Goal: Task Accomplishment & Management: Manage account settings

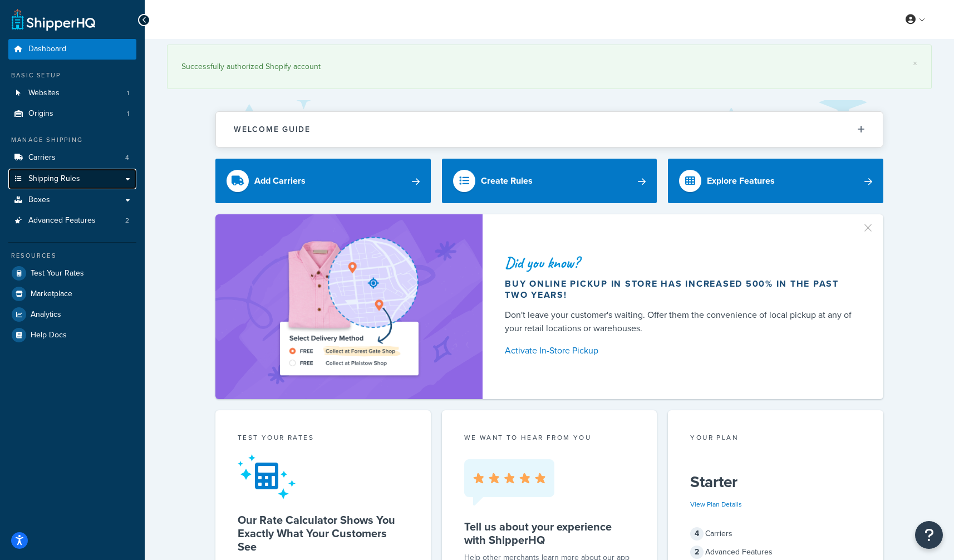
click at [68, 180] on span "Shipping Rules" at bounding box center [54, 178] width 52 height 9
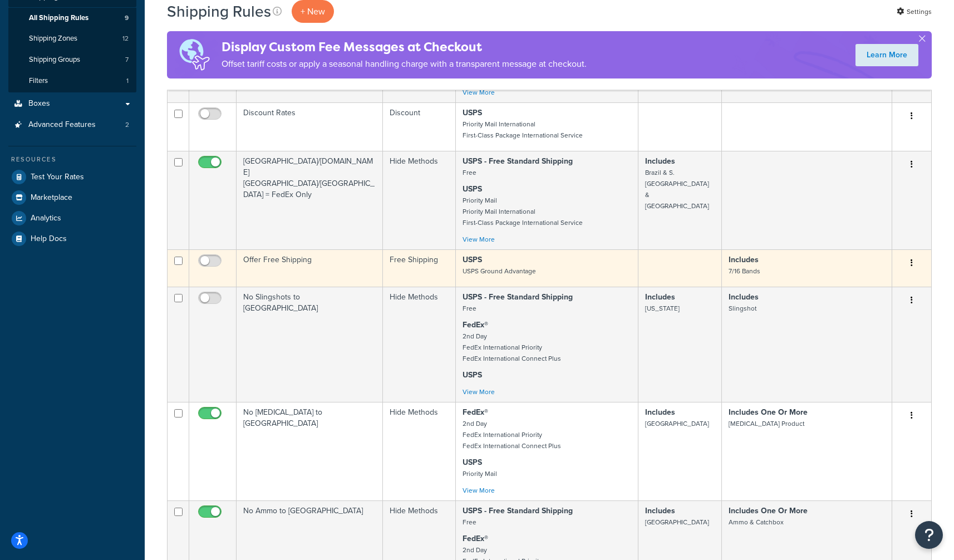
scroll to position [104, 0]
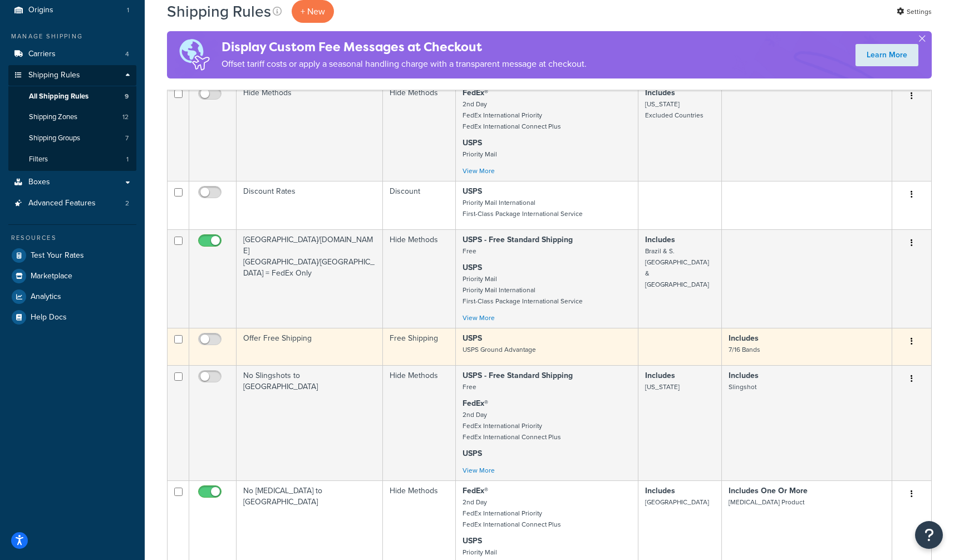
click at [916, 340] on button "button" at bounding box center [912, 342] width 16 height 18
click at [891, 357] on link "Edit" at bounding box center [875, 362] width 88 height 23
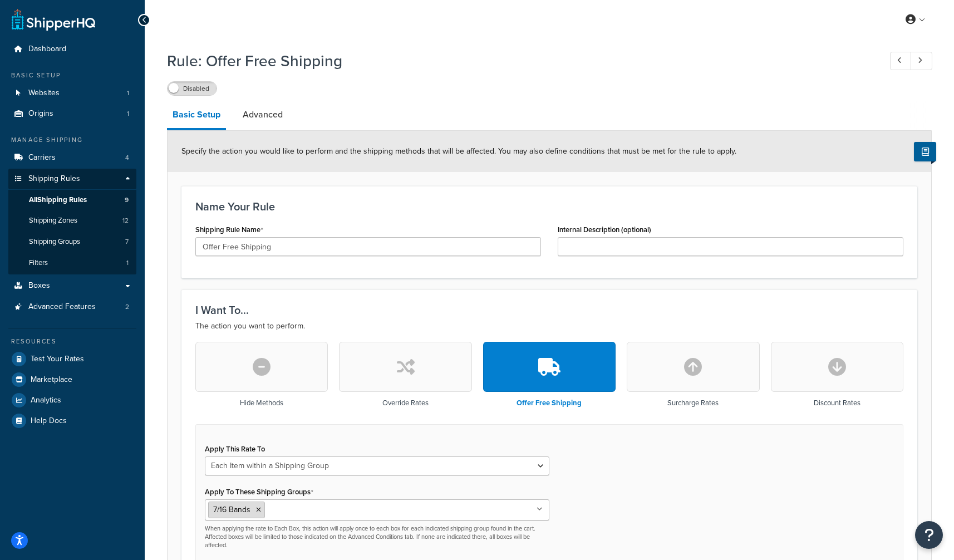
click at [259, 510] on icon at bounding box center [258, 510] width 5 height 7
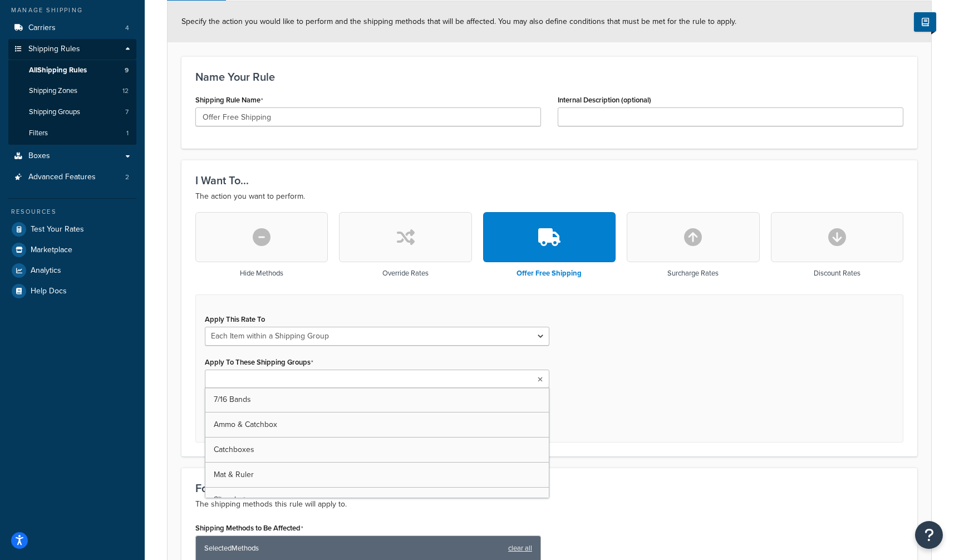
click at [621, 361] on div "Apply This Rate To Each Shipment in the Cart Each Shipping Group in the Cart Ea…" at bounding box center [549, 369] width 708 height 148
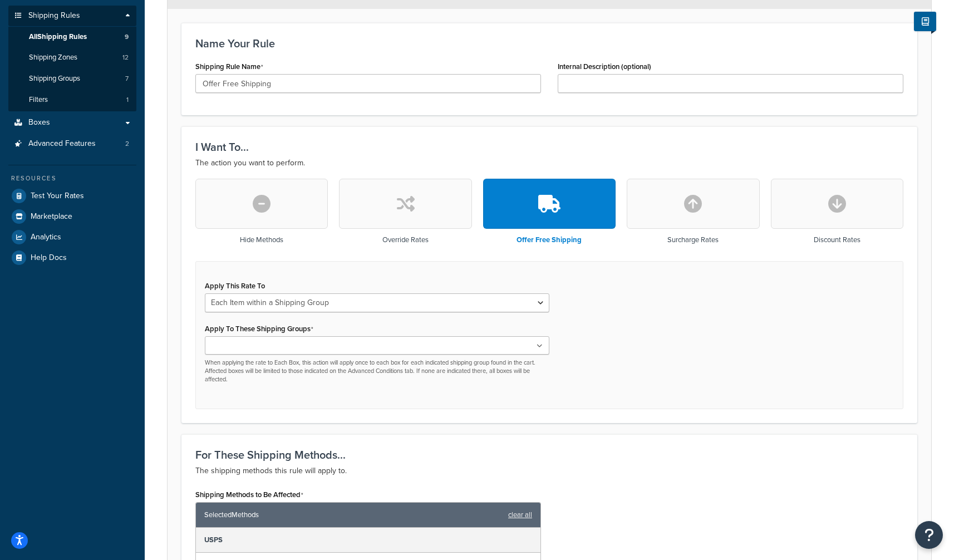
scroll to position [164, 0]
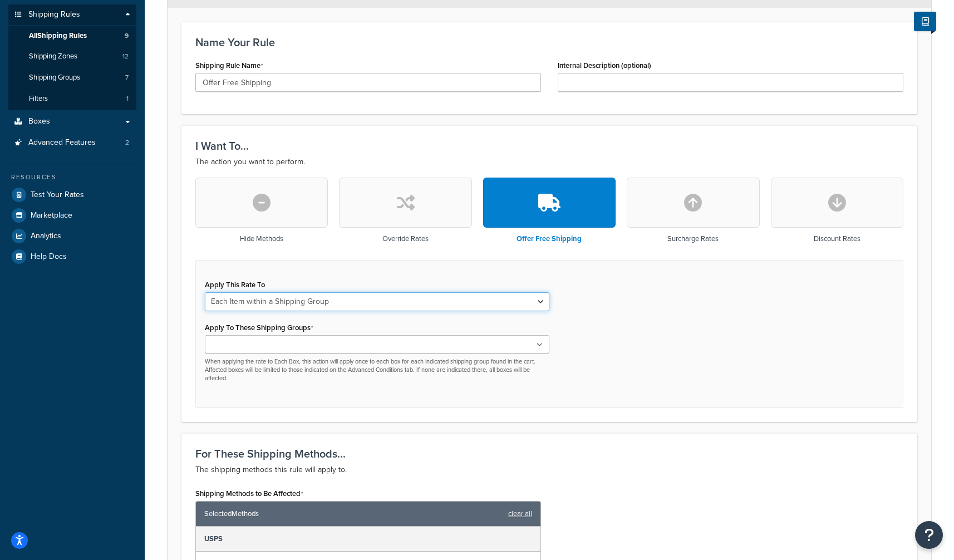
click at [274, 305] on select "Each Shipment in the Cart Each Shipping Group in the Cart Each Item within a Sh…" at bounding box center [377, 301] width 345 height 19
select select "CART"
click at [205, 292] on select "Each Shipment in the Cart Each Shipping Group in the Cart Each Item within a Sh…" at bounding box center [377, 301] width 345 height 19
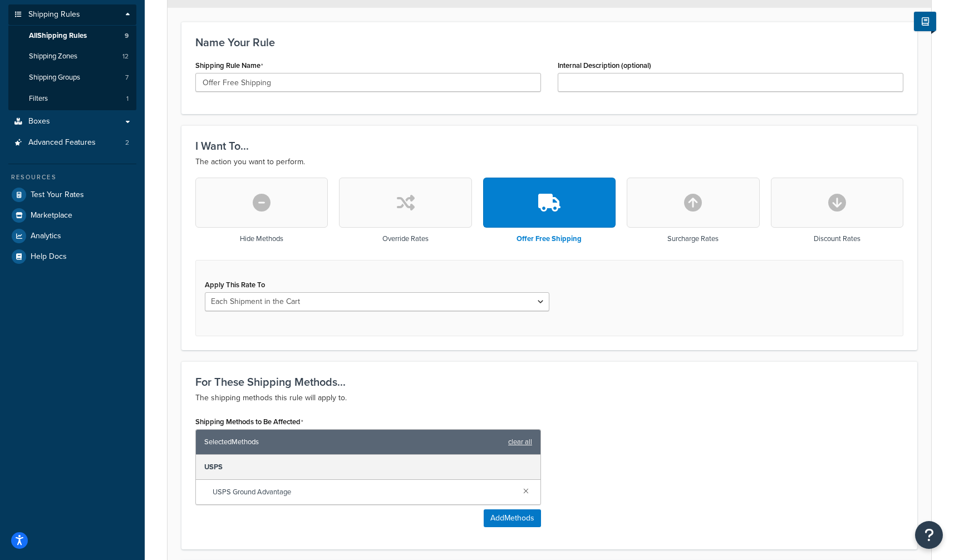
click at [650, 325] on div "Apply This Rate To Each Shipment in the Cart Each Shipping Group in the Cart Ea…" at bounding box center [549, 298] width 708 height 76
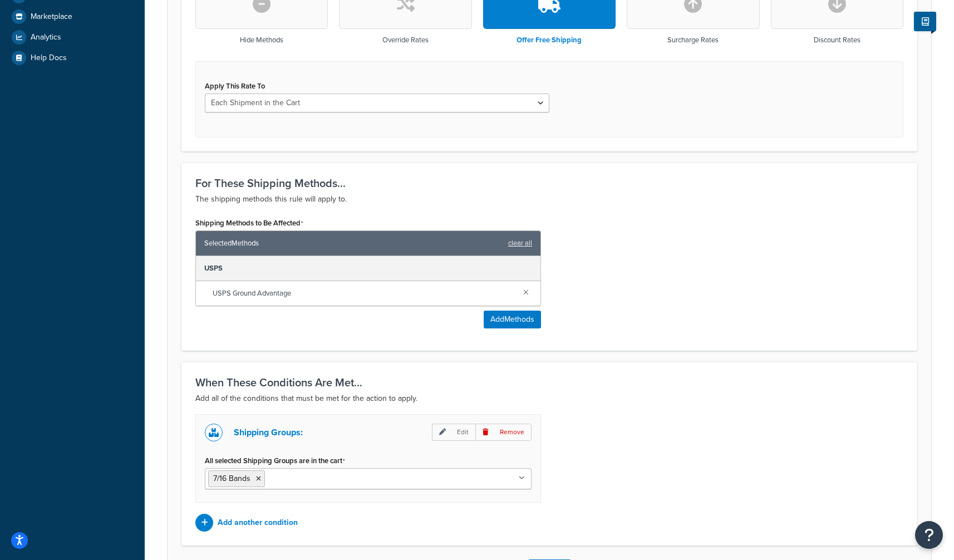
scroll to position [390, 0]
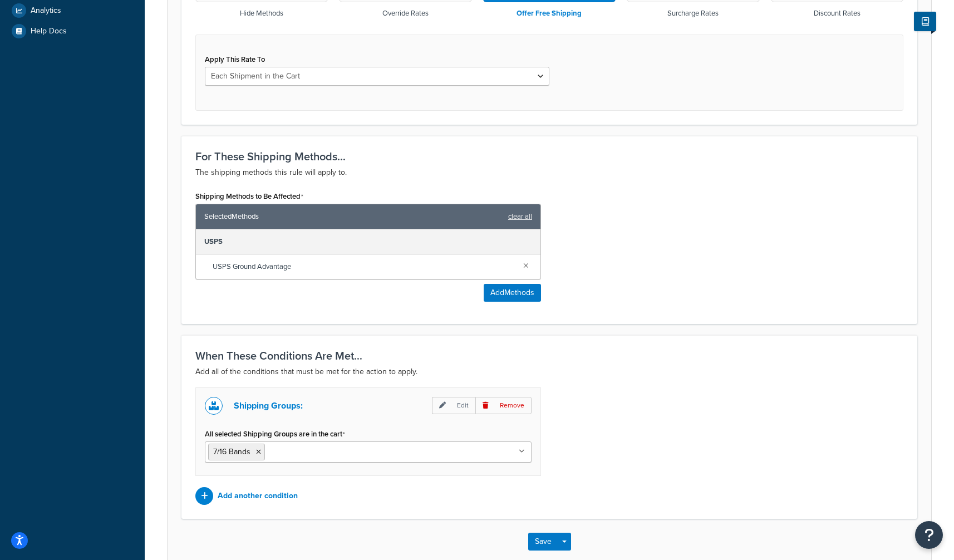
click at [259, 452] on icon at bounding box center [258, 452] width 5 height 7
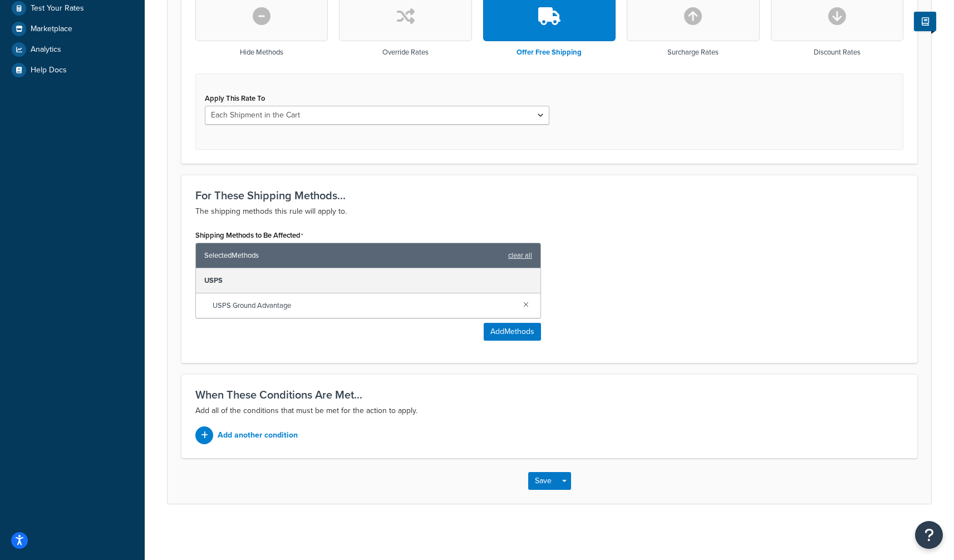
scroll to position [351, 0]
click at [278, 441] on p "Add another condition" at bounding box center [258, 436] width 80 height 16
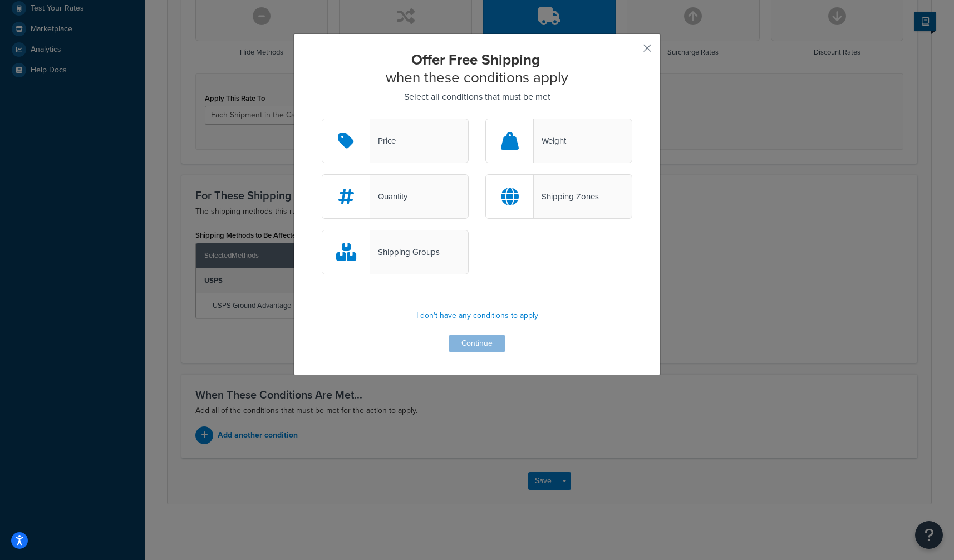
click at [416, 134] on div "Price" at bounding box center [395, 141] width 147 height 45
click at [0, 0] on input "Price" at bounding box center [0, 0] width 0 height 0
click at [474, 344] on button "Continue" at bounding box center [477, 344] width 56 height 18
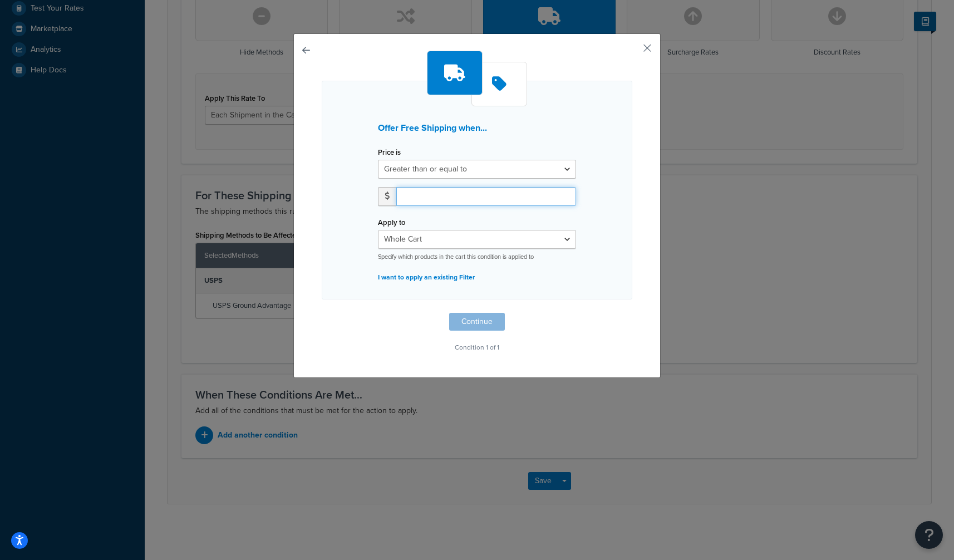
click at [443, 195] on input "number" at bounding box center [486, 196] width 180 height 19
type input "49.99"
click at [502, 321] on button "Continue" at bounding box center [477, 322] width 56 height 18
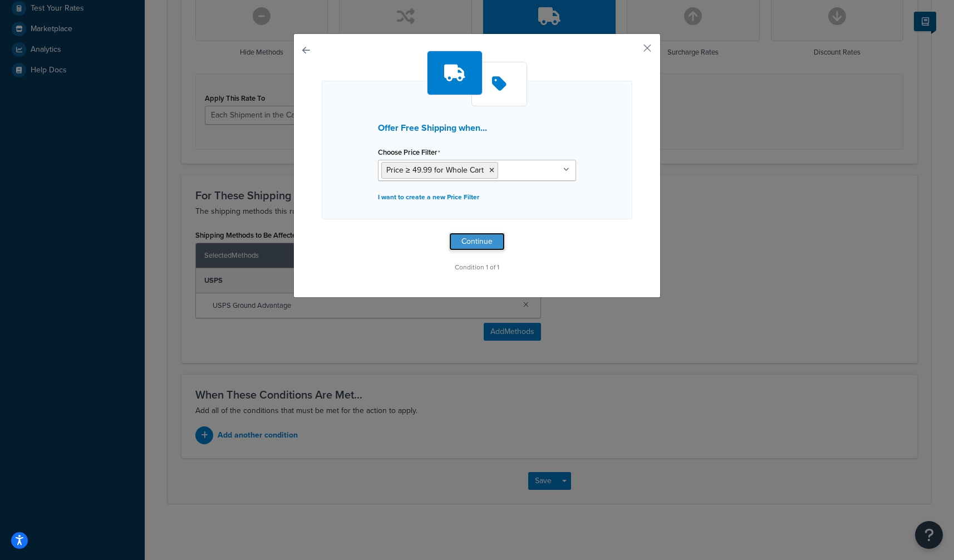
click at [496, 241] on button "Continue" at bounding box center [477, 242] width 56 height 18
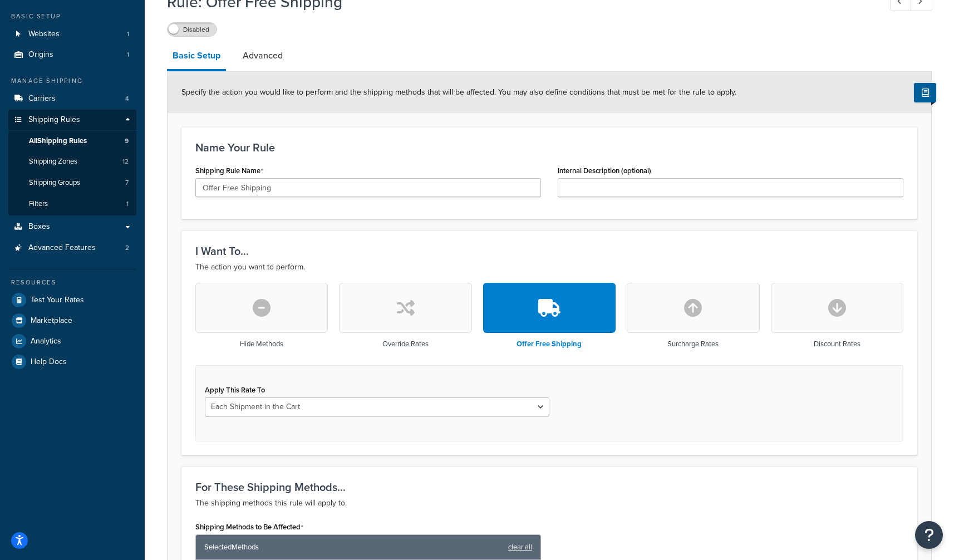
scroll to position [53, 0]
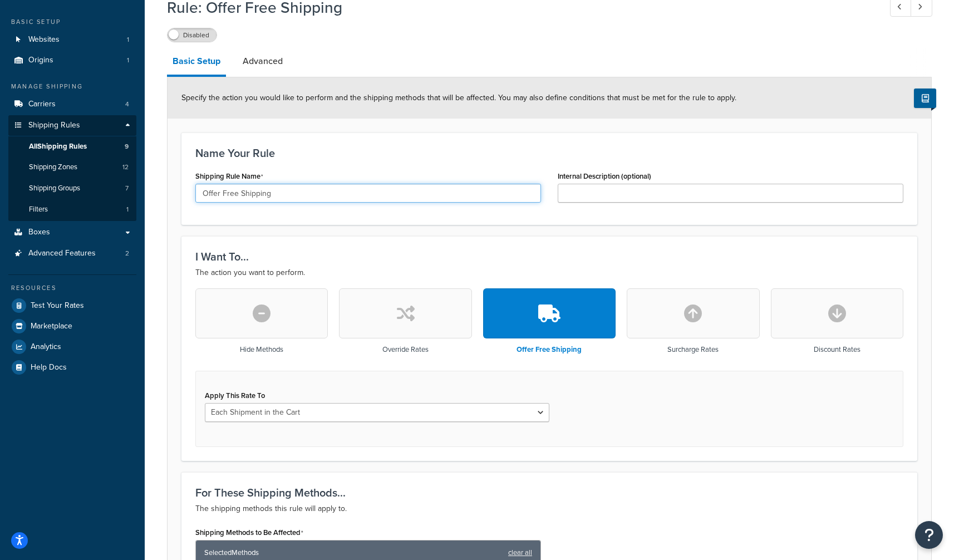
click at [214, 197] on input "Offer Free Shipping" at bounding box center [368, 193] width 346 height 19
click at [212, 193] on input "Offer Free Shipping" at bounding box center [368, 193] width 346 height 19
click at [262, 194] on input "Free Shipping" at bounding box center [368, 193] width 346 height 19
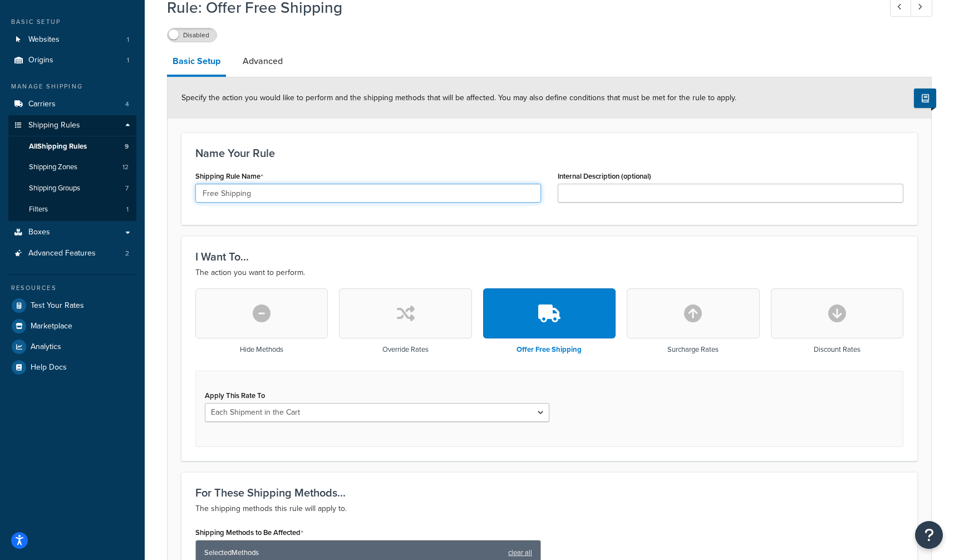
click at [262, 194] on input "Free Shipping" at bounding box center [368, 193] width 346 height 19
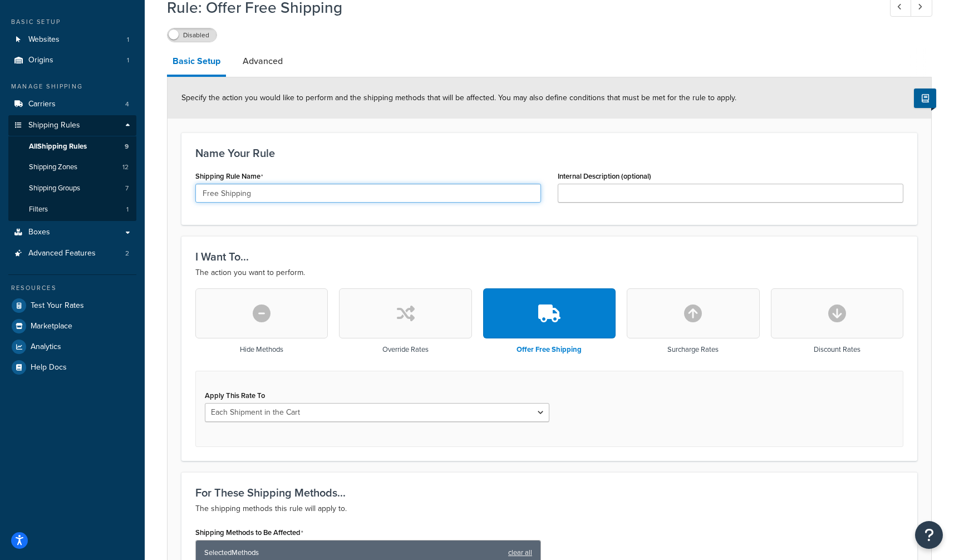
paste input "USPS Standard"
type input "USPS Standard Shipping"
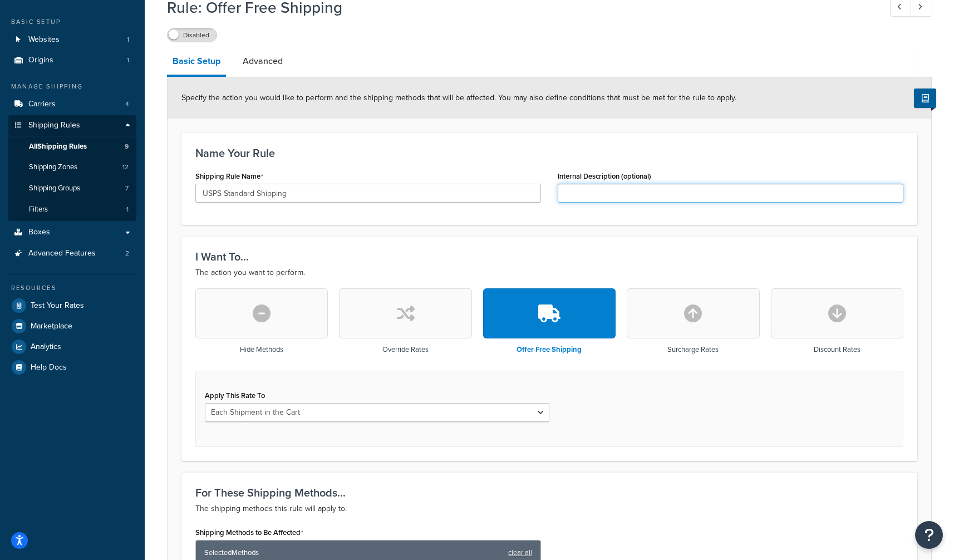
click at [627, 191] on input "Internal Description (optional)" at bounding box center [731, 193] width 346 height 19
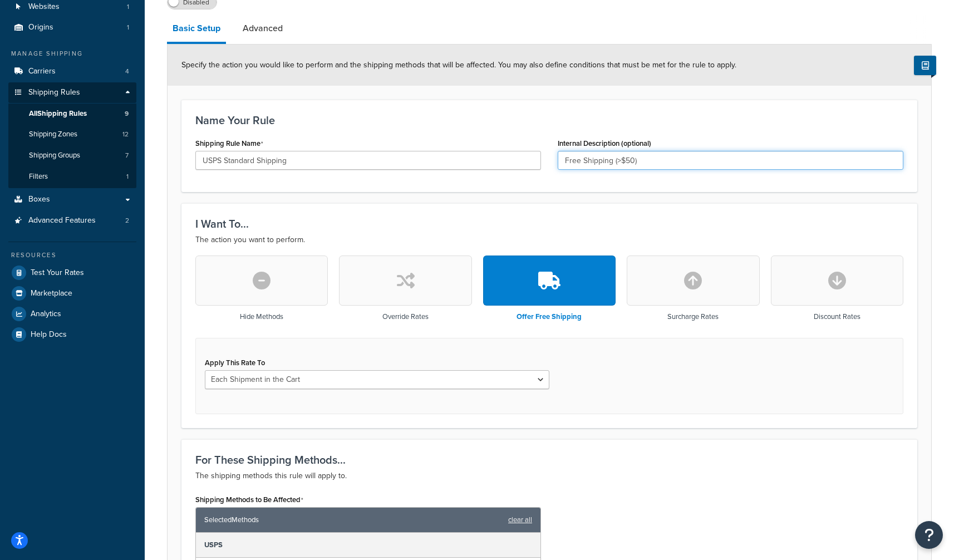
scroll to position [67, 0]
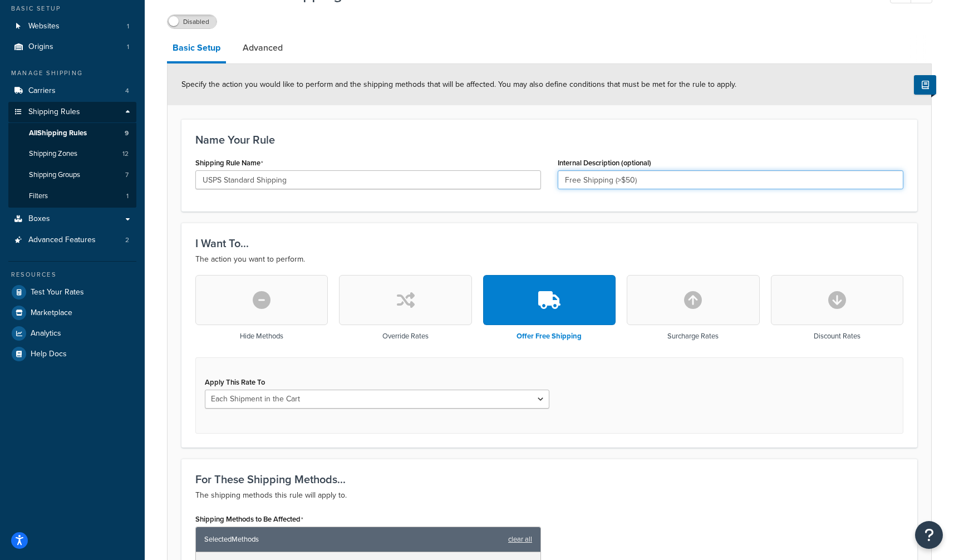
type input "Free Shipping (>$50)"
click at [477, 136] on h3 "Name Your Rule" at bounding box center [549, 140] width 708 height 12
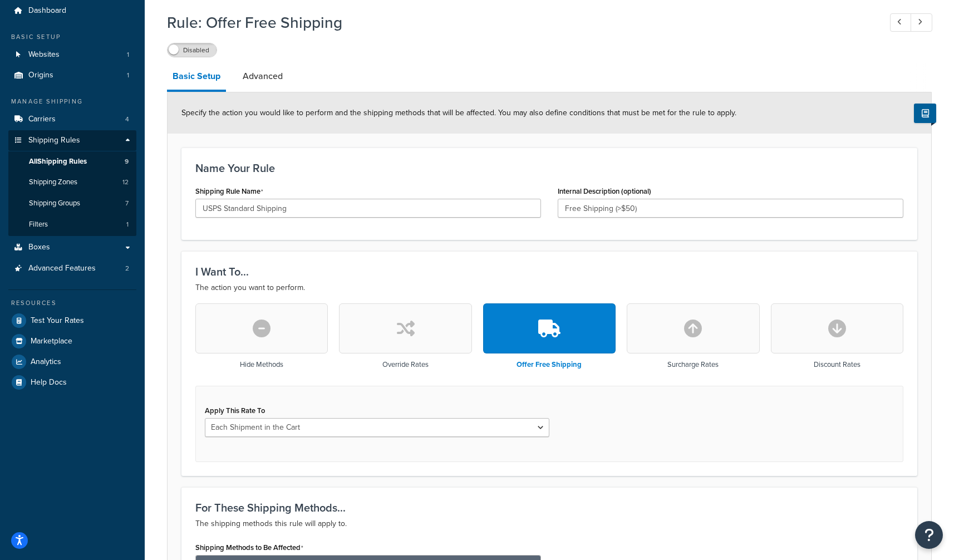
scroll to position [36, 0]
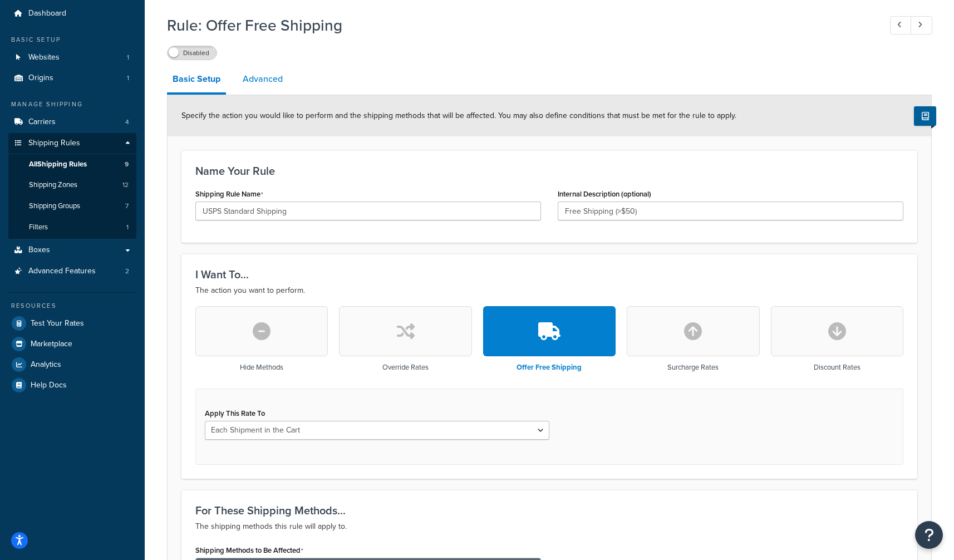
click at [258, 81] on link "Advanced" at bounding box center [262, 79] width 51 height 27
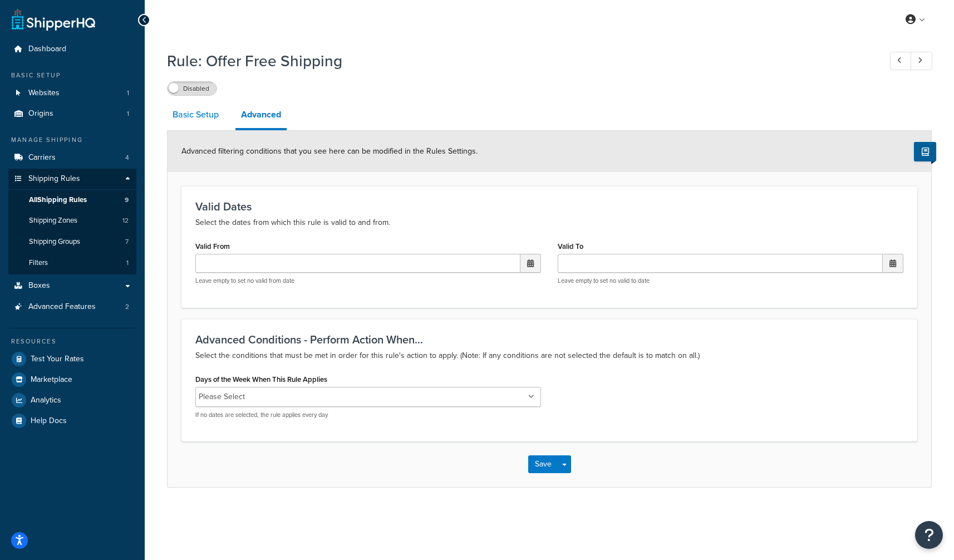
drag, startPoint x: 199, startPoint y: 112, endPoint x: 204, endPoint y: 114, distance: 5.8
click at [199, 112] on link "Basic Setup" at bounding box center [195, 114] width 57 height 27
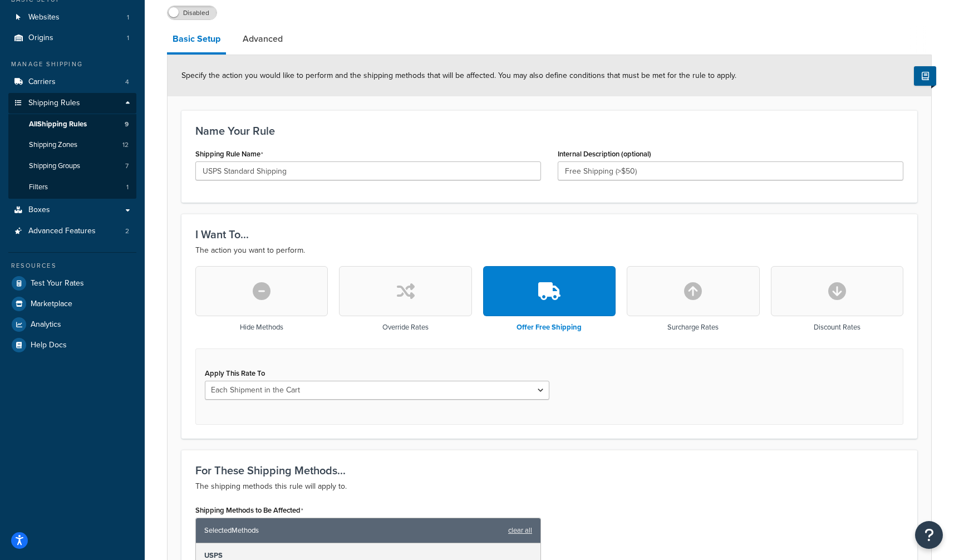
click at [530, 217] on div "I Want To... The action you want to perform. Hide Methods Override Rates Offer …" at bounding box center [550, 326] width 736 height 224
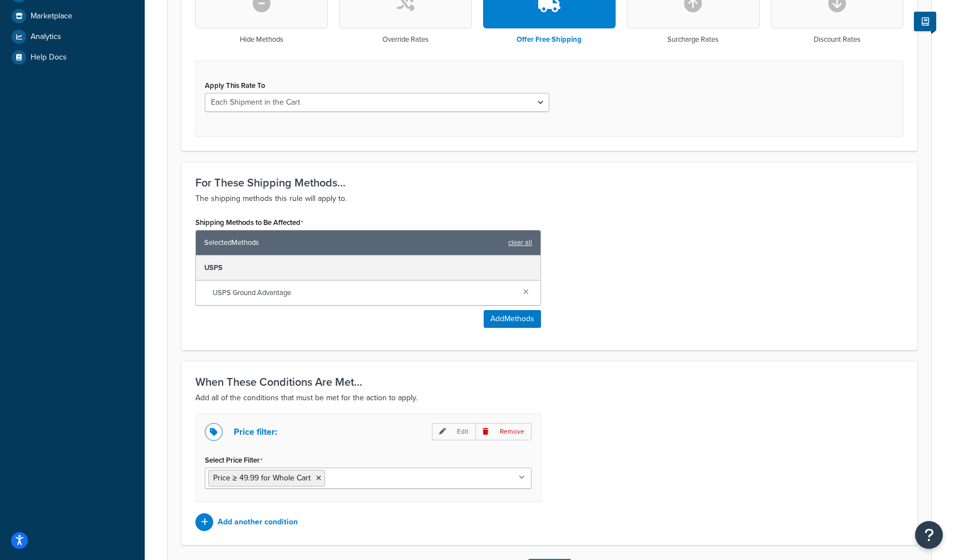
scroll to position [450, 0]
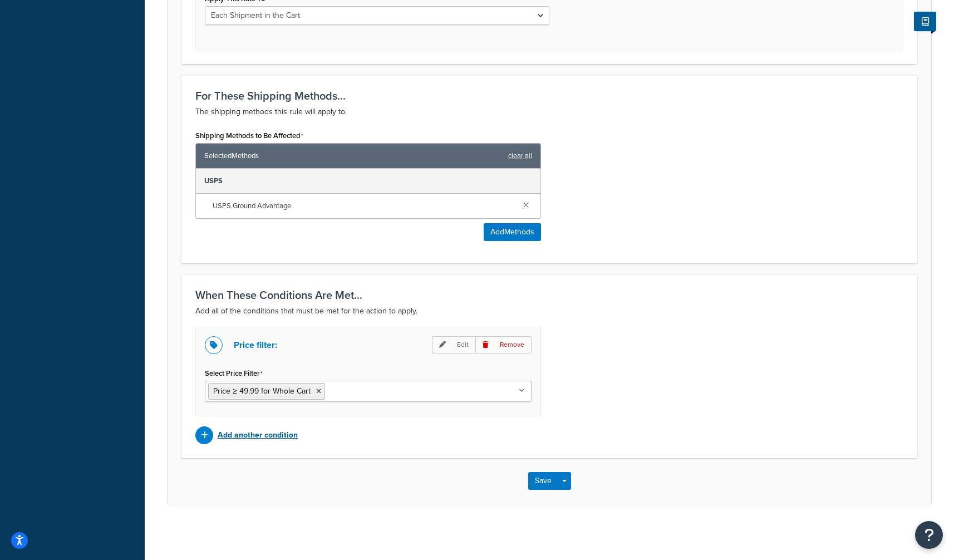
click at [264, 439] on p "Add another condition" at bounding box center [258, 436] width 80 height 16
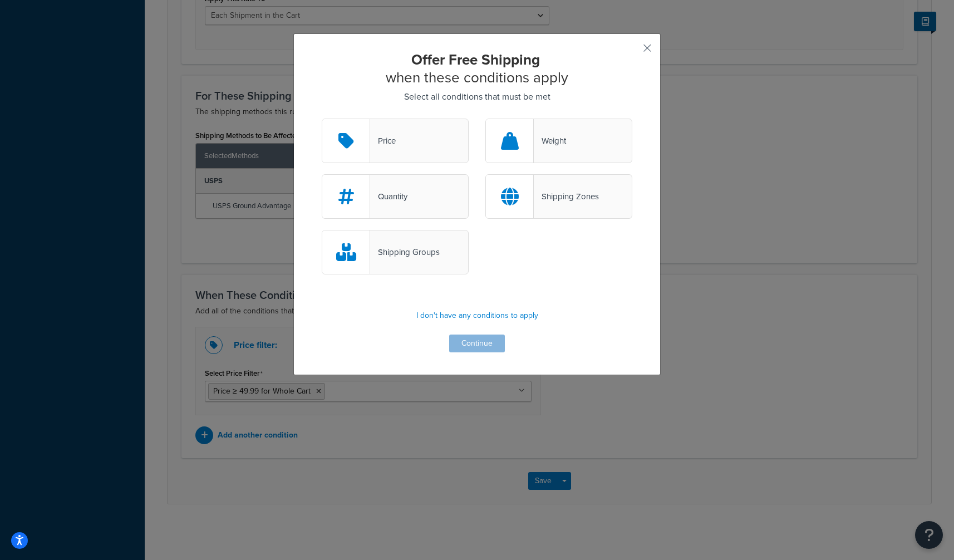
click at [527, 208] on div at bounding box center [510, 196] width 48 height 43
click at [0, 0] on input "Shipping Zones" at bounding box center [0, 0] width 0 height 0
click at [488, 345] on button "Continue" at bounding box center [477, 344] width 56 height 18
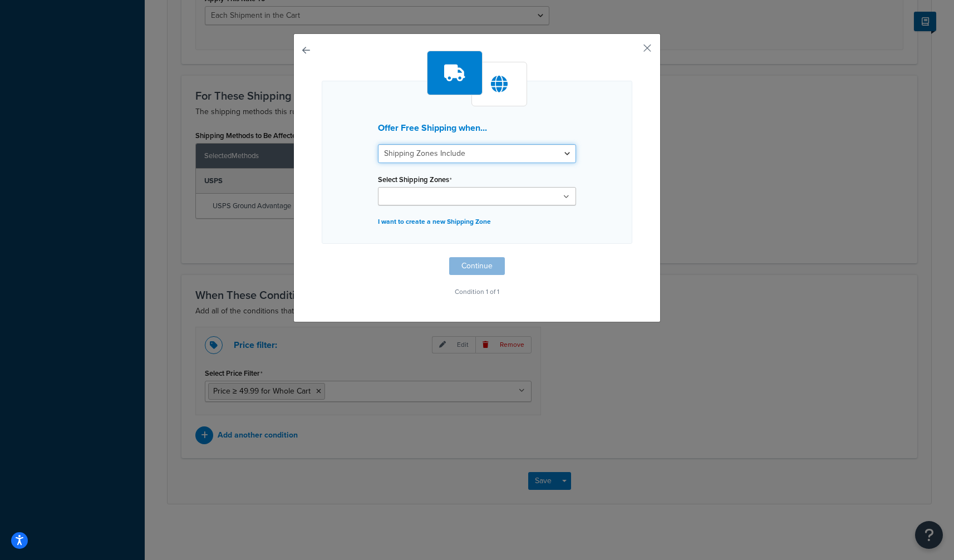
click at [456, 150] on select "Shipping Zones Include Shipping Zones Do Not Include" at bounding box center [477, 153] width 198 height 19
click at [378, 144] on select "Shipping Zones Include Shipping Zones Do Not Include" at bounding box center [477, 153] width 198 height 19
click at [439, 194] on input "Select Shipping Zones" at bounding box center [430, 197] width 99 height 12
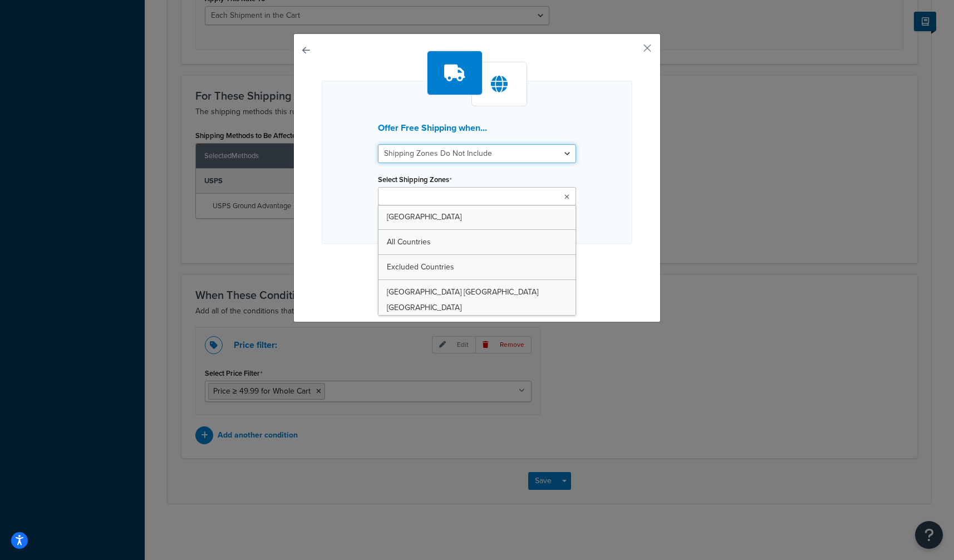
click at [462, 144] on select "Shipping Zones Include Shipping Zones Do Not Include" at bounding box center [477, 153] width 198 height 19
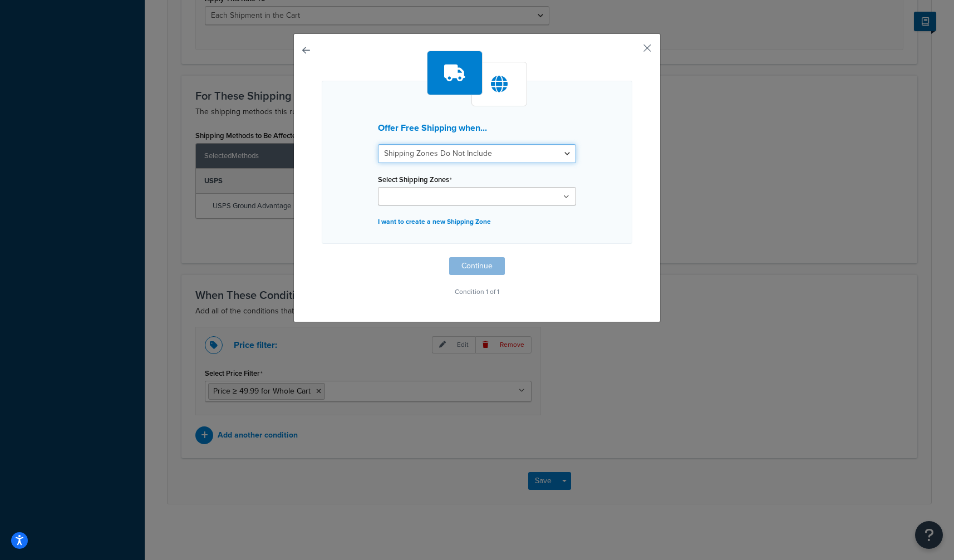
select select "include"
click at [378, 144] on select "Shipping Zones Include Shipping Zones Do Not Include" at bounding box center [477, 153] width 198 height 19
click at [451, 202] on input "Select Shipping Zones" at bounding box center [430, 197] width 99 height 12
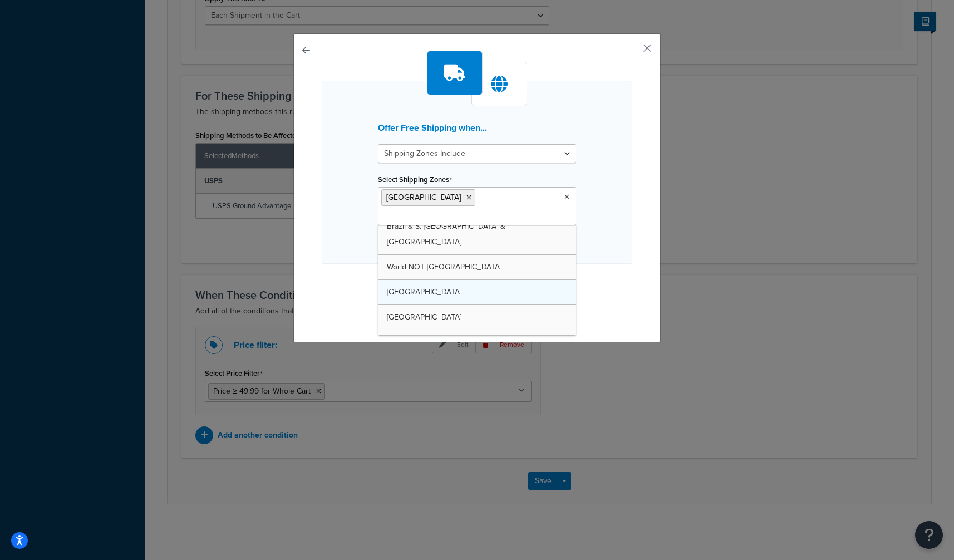
scroll to position [136, 0]
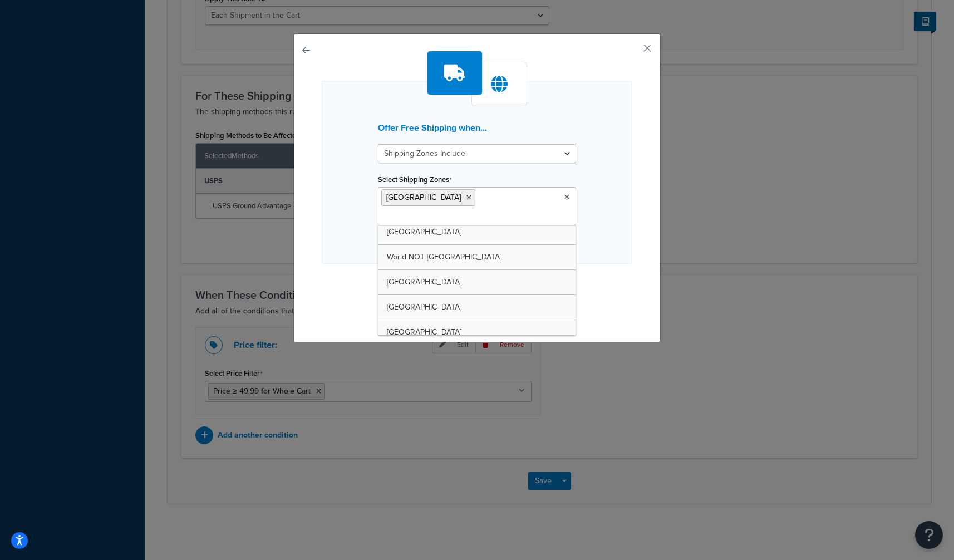
click at [598, 186] on div "Offer Free Shipping when... Shipping Zones Include Shipping Zones Do Not Includ…" at bounding box center [477, 172] width 311 height 183
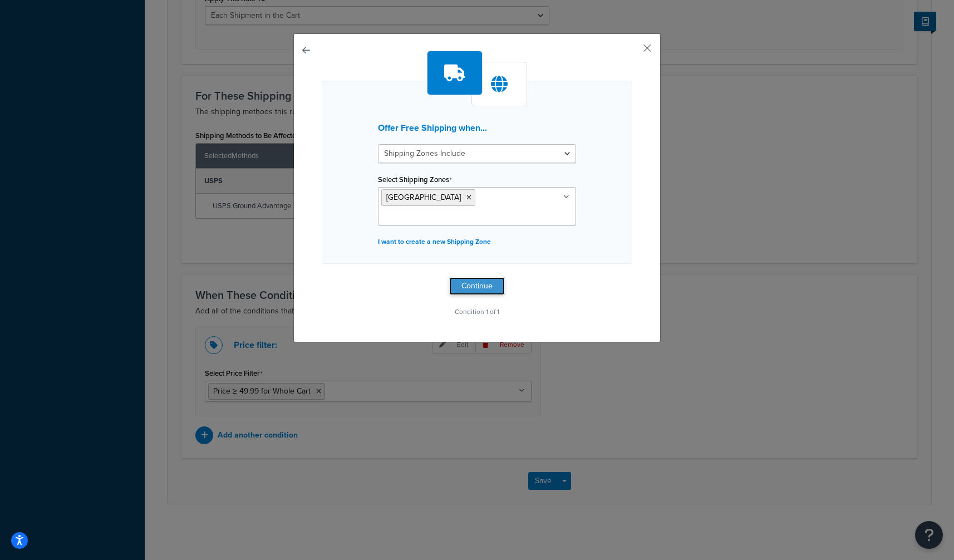
click at [492, 277] on button "Continue" at bounding box center [477, 286] width 56 height 18
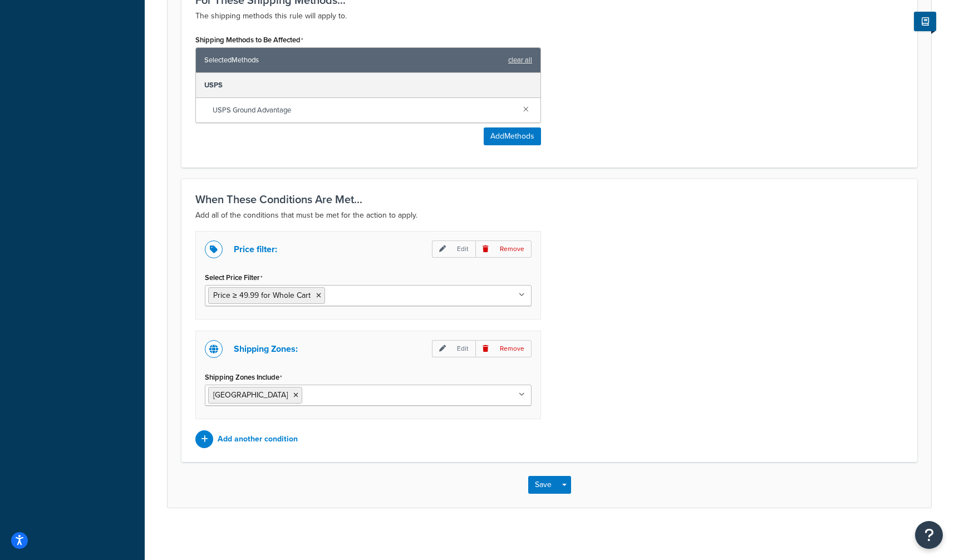
scroll to position [550, 0]
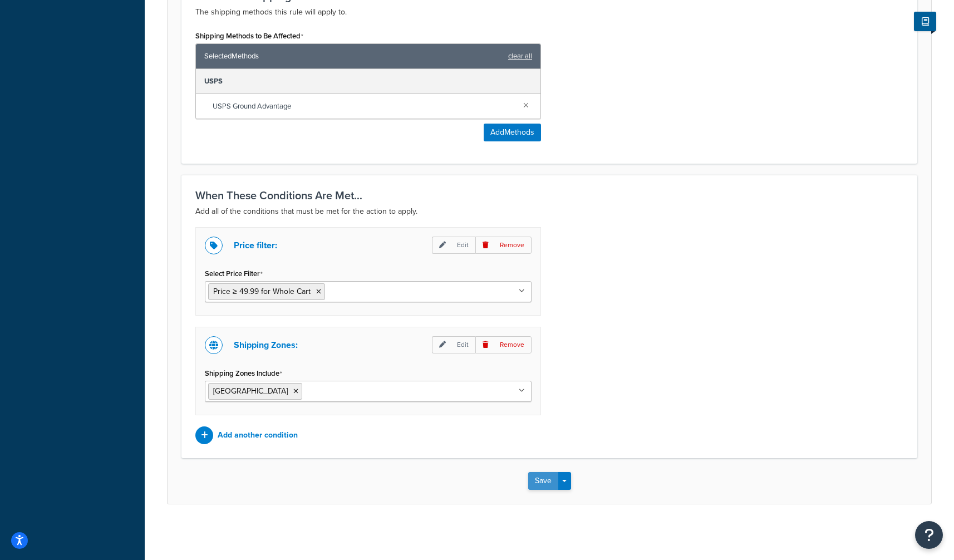
click at [531, 480] on button "Save" at bounding box center [543, 481] width 30 height 18
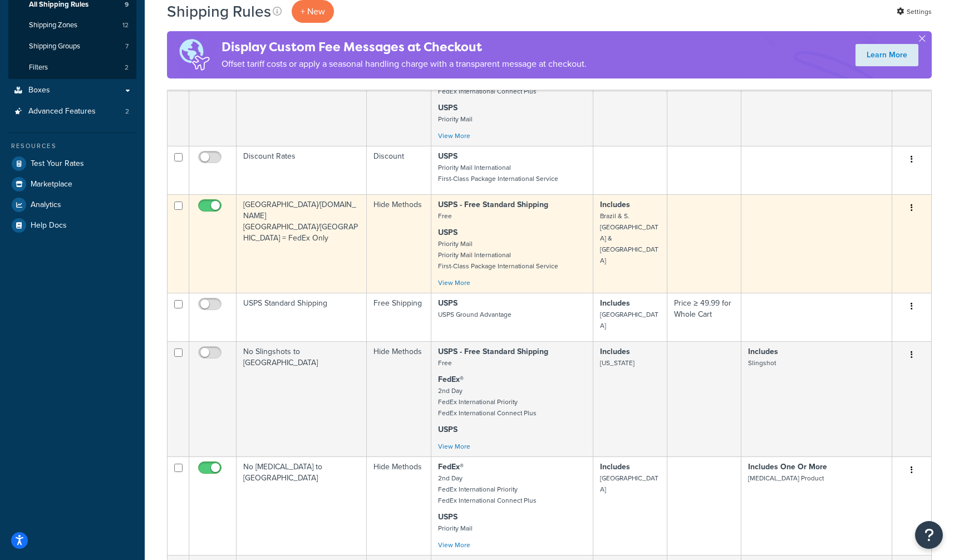
scroll to position [198, 0]
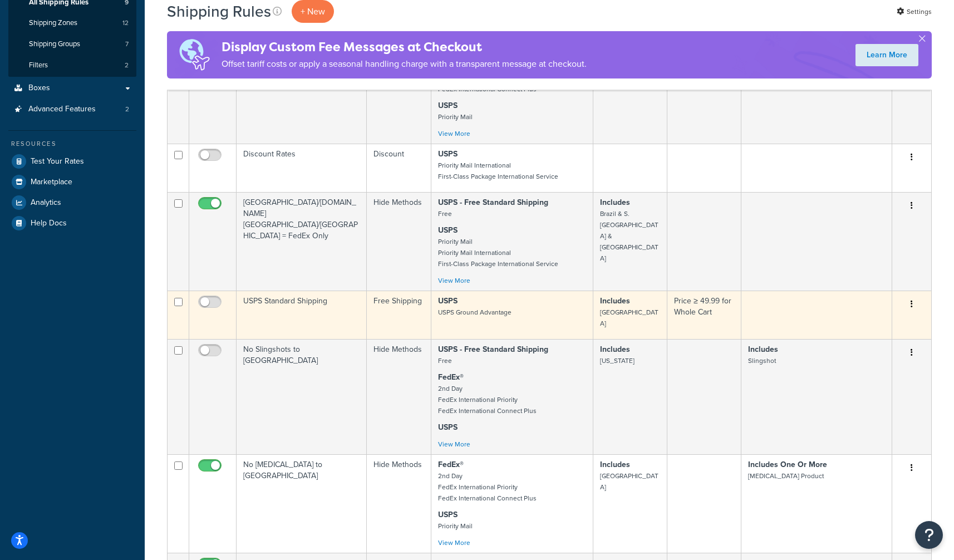
click at [913, 304] on button "button" at bounding box center [912, 305] width 16 height 18
click at [856, 323] on link "Edit" at bounding box center [875, 325] width 88 height 23
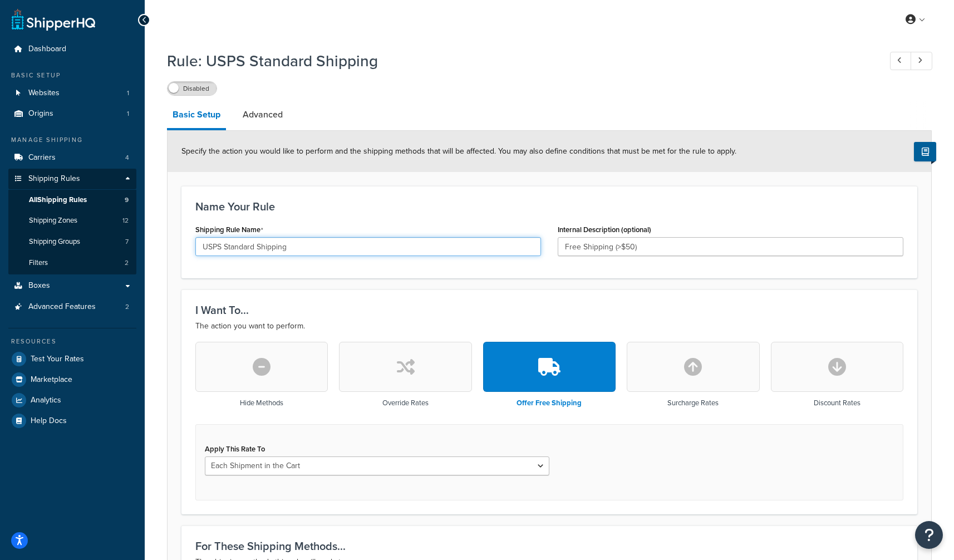
click at [209, 246] on input "USPS Standard Shipping" at bounding box center [368, 246] width 346 height 19
click at [210, 246] on input "USPS Standard Shipping" at bounding box center [368, 246] width 346 height 19
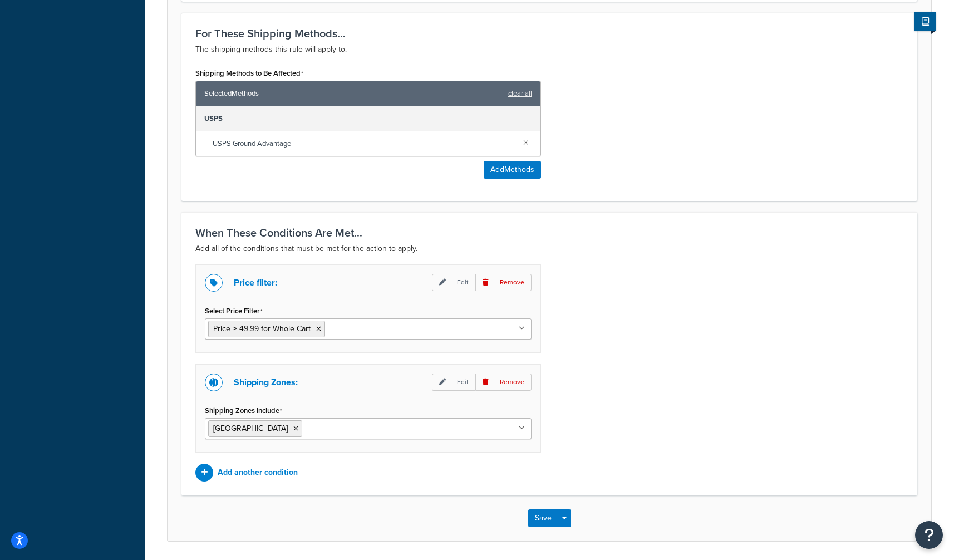
scroll to position [550, 0]
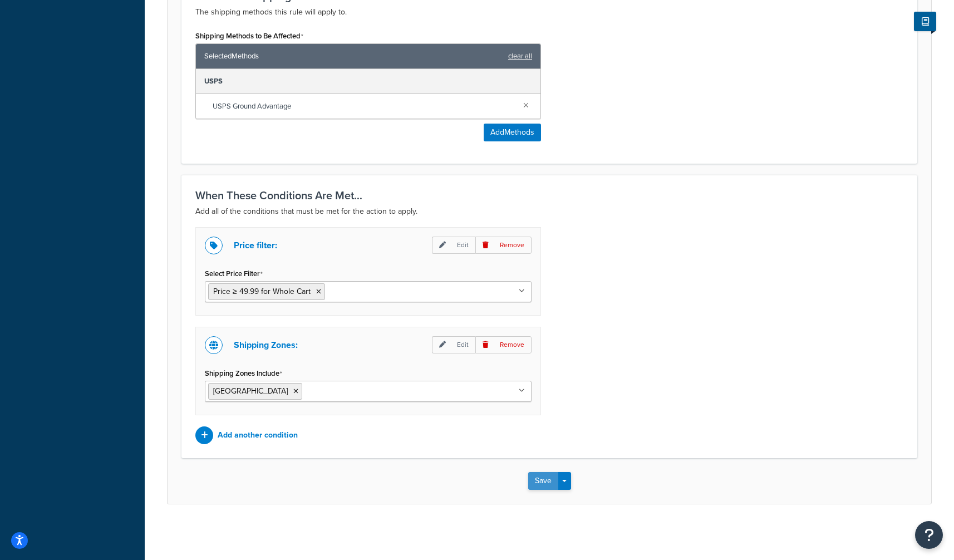
type input "Free Standard Shipping"
click at [536, 478] on button "Save" at bounding box center [543, 481] width 30 height 18
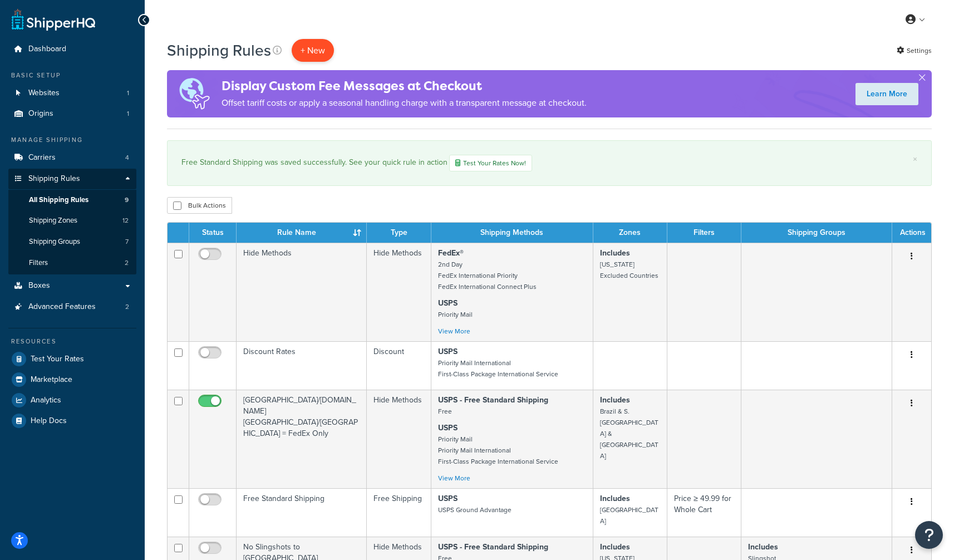
click at [323, 52] on p "+ New" at bounding box center [313, 50] width 42 height 23
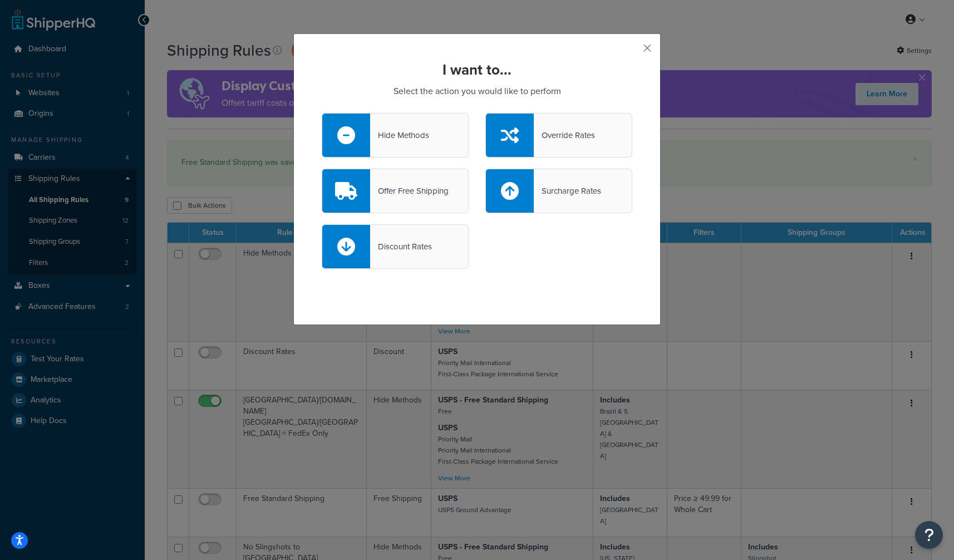
click at [548, 184] on div "Surcharge Rates" at bounding box center [567, 191] width 67 height 16
click at [0, 0] on input "Surcharge Rates" at bounding box center [0, 0] width 0 height 0
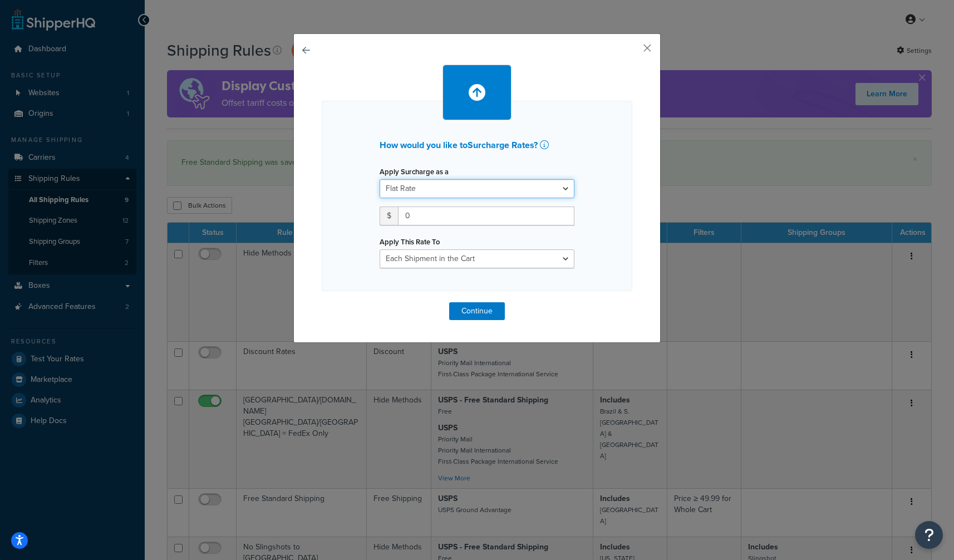
click at [530, 189] on select "Flat Rate Percentage Flat Rate & Percentage" at bounding box center [477, 188] width 195 height 19
click at [380, 179] on select "Flat Rate Percentage Flat Rate & Percentage" at bounding box center [477, 188] width 195 height 19
click at [517, 192] on select "Flat Rate Percentage Flat Rate & Percentage" at bounding box center [477, 188] width 195 height 19
click at [491, 216] on input "0" at bounding box center [486, 216] width 177 height 19
click at [472, 187] on select "Flat Rate Percentage Flat Rate & Percentage" at bounding box center [477, 188] width 195 height 19
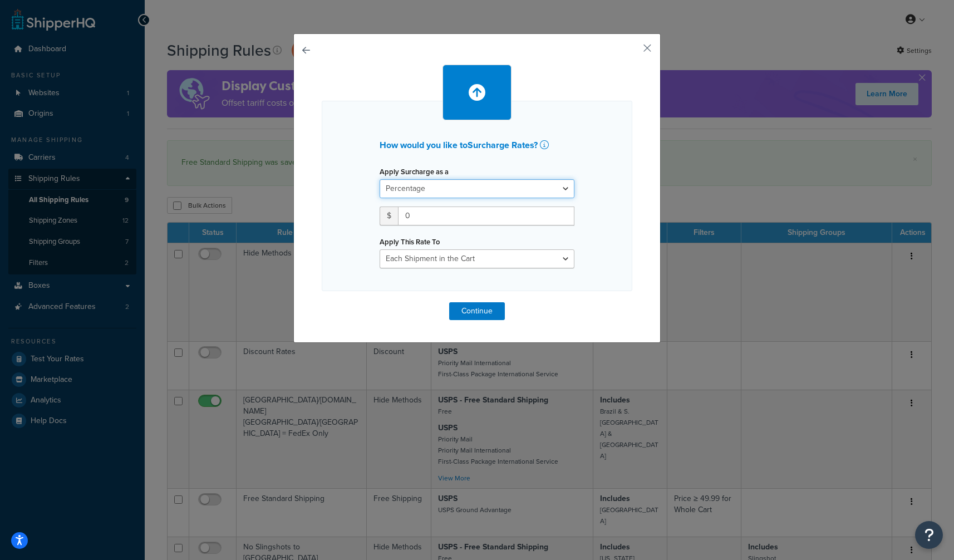
click at [380, 179] on select "Flat Rate Percentage Flat Rate & Percentage" at bounding box center [477, 188] width 195 height 19
click at [506, 215] on select "Shipping Price Order Value" at bounding box center [530, 216] width 89 height 19
click at [486, 207] on select "Shipping Price Order Value" at bounding box center [530, 216] width 89 height 19
click at [500, 188] on select "Flat Rate Percentage Flat Rate & Percentage" at bounding box center [477, 188] width 195 height 19
select select "FLAT_RATE"
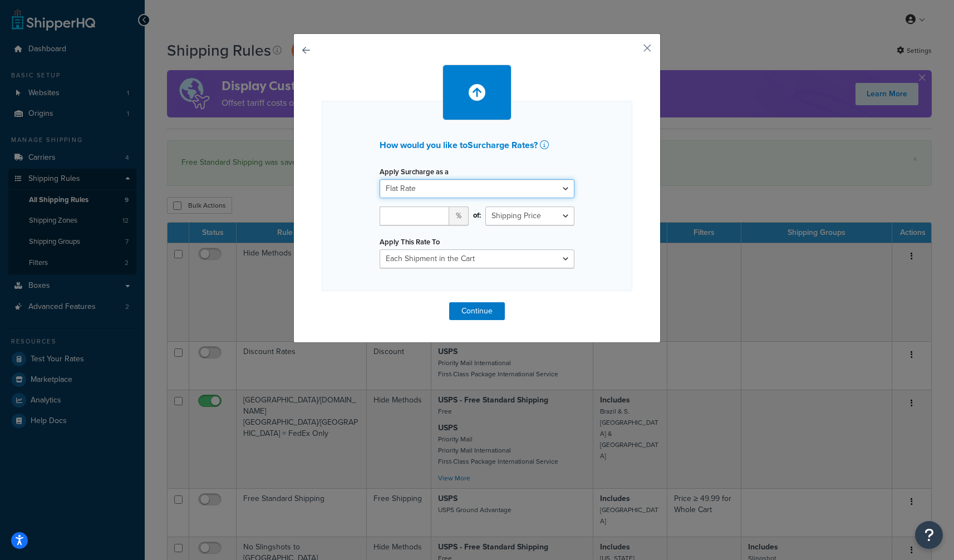
click at [380, 179] on select "Flat Rate Percentage Flat Rate & Percentage" at bounding box center [477, 188] width 195 height 19
click at [322, 302] on button "button" at bounding box center [322, 302] width 0 height 0
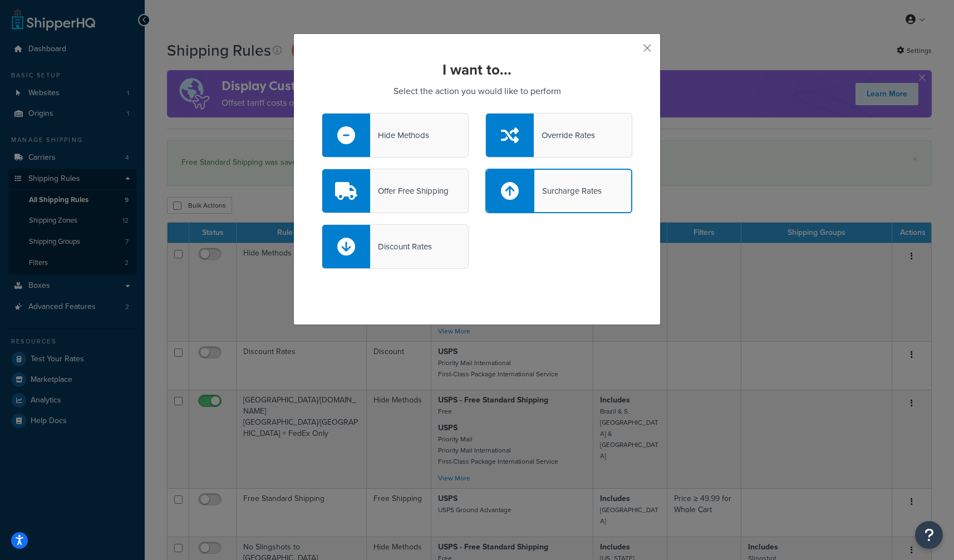
click at [551, 143] on div "Override Rates" at bounding box center [559, 135] width 147 height 45
click at [0, 0] on input "Override Rates" at bounding box center [0, 0] width 0 height 0
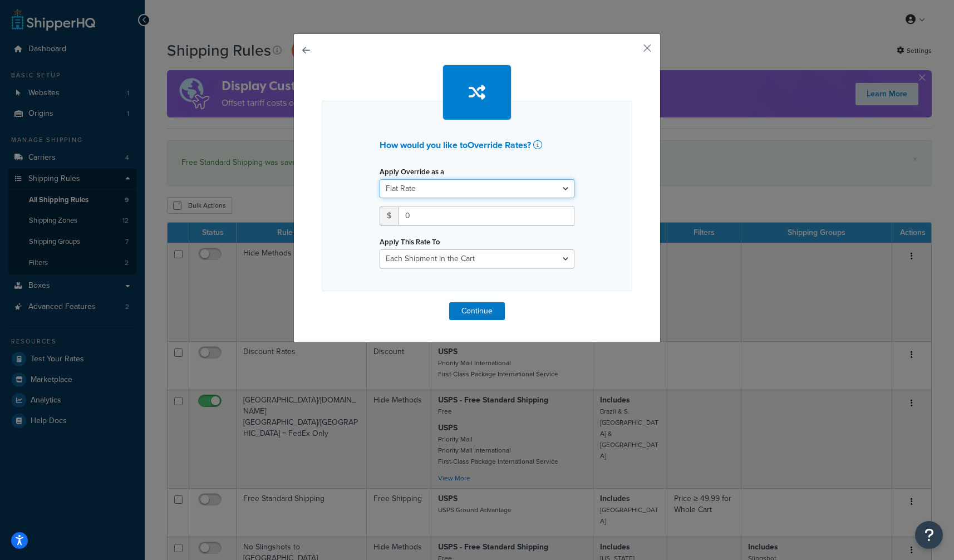
click at [531, 185] on select "Flat Rate Percentage Flat Rate & Percentage" at bounding box center [477, 188] width 195 height 19
click at [542, 143] on icon at bounding box center [537, 144] width 9 height 9
click at [322, 302] on button "button" at bounding box center [322, 302] width 0 height 0
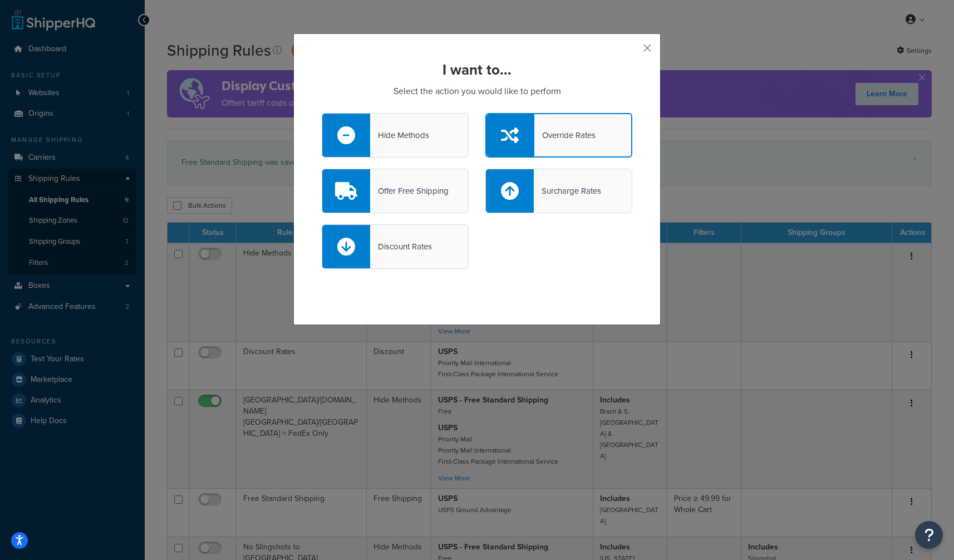
click at [429, 137] on div "Hide Methods" at bounding box center [395, 135] width 147 height 45
click at [0, 0] on input "Hide Methods" at bounding box center [0, 0] width 0 height 0
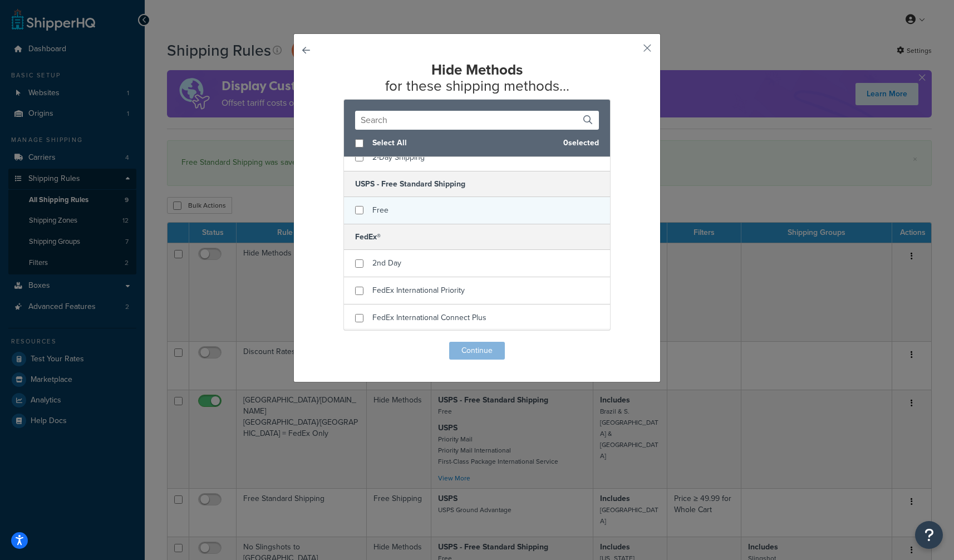
scroll to position [38, 0]
click at [361, 212] on input "checkbox" at bounding box center [359, 211] width 8 height 8
checkbox input "true"
click at [478, 351] on button "Continue" at bounding box center [477, 351] width 56 height 18
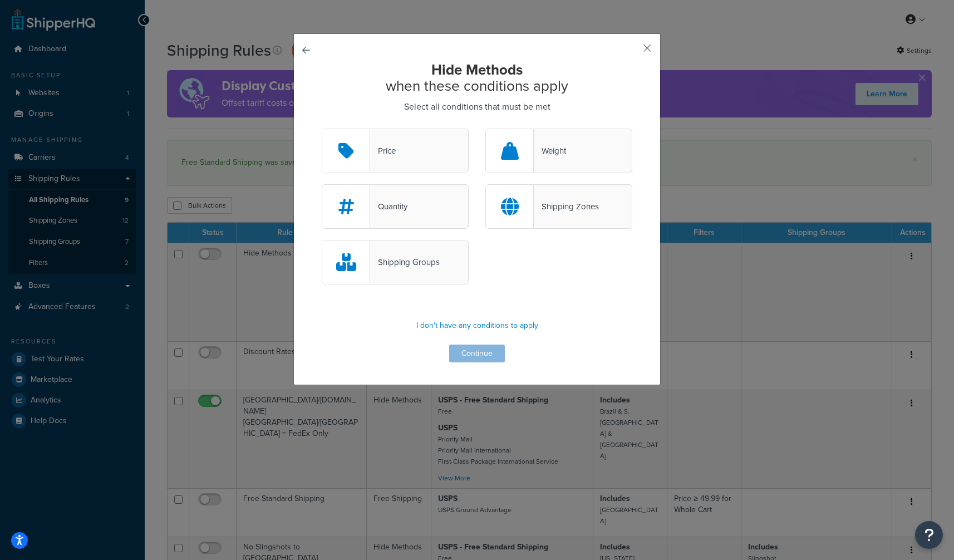
click at [553, 159] on div "Weight" at bounding box center [559, 151] width 147 height 45
click at [0, 0] on input "Weight" at bounding box center [0, 0] width 0 height 0
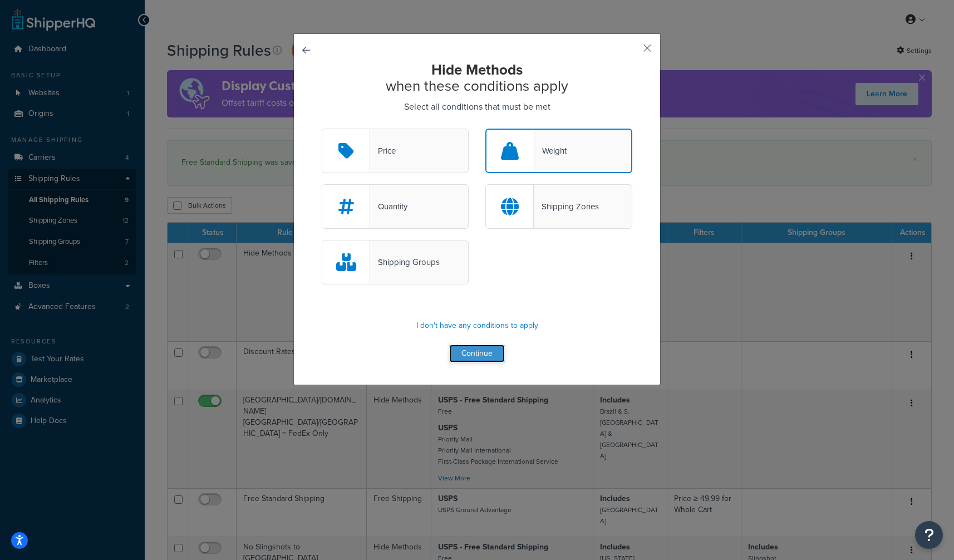
click at [484, 354] on button "Continue" at bounding box center [477, 354] width 56 height 18
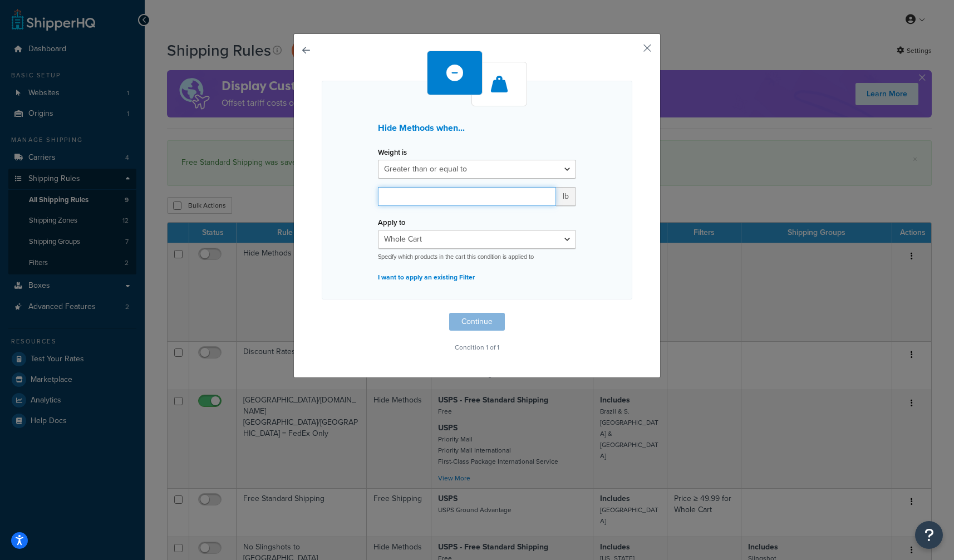
click at [469, 199] on input "number" at bounding box center [467, 196] width 178 height 19
type input "19"
click at [568, 285] on p "I want to apply an existing Filter" at bounding box center [477, 277] width 198 height 16
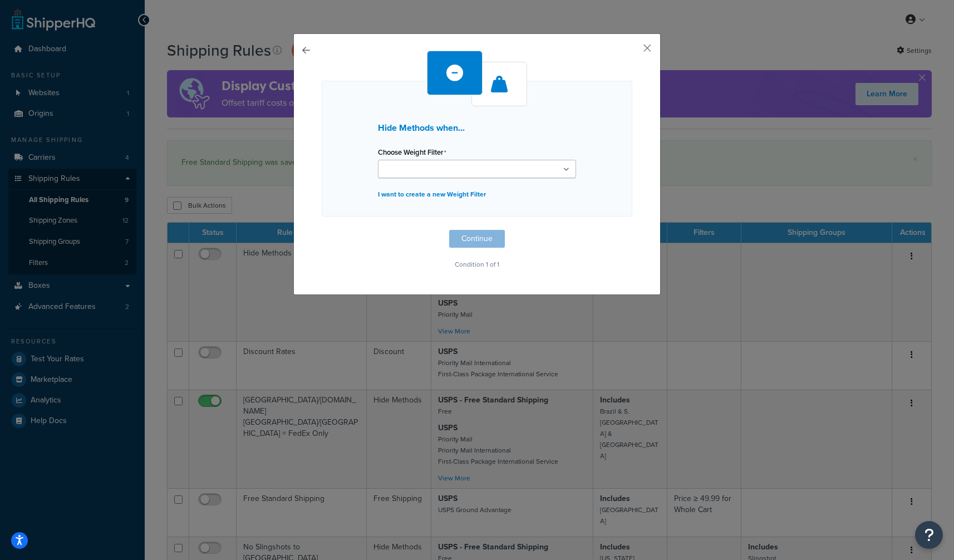
click at [508, 175] on ul at bounding box center [477, 169] width 198 height 18
click at [487, 150] on div "Choose Weight Filter Cart weight < 500 lbs" at bounding box center [477, 161] width 198 height 34
click at [459, 195] on p "I want to create a new Weight Filter" at bounding box center [477, 195] width 198 height 16
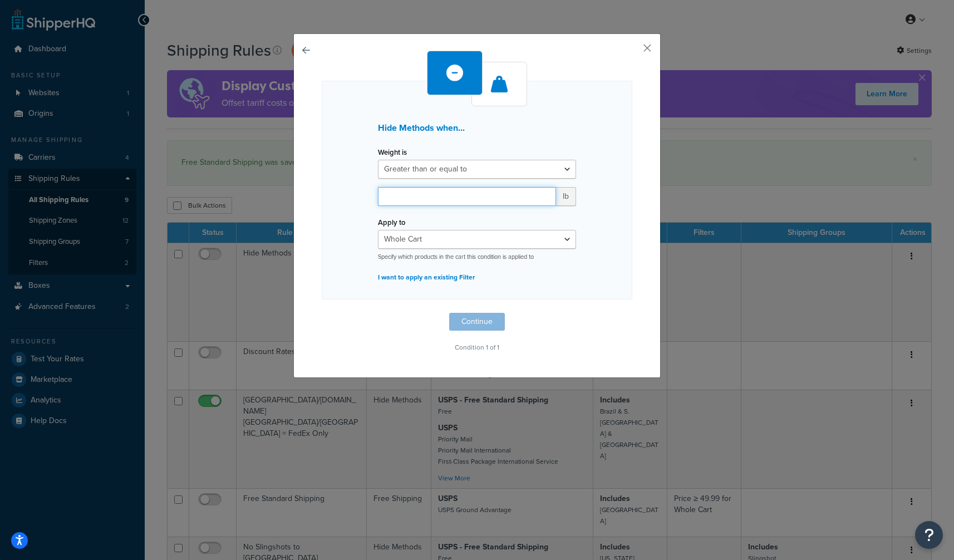
click at [459, 195] on input "number" at bounding box center [467, 196] width 178 height 19
type input "19"
click at [480, 325] on button "Continue" at bounding box center [477, 322] width 56 height 18
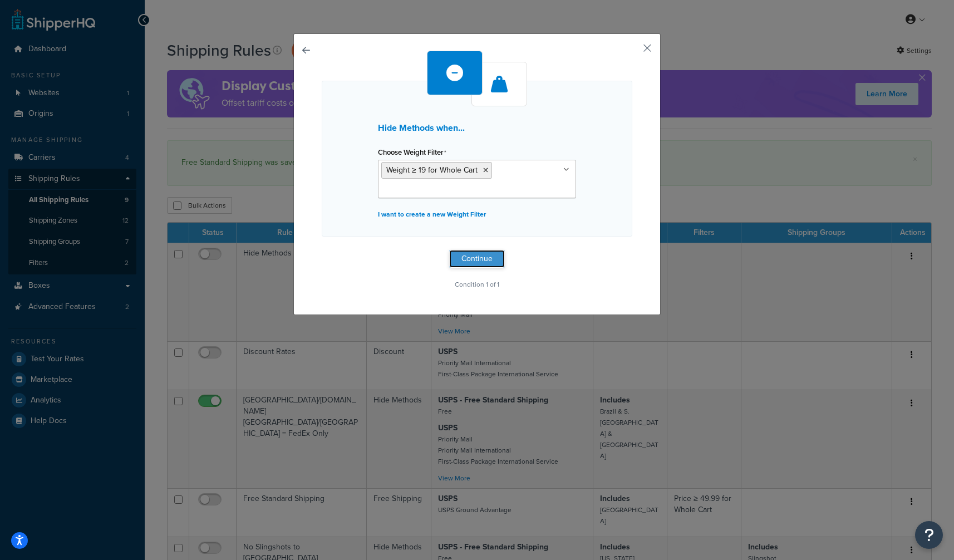
click at [497, 256] on button "Continue" at bounding box center [477, 259] width 56 height 18
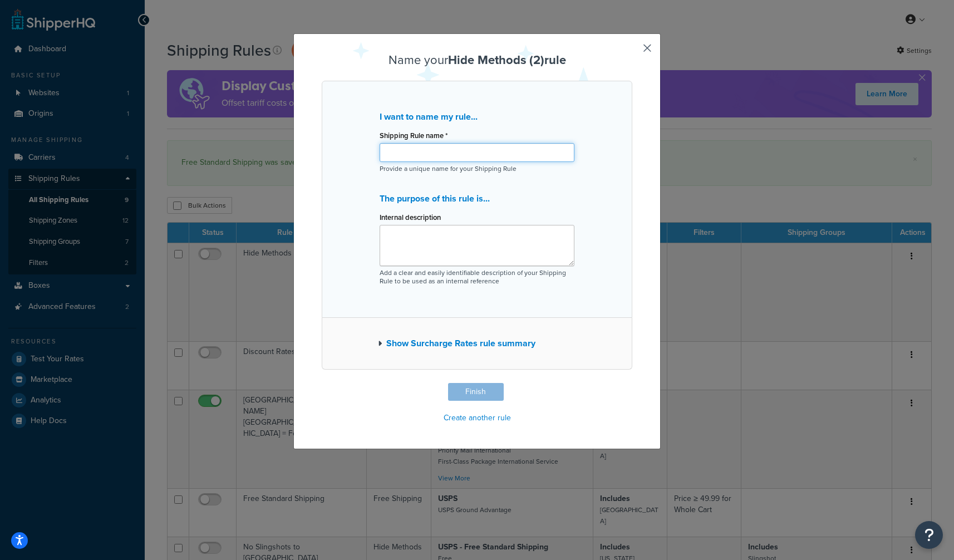
click at [452, 150] on input "Shipping Rule name *" at bounding box center [477, 152] width 195 height 19
paste input "Heavy order surcharge (20 lbs+)"
click at [435, 154] on input "Heavy order surcharge (20 lbs+)" at bounding box center [477, 152] width 195 height 19
click at [414, 153] on input "Heavy order Shipping (20 lbs+)" at bounding box center [477, 152] width 195 height 19
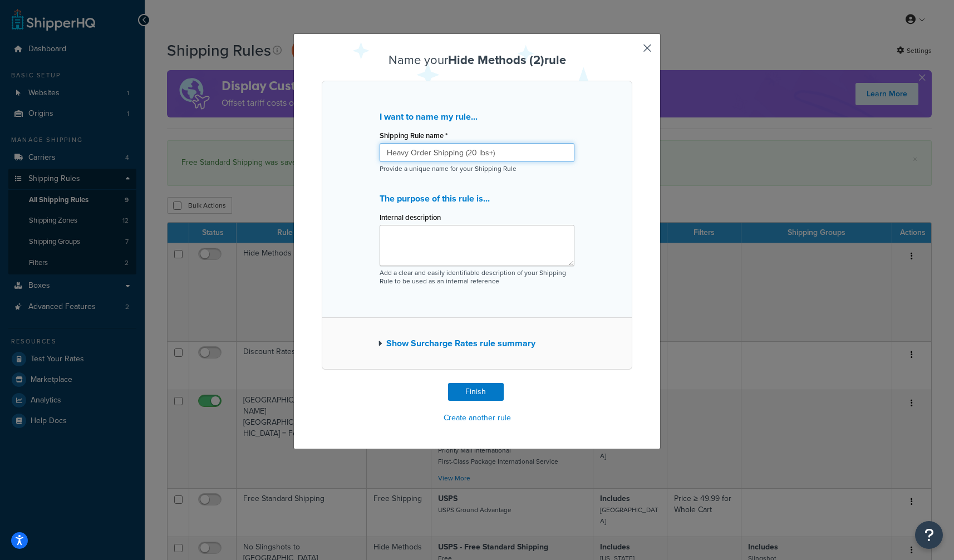
drag, startPoint x: 496, startPoint y: 155, endPoint x: 362, endPoint y: 149, distance: 133.8
click at [357, 148] on div "I want to name my rule... Shipping Rule name * Heavy Order Shipping (20 lbs+) P…" at bounding box center [477, 199] width 311 height 237
type input "Heavy Order Shipping (20 lbs+)"
click at [483, 223] on div "Internal description" at bounding box center [477, 237] width 195 height 57
click at [511, 156] on input "Heavy Order Shipping (20 lbs+)" at bounding box center [477, 152] width 195 height 19
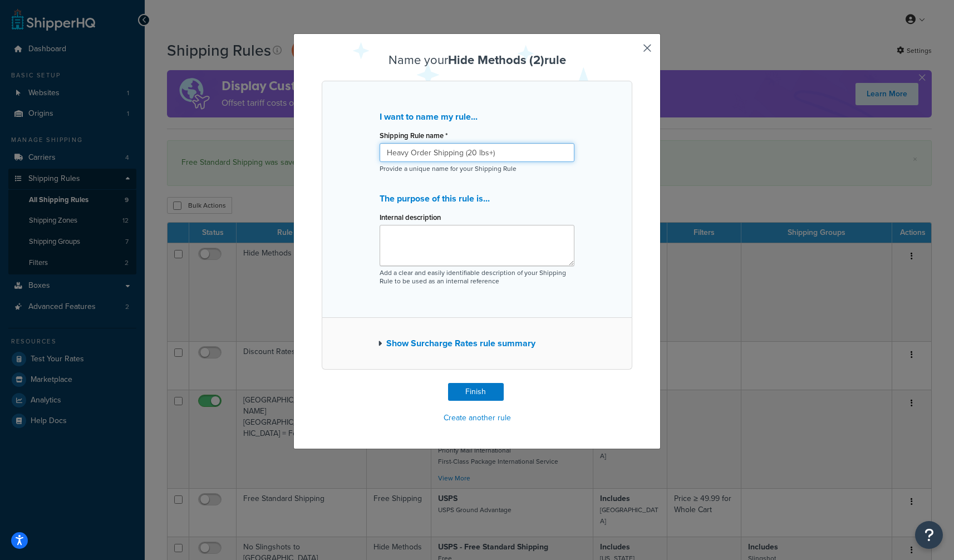
click at [511, 156] on input "Heavy Order Shipping (20 lbs+)" at bounding box center [477, 152] width 195 height 19
drag, startPoint x: 509, startPoint y: 246, endPoint x: 511, endPoint y: 251, distance: 5.7
click at [509, 246] on textarea "Internal description" at bounding box center [477, 245] width 195 height 41
paste textarea "Heavy Order Shipping (20 lbs+)"
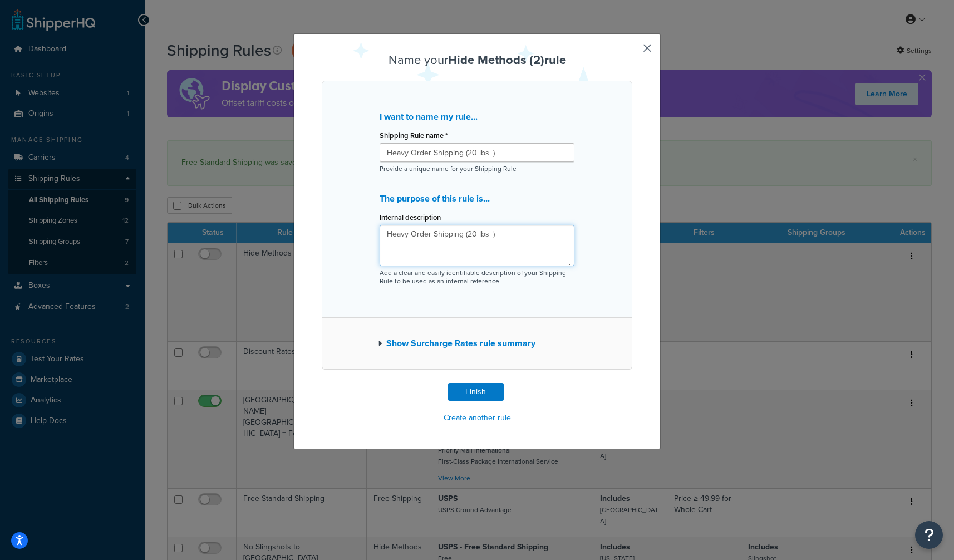
type textarea "Heavy Order Shipping (20 lbs+)"
click at [487, 344] on button "Show Surcharge Rates rule summary" at bounding box center [457, 344] width 158 height 16
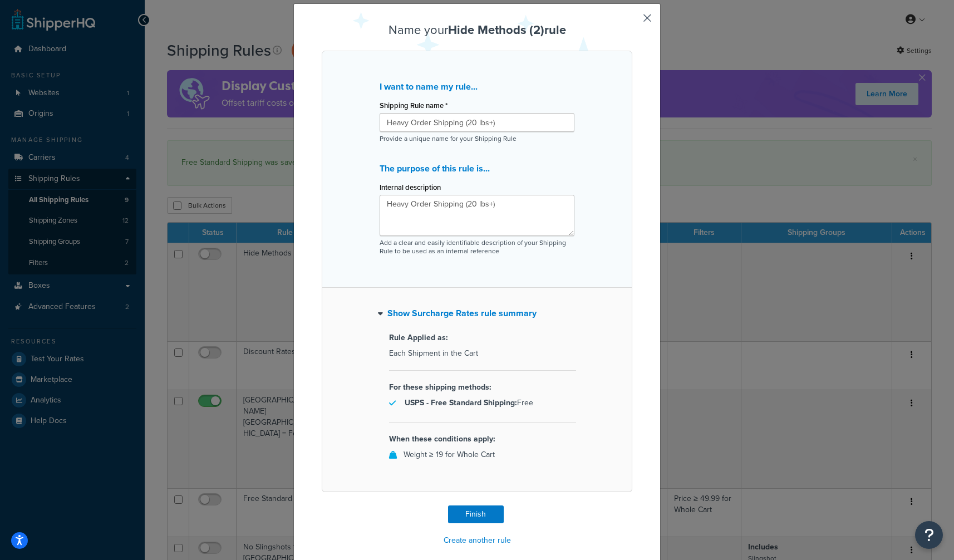
scroll to position [42, 0]
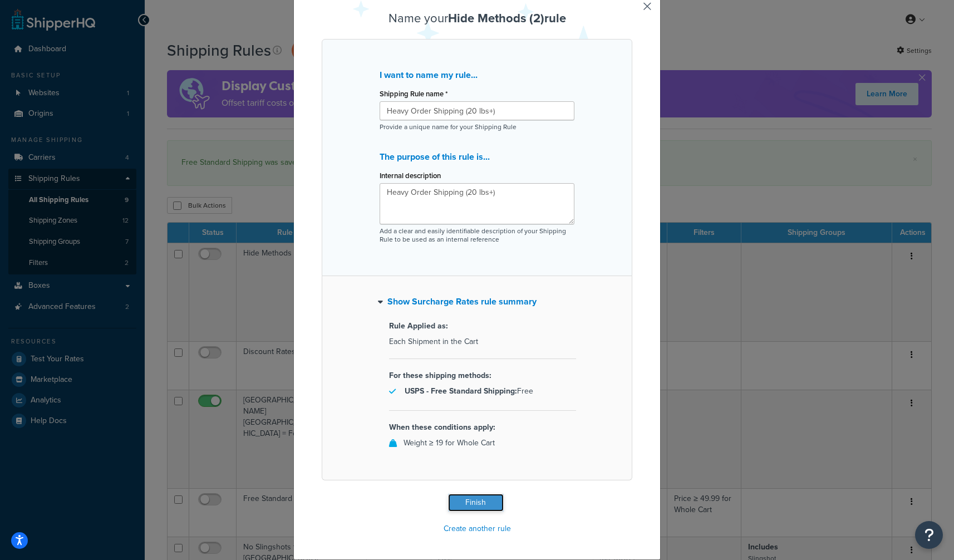
click at [488, 502] on button "Finish" at bounding box center [476, 503] width 56 height 18
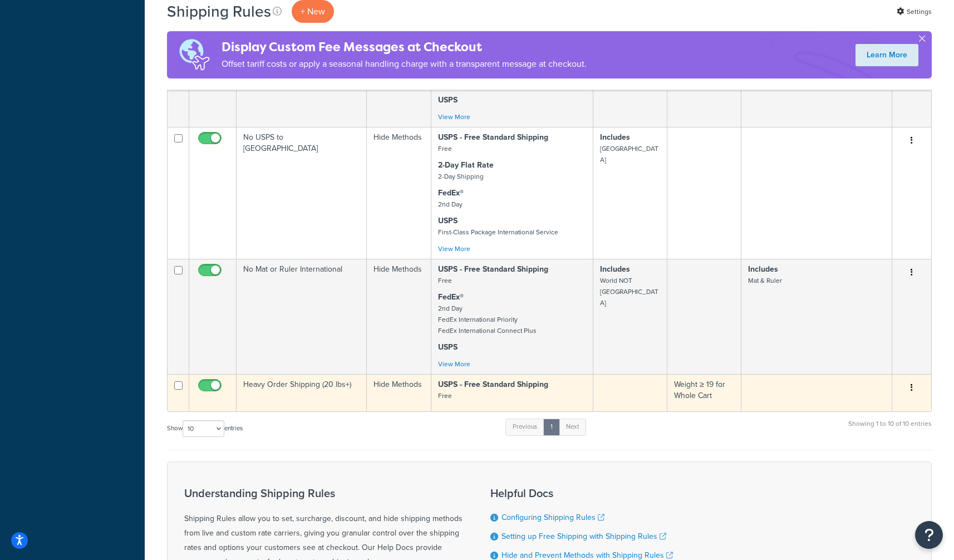
scroll to position [700, 0]
click at [213, 383] on input "checkbox" at bounding box center [211, 390] width 31 height 14
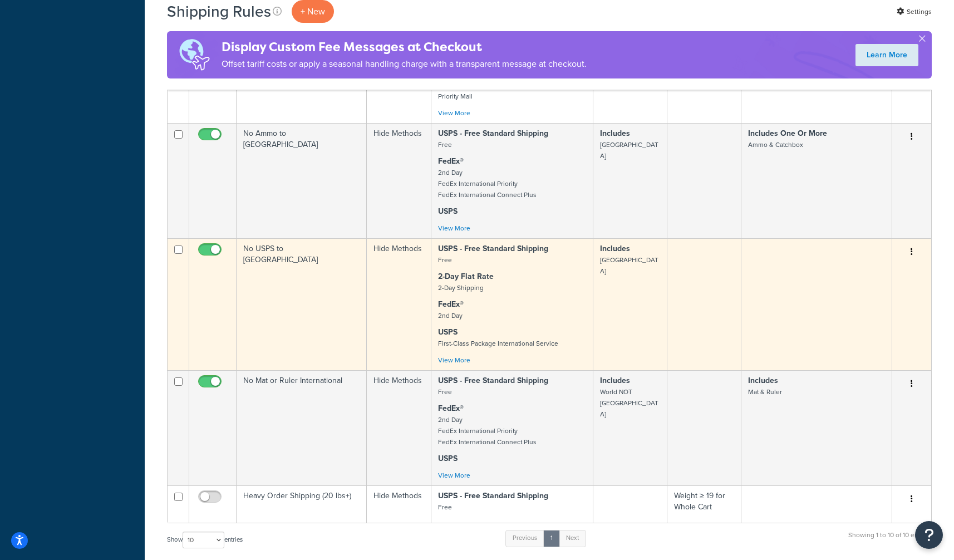
scroll to position [599, 0]
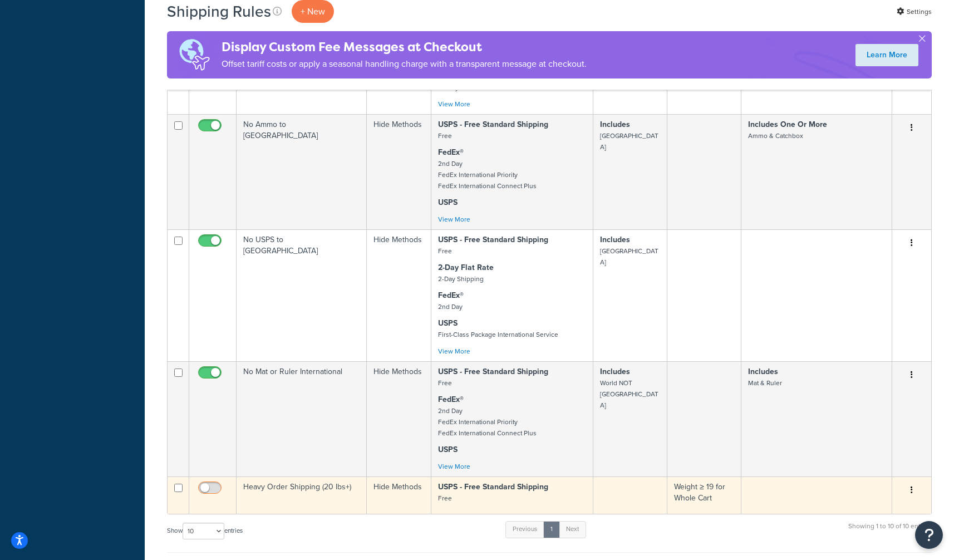
click at [215, 484] on input "checkbox" at bounding box center [211, 491] width 31 height 14
checkbox input "true"
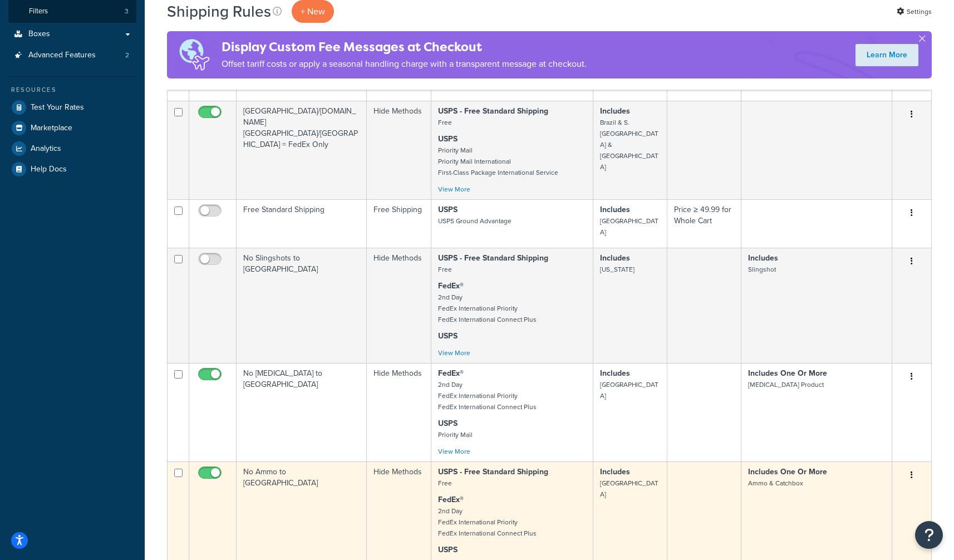
scroll to position [251, 0]
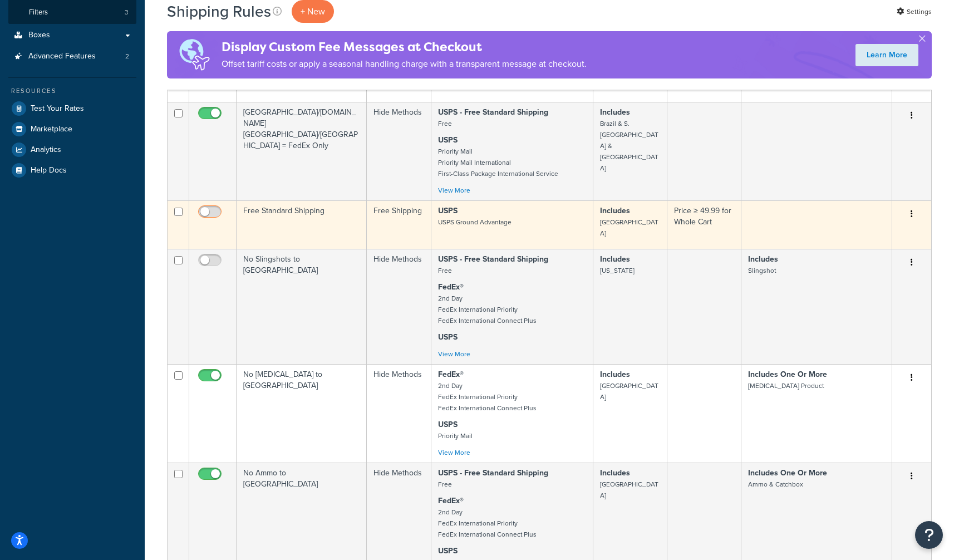
click at [208, 210] on input "checkbox" at bounding box center [211, 215] width 31 height 14
click at [216, 210] on input "checkbox" at bounding box center [211, 215] width 31 height 14
checkbox input "false"
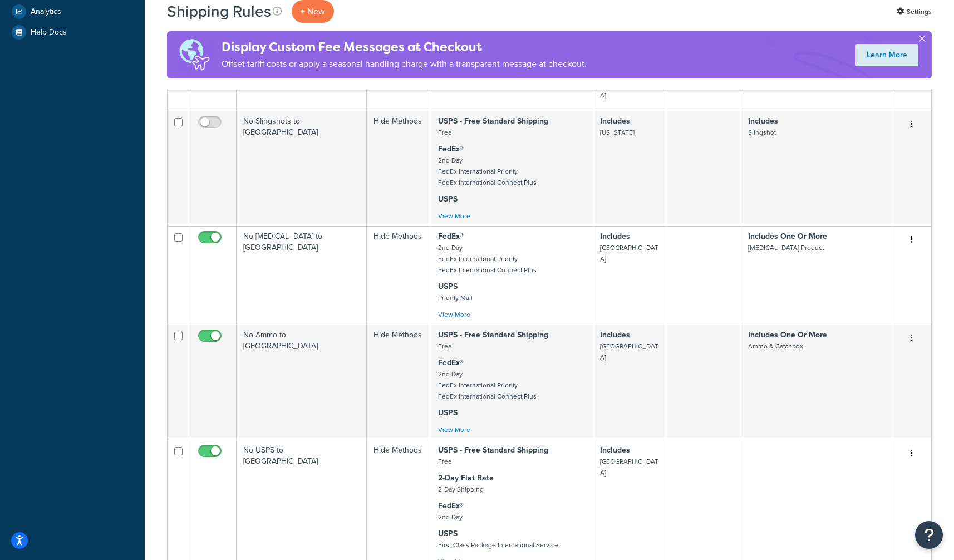
scroll to position [859, 0]
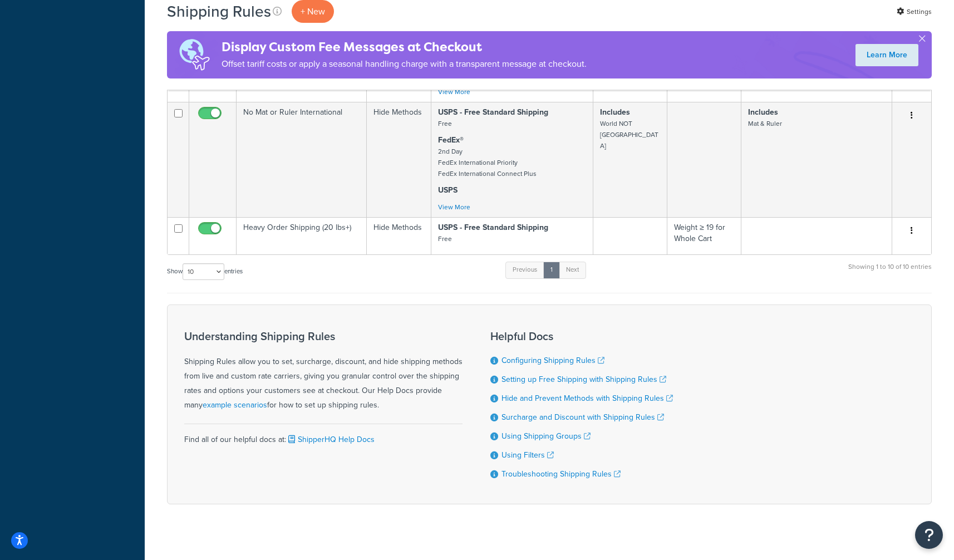
drag, startPoint x: 211, startPoint y: 216, endPoint x: 435, endPoint y: 246, distance: 226.3
click at [211, 224] on input "checkbox" at bounding box center [211, 231] width 31 height 14
checkbox input "false"
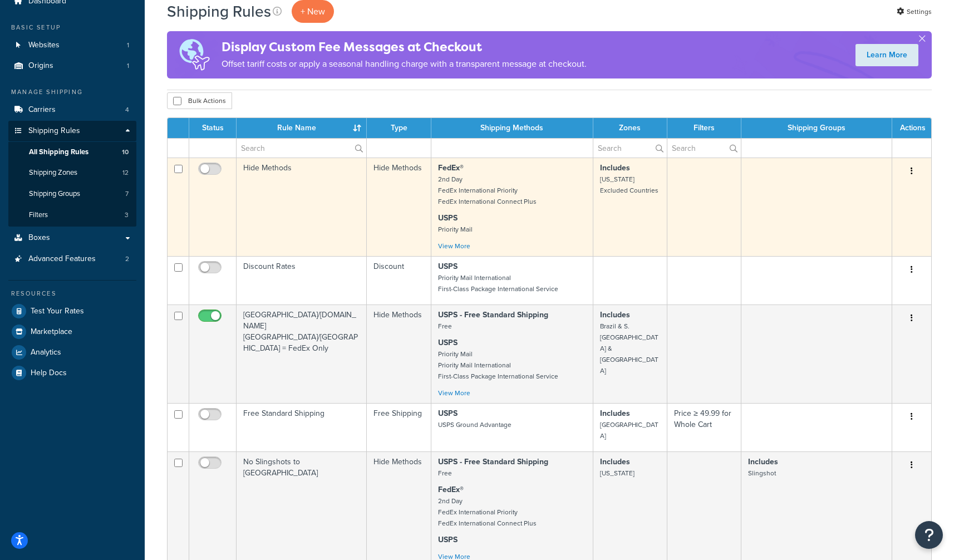
scroll to position [50, 0]
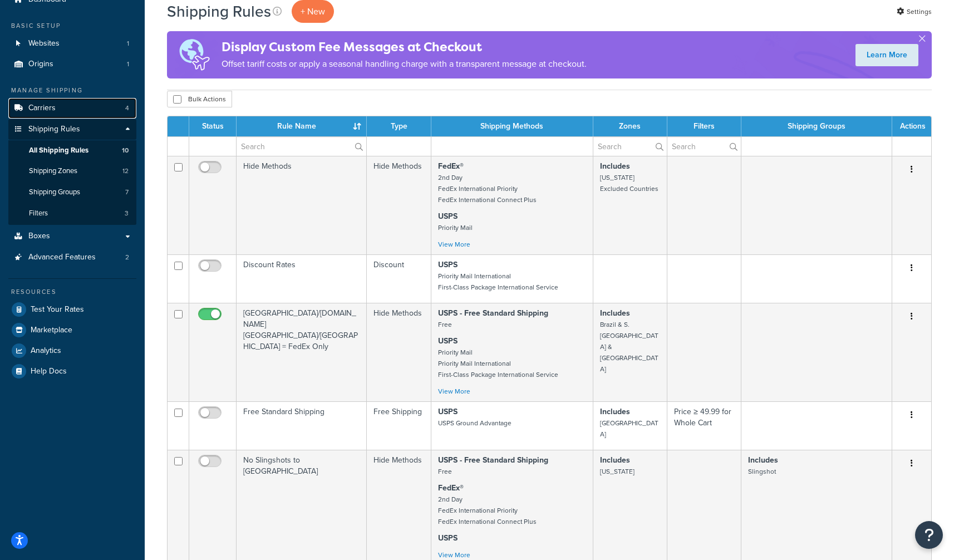
click at [57, 103] on link "Carriers 4" at bounding box center [72, 108] width 128 height 21
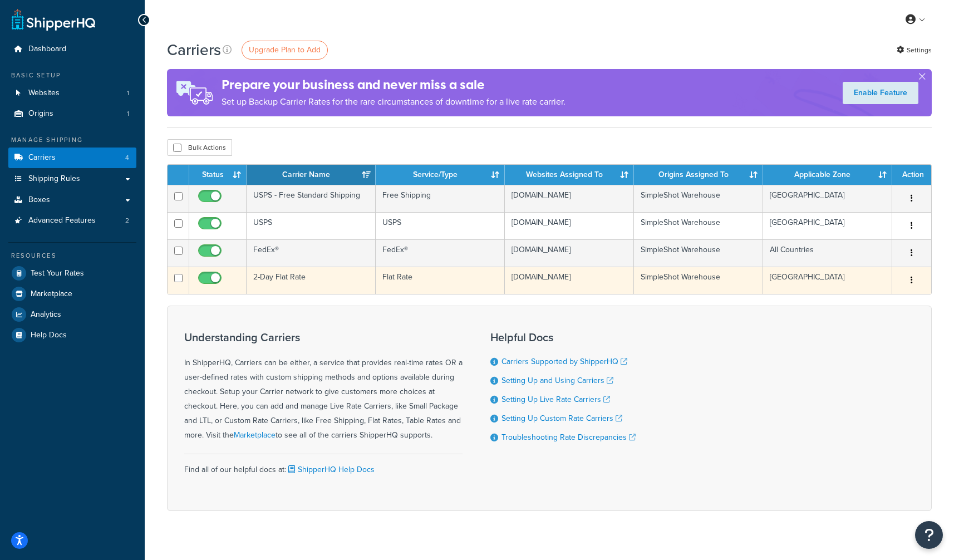
click at [918, 280] on button "button" at bounding box center [912, 281] width 16 height 18
click at [894, 299] on link "Edit" at bounding box center [867, 302] width 88 height 23
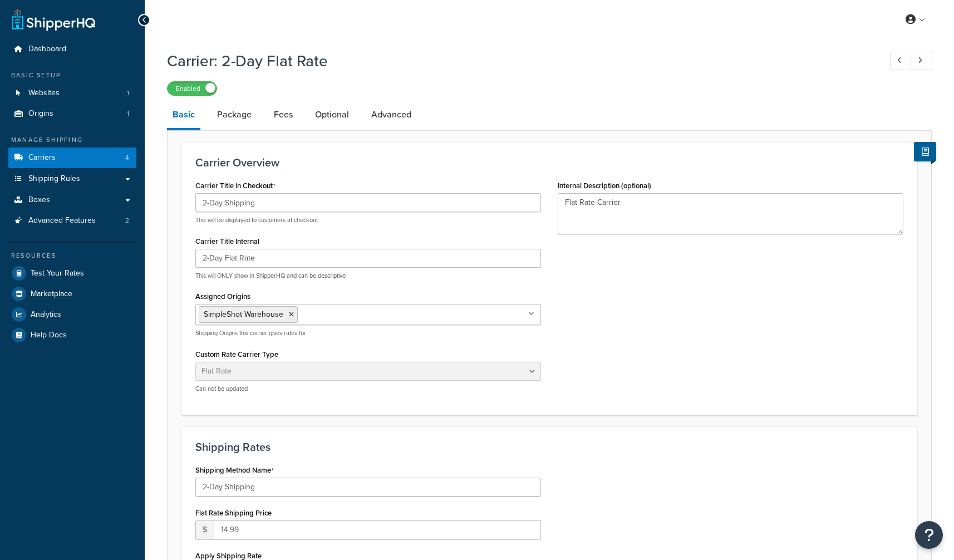
select select "flat"
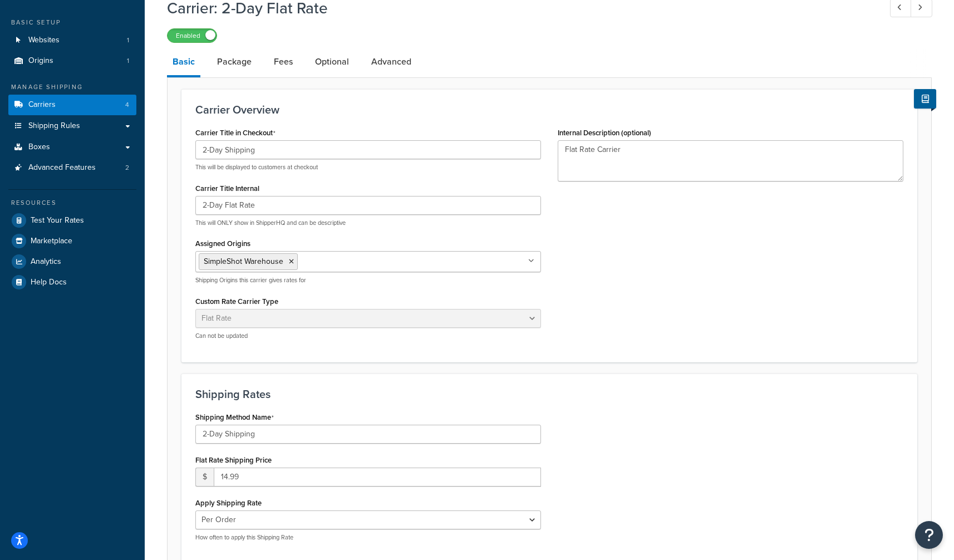
scroll to position [30, 0]
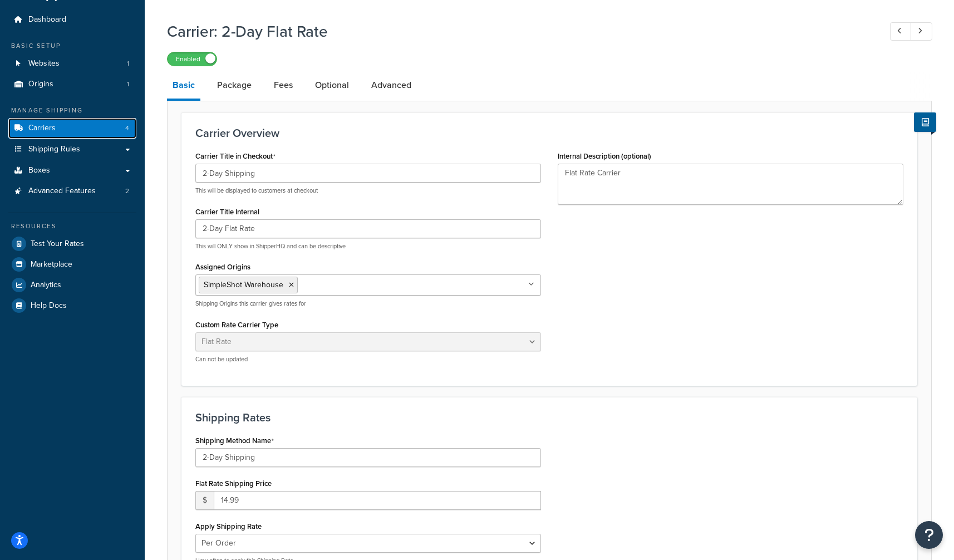
click at [69, 129] on link "Carriers 4" at bounding box center [72, 128] width 128 height 21
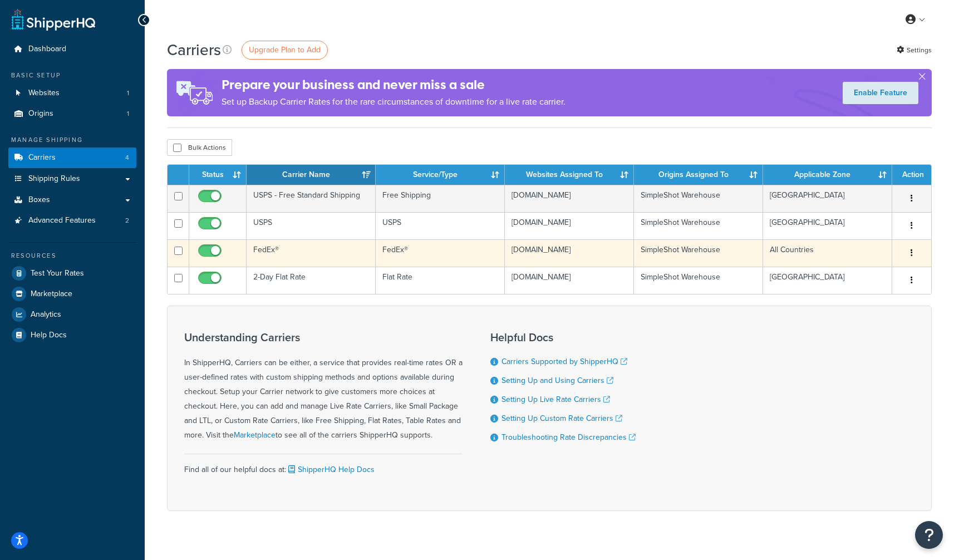
click at [914, 253] on button "button" at bounding box center [912, 253] width 16 height 18
click at [888, 272] on link "Edit" at bounding box center [867, 275] width 88 height 23
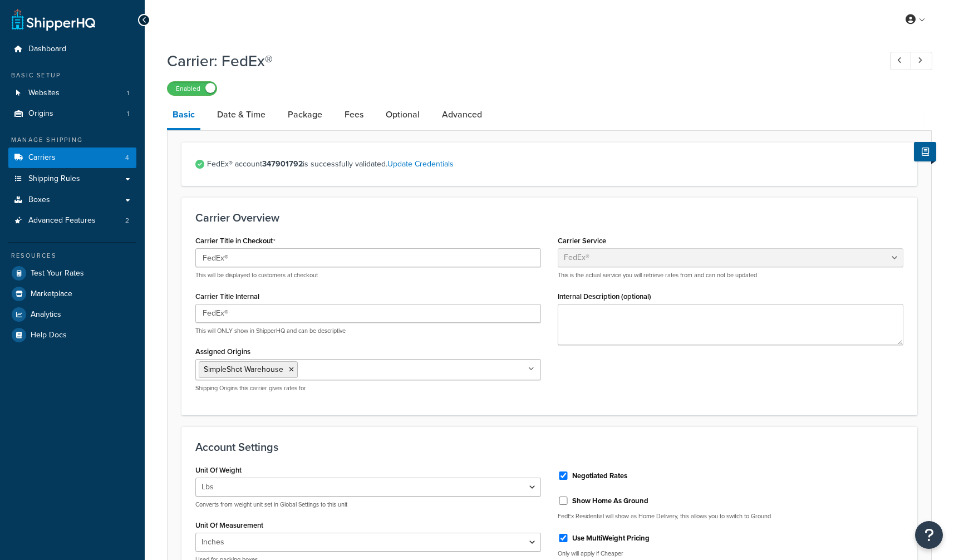
select select "fedEx"
select select "REGULAR_PICKUP"
select select "FEDEX_PAK"
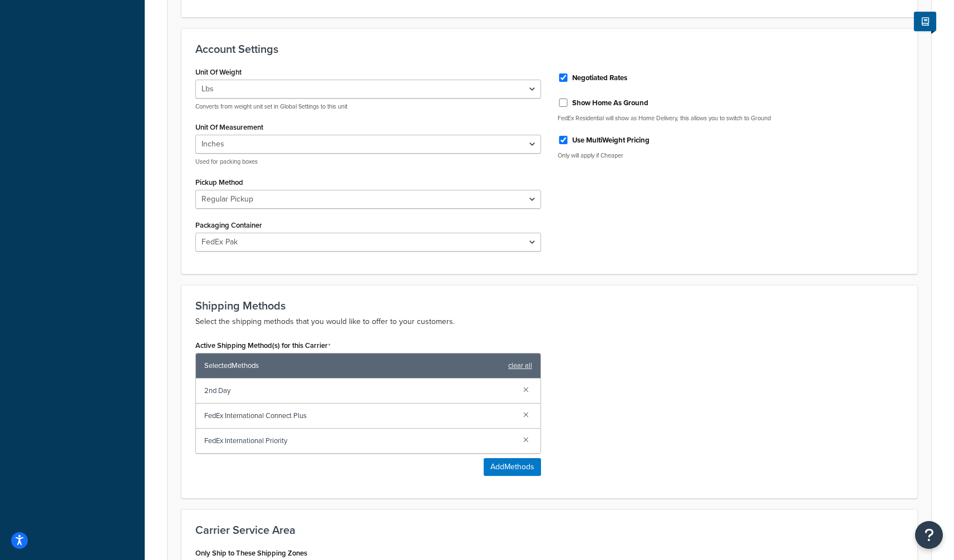
scroll to position [403, 0]
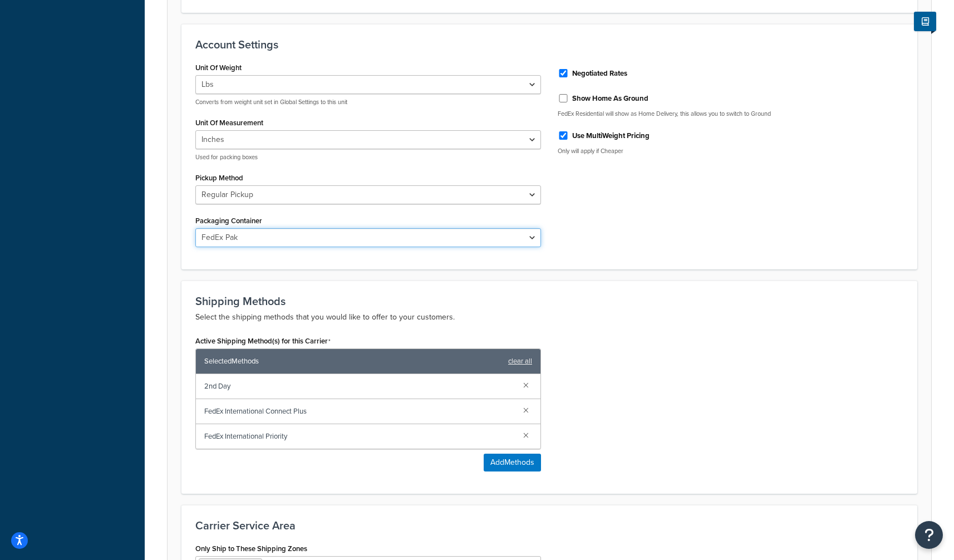
click at [533, 238] on select "FedEx 10kg Box FedEx 25kg Box FedEx Box FedEx Envelope FedEx Pak FedEx Tube You…" at bounding box center [368, 237] width 346 height 19
click at [195, 228] on select "FedEx 10kg Box FedEx 25kg Box FedEx Box FedEx Envelope FedEx Pak FedEx Tube You…" at bounding box center [368, 237] width 346 height 19
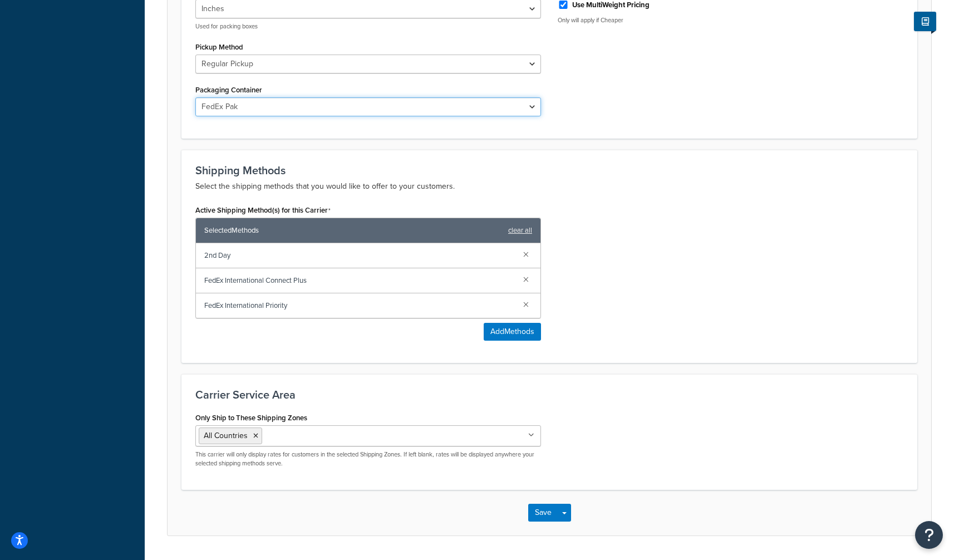
scroll to position [547, 0]
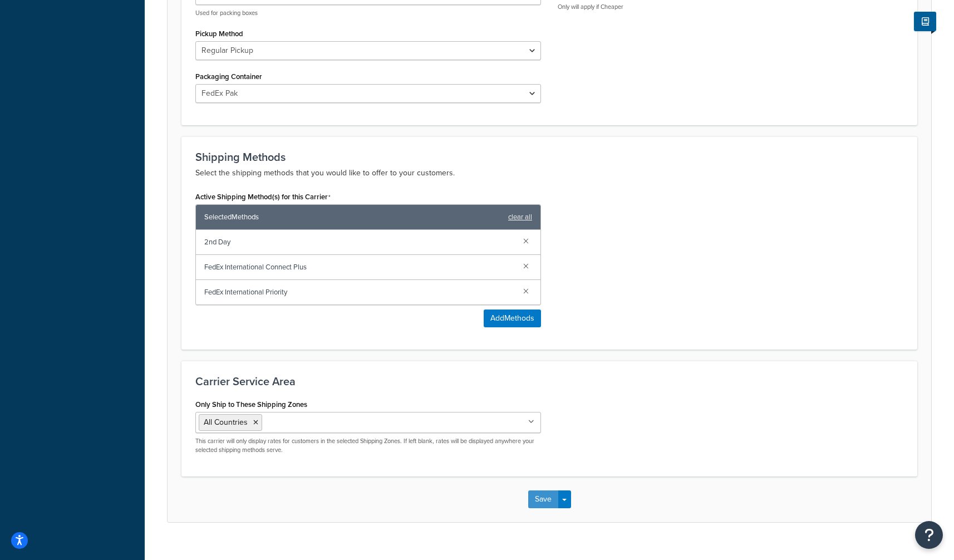
drag, startPoint x: 537, startPoint y: 494, endPoint x: 567, endPoint y: 434, distance: 67.7
click at [537, 494] on button "Save" at bounding box center [543, 500] width 30 height 18
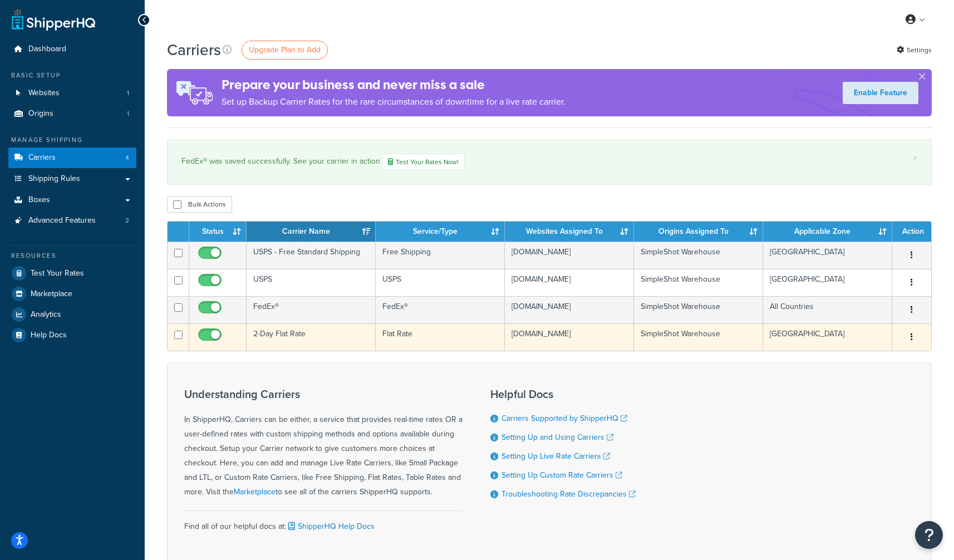
click at [209, 336] on input "checkbox" at bounding box center [211, 338] width 31 height 14
checkbox input "false"
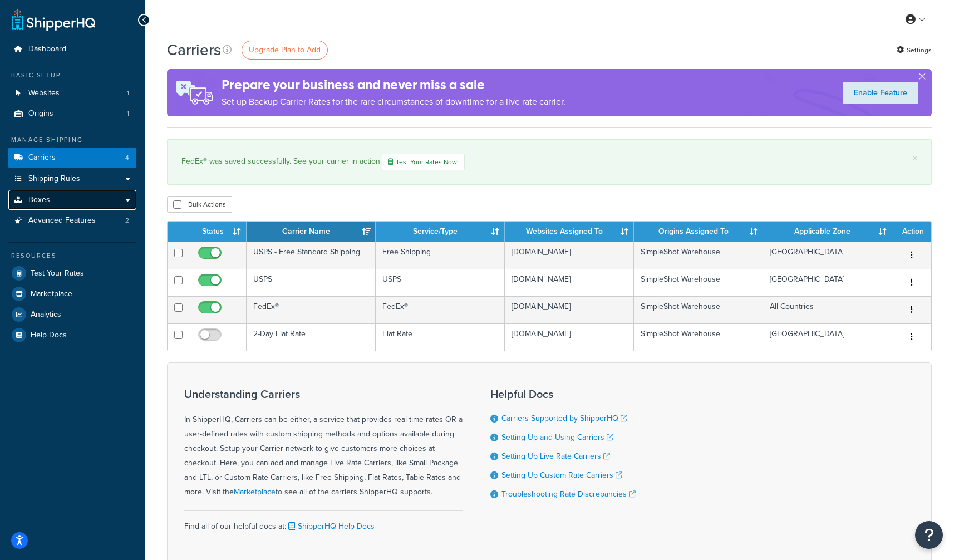
click at [40, 190] on link "Boxes" at bounding box center [72, 200] width 128 height 21
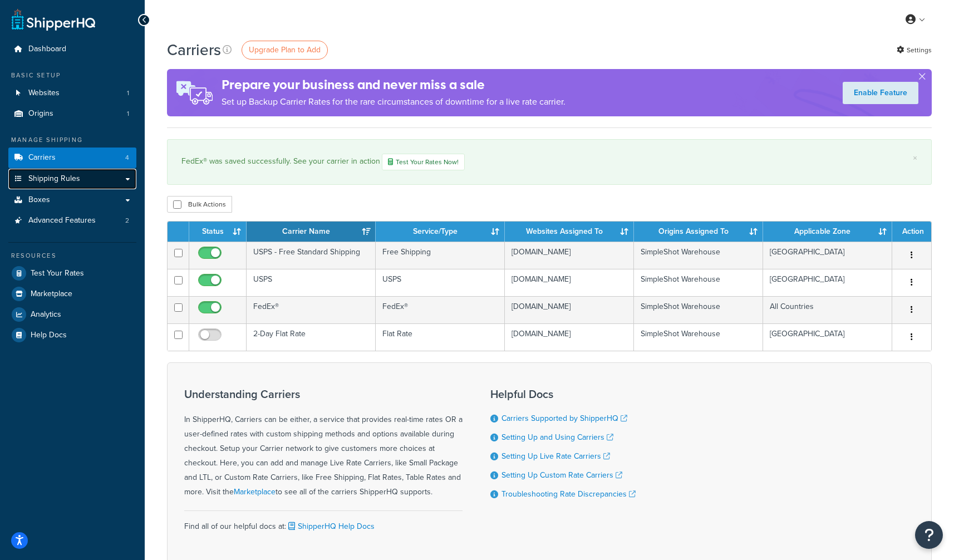
click at [45, 182] on span "Shipping Rules" at bounding box center [54, 178] width 52 height 9
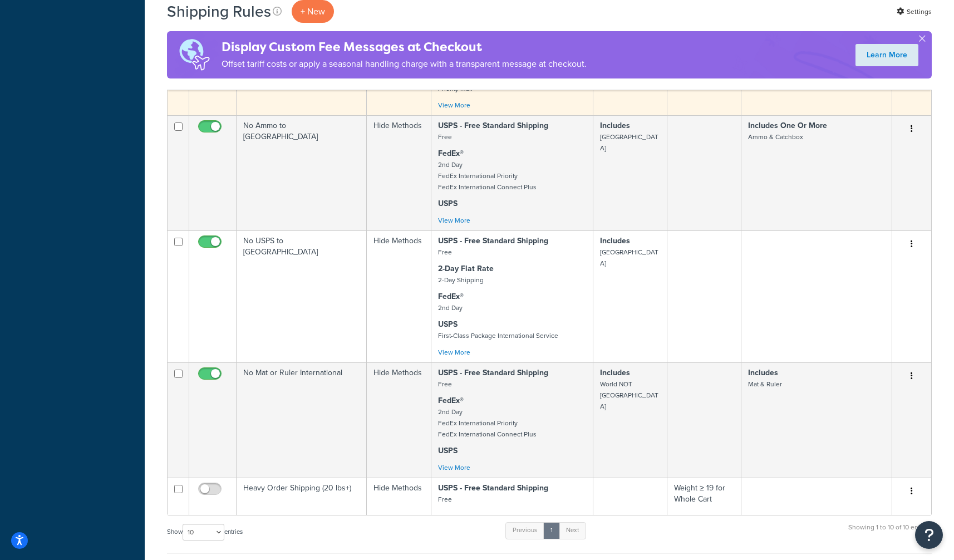
scroll to position [627, 0]
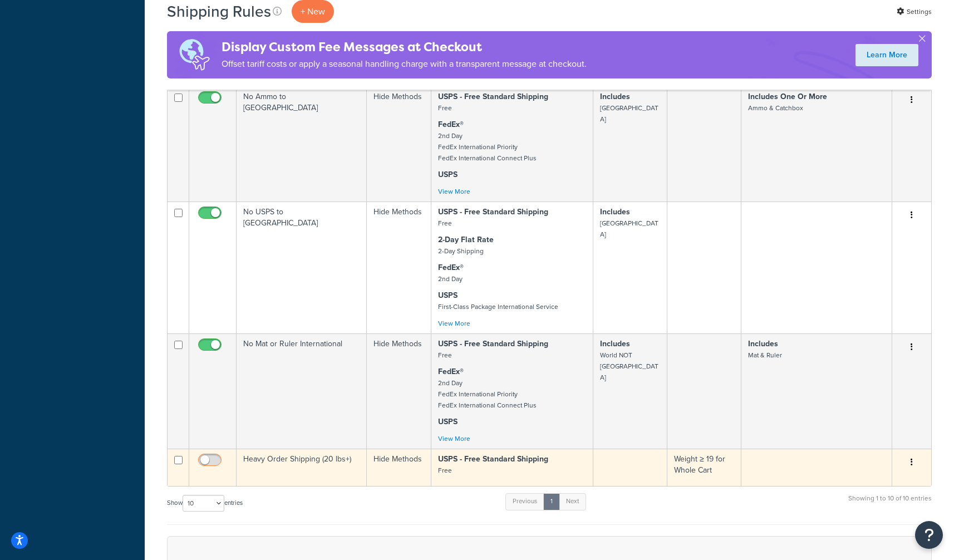
click at [211, 456] on input "checkbox" at bounding box center [211, 463] width 31 height 14
checkbox input "true"
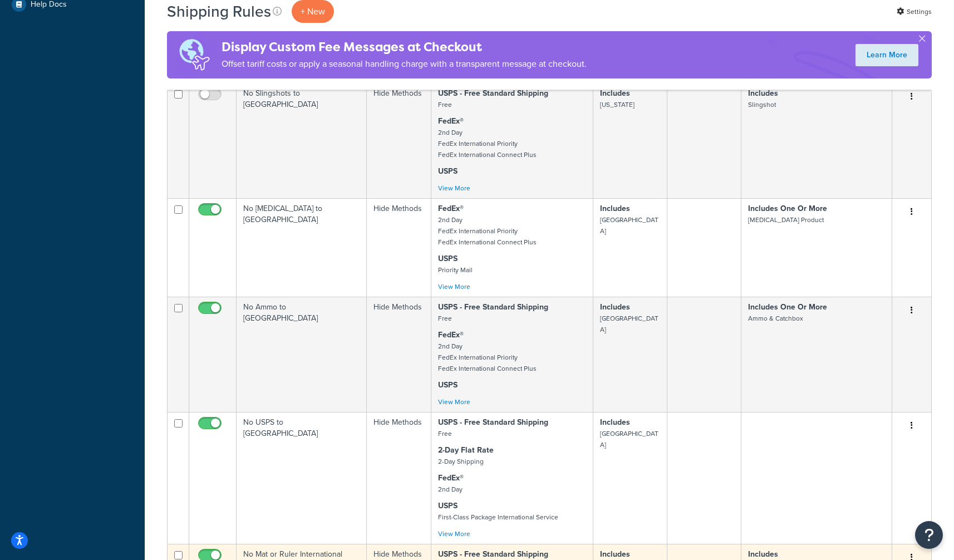
scroll to position [209, 0]
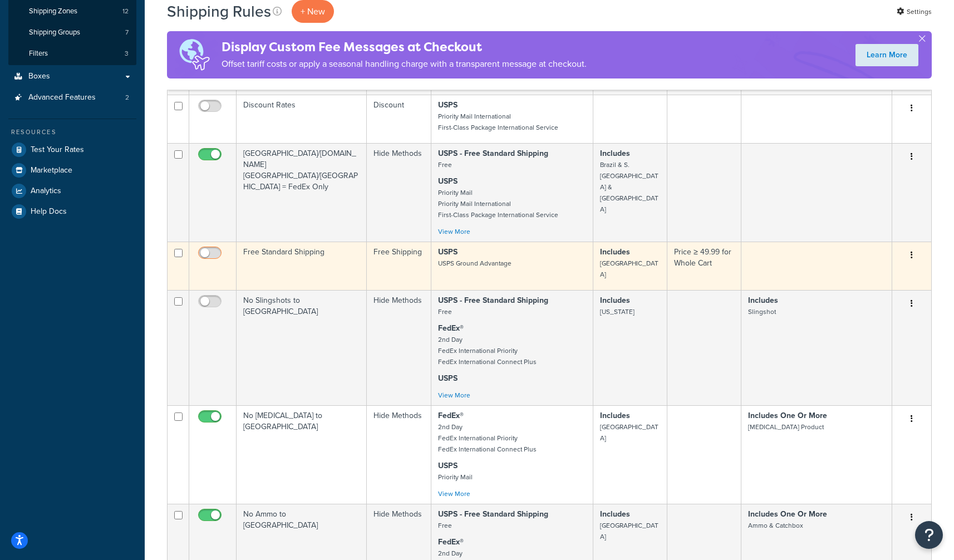
click at [210, 250] on input "checkbox" at bounding box center [211, 256] width 31 height 14
checkbox input "true"
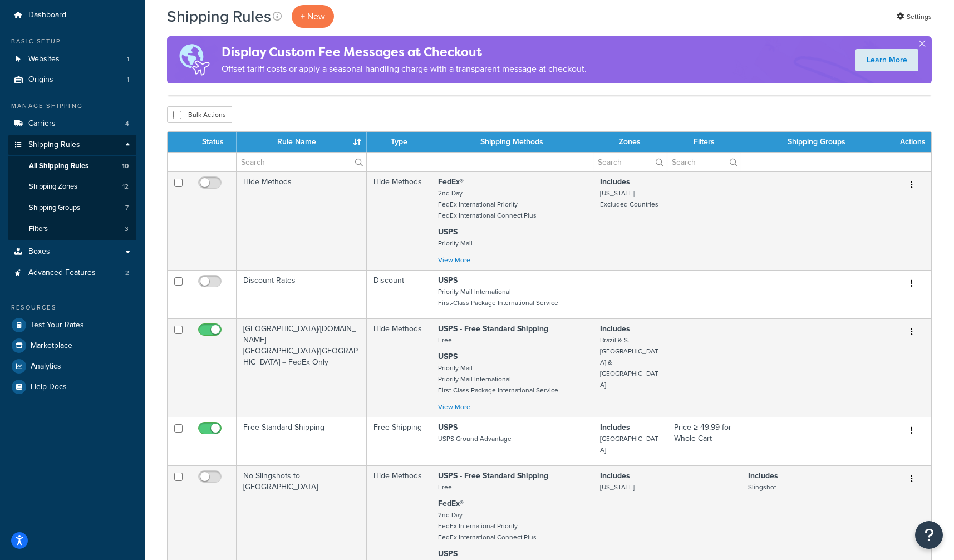
scroll to position [0, 0]
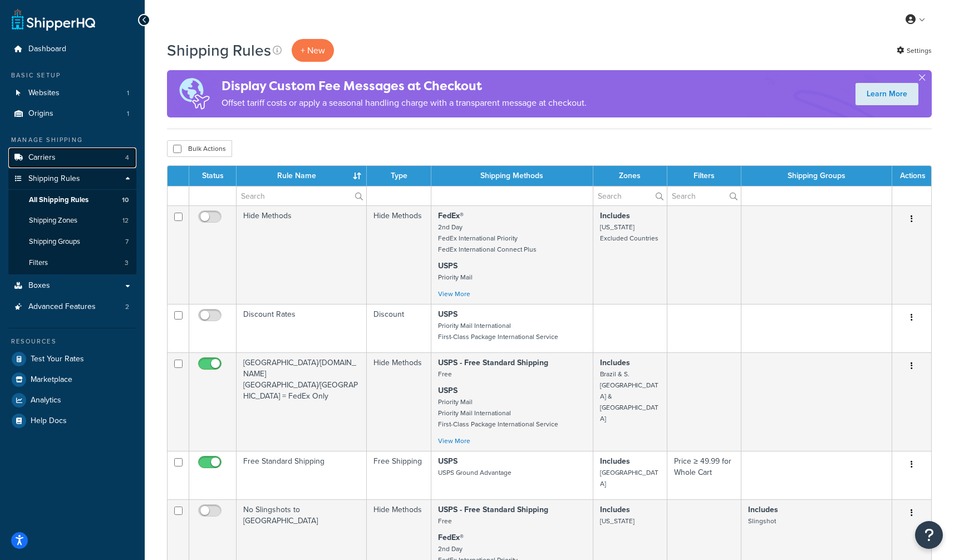
click at [82, 155] on link "Carriers 4" at bounding box center [72, 158] width 128 height 21
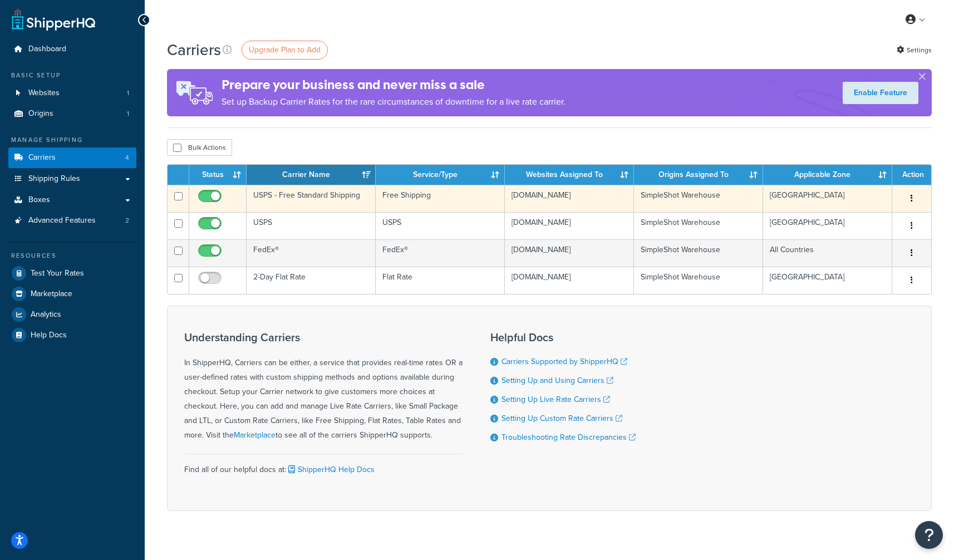
click at [212, 195] on input "checkbox" at bounding box center [211, 199] width 31 height 14
checkbox input "false"
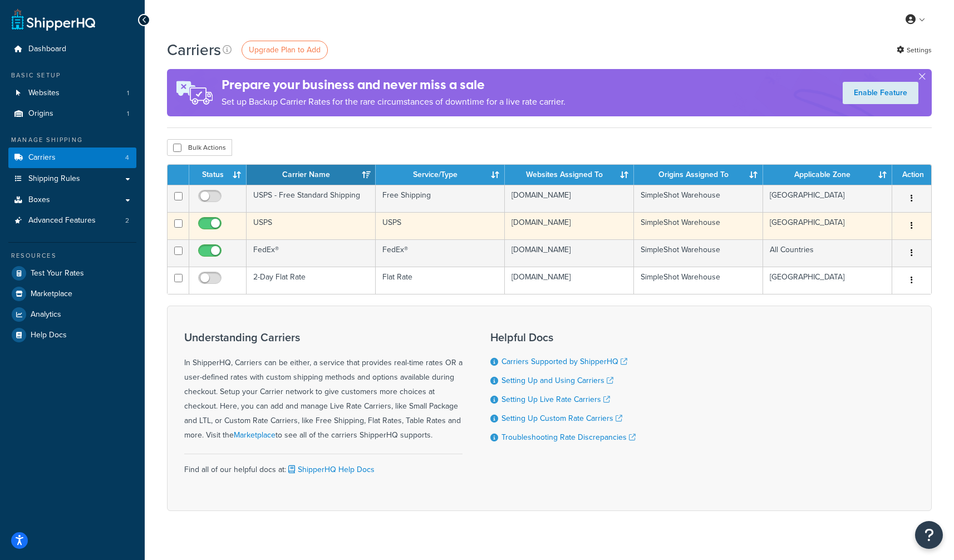
click at [914, 222] on button "button" at bounding box center [912, 226] width 16 height 18
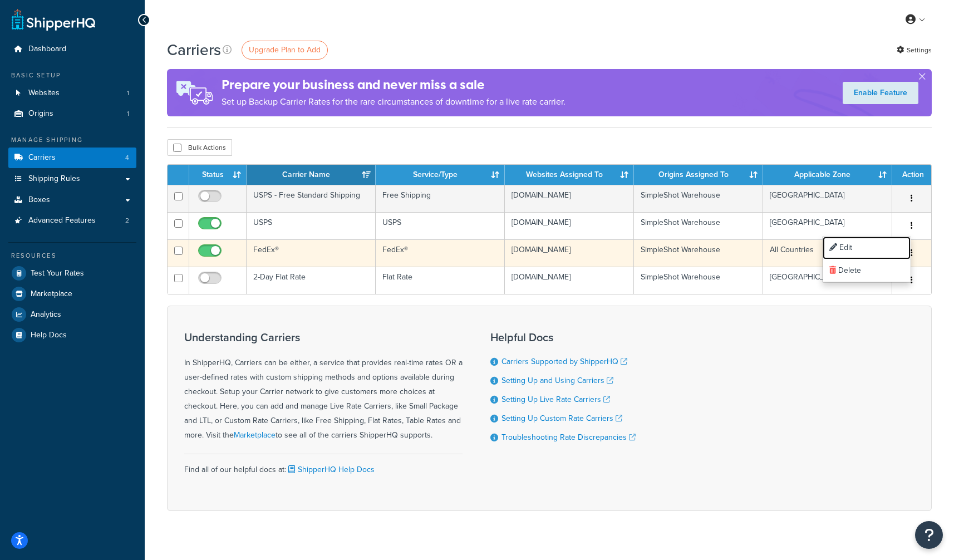
click at [877, 240] on link "Edit" at bounding box center [867, 248] width 88 height 23
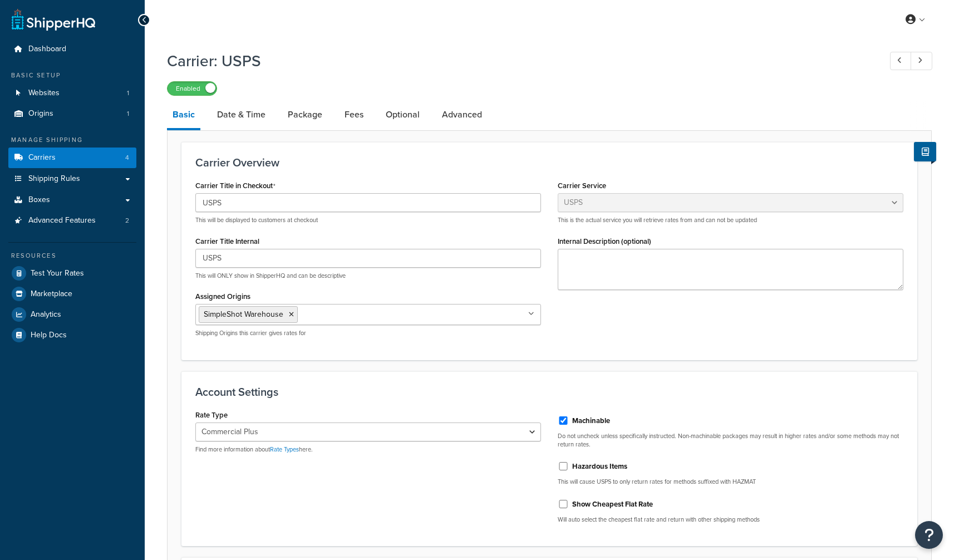
select select "usps"
select select "PLUS"
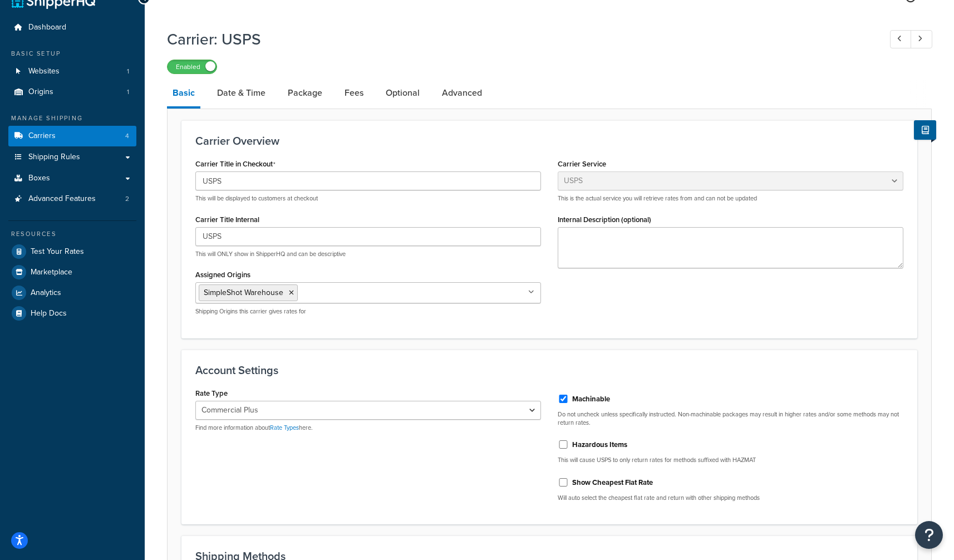
scroll to position [21, 0]
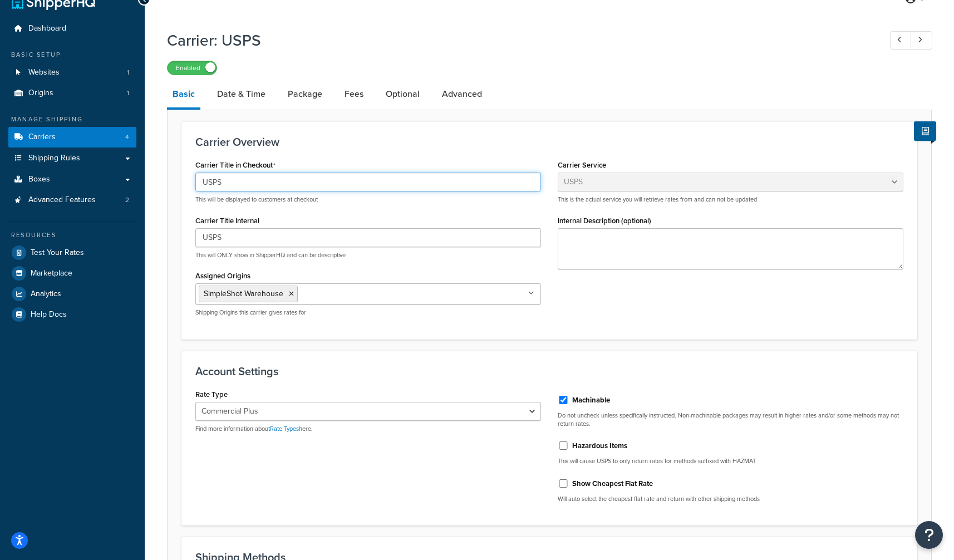
click at [211, 184] on input "USPS" at bounding box center [368, 182] width 346 height 19
type input "Standard"
click at [385, 199] on p "This will be displayed to customers at checkout" at bounding box center [368, 199] width 346 height 8
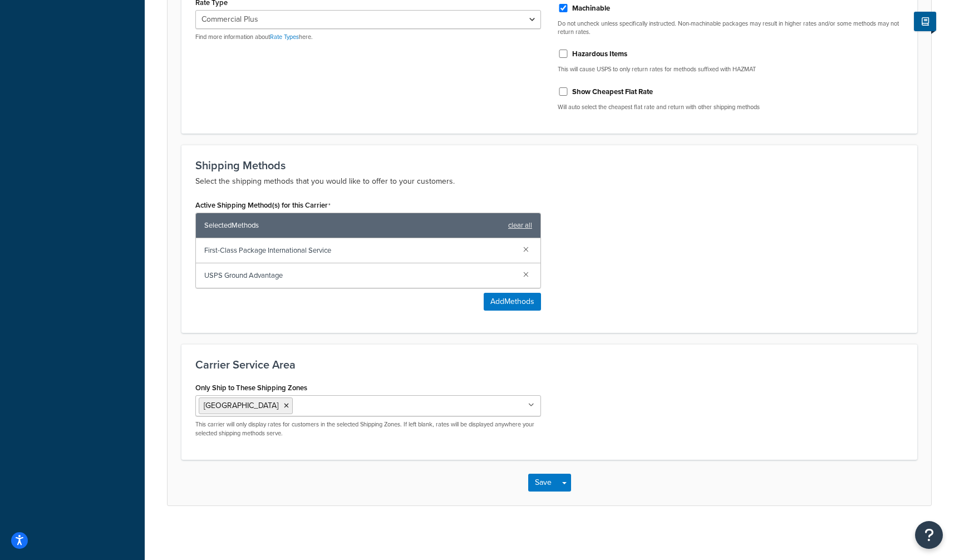
scroll to position [414, 0]
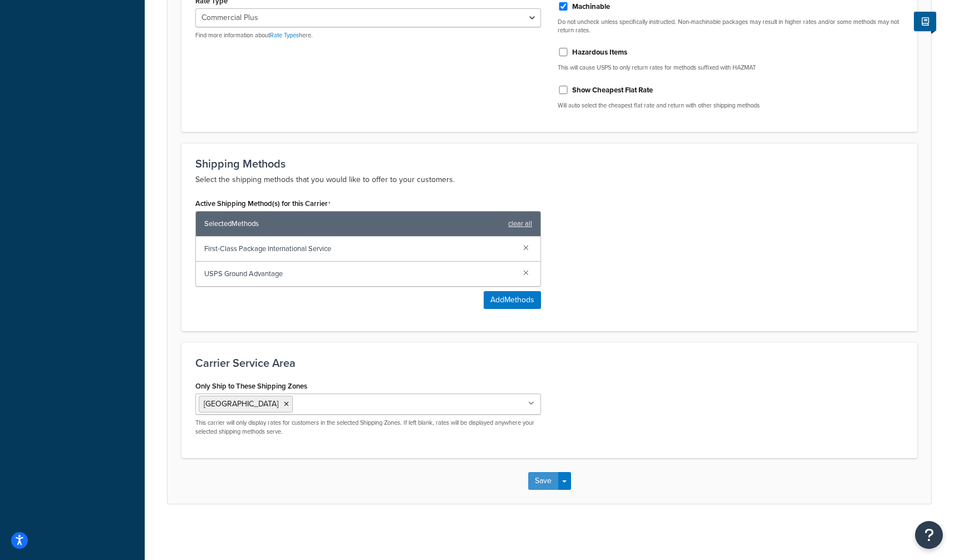
click at [546, 484] on button "Save" at bounding box center [543, 481] width 30 height 18
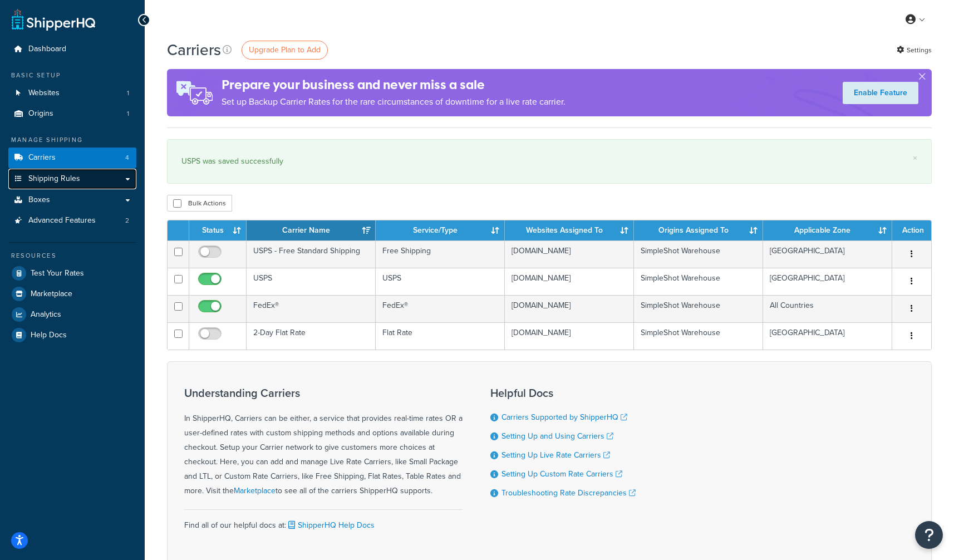
click at [65, 183] on span "Shipping Rules" at bounding box center [54, 178] width 52 height 9
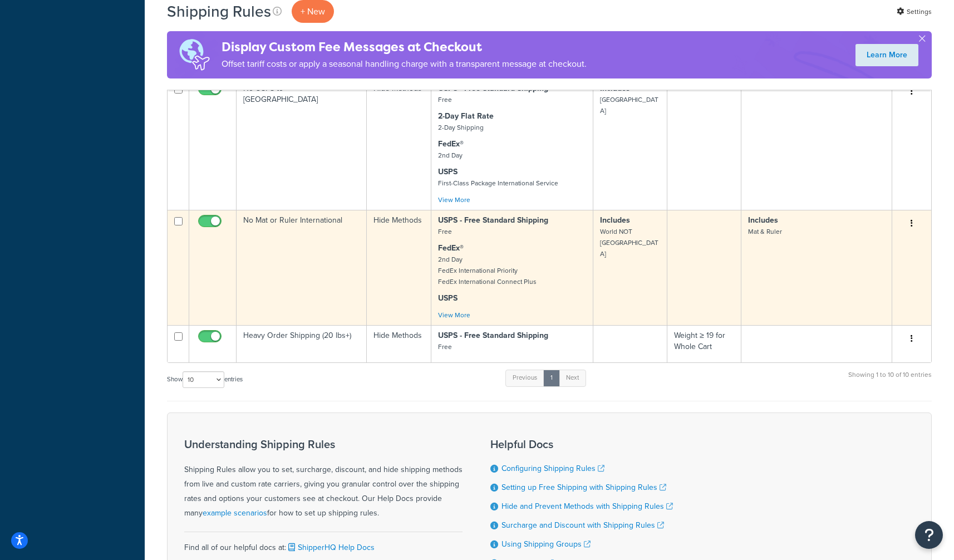
scroll to position [791, 0]
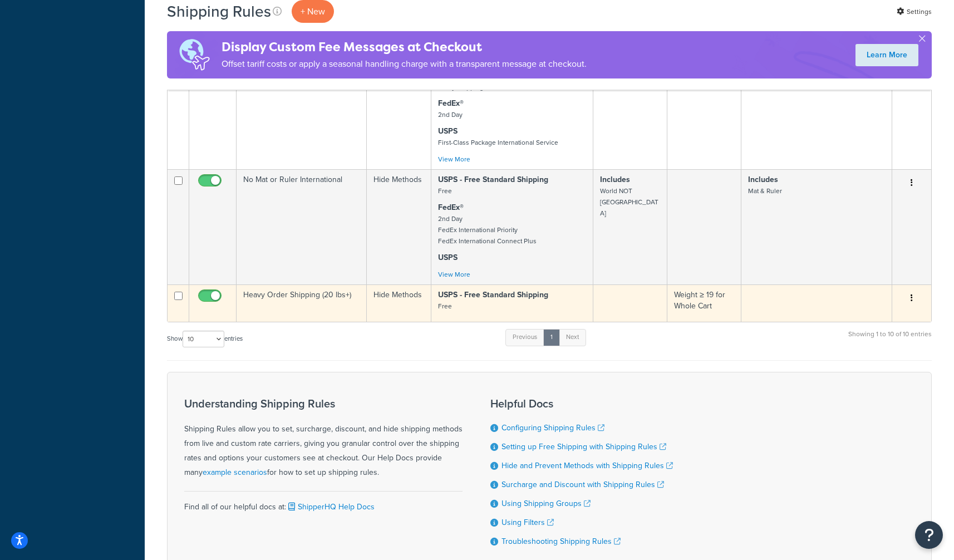
click at [909, 291] on button "button" at bounding box center [912, 299] width 16 height 18
click at [896, 308] on link "Edit" at bounding box center [875, 319] width 88 height 23
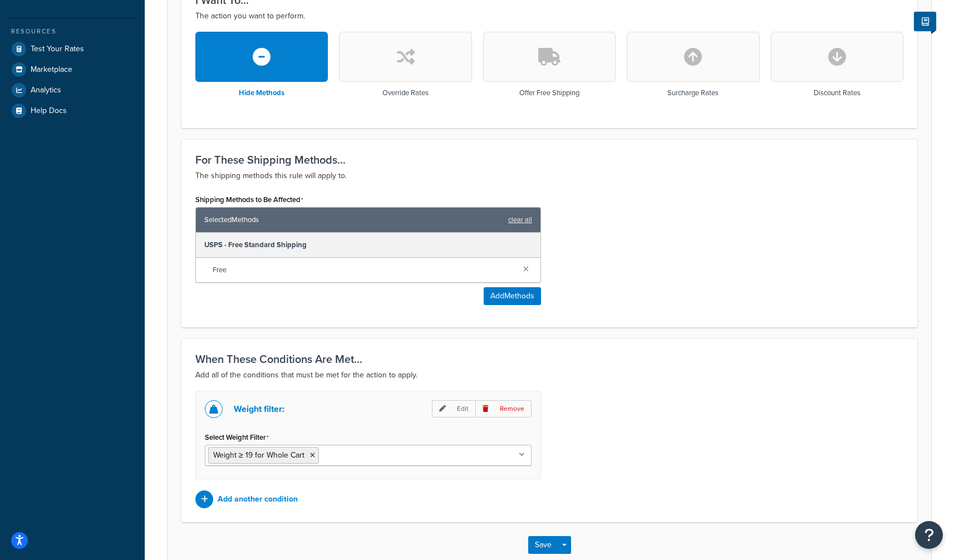
scroll to position [308, 0]
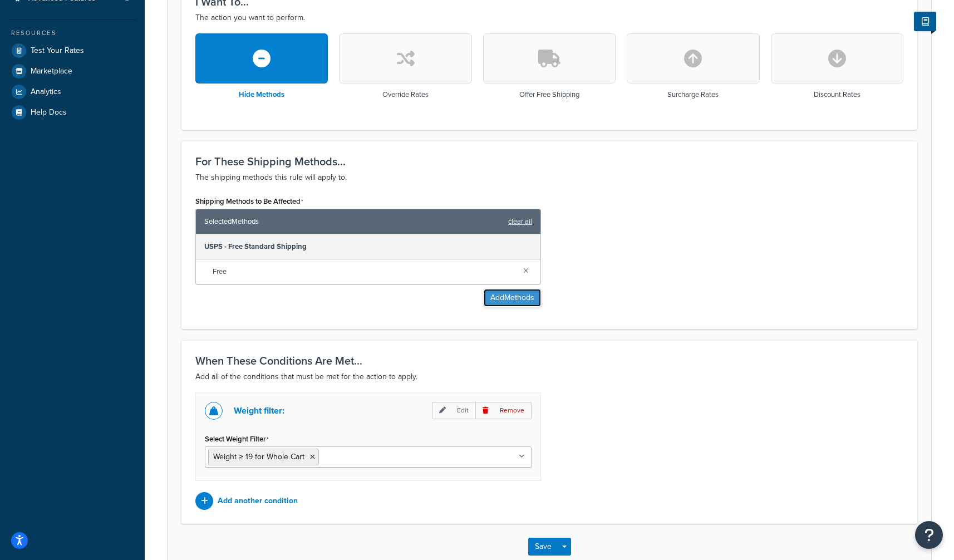
click at [498, 298] on button "Add Methods" at bounding box center [512, 298] width 57 height 18
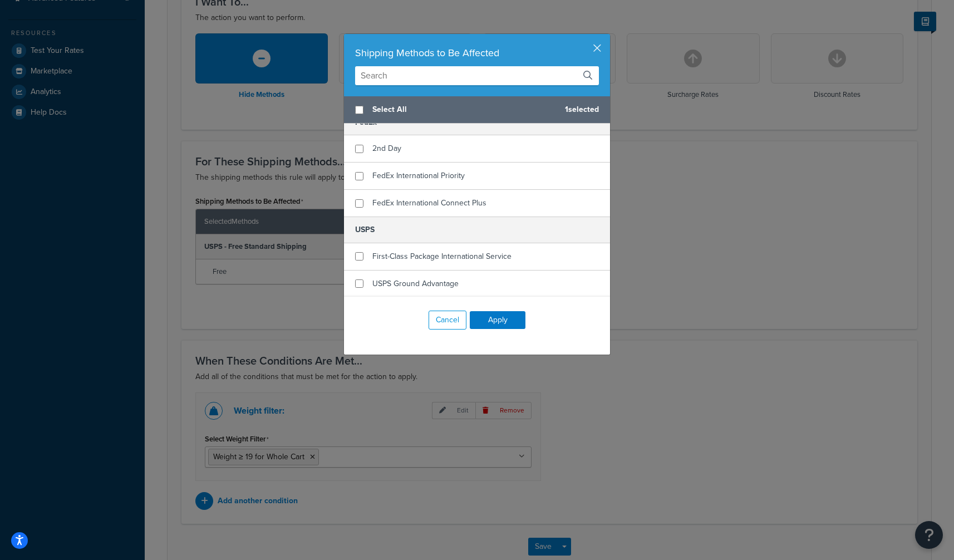
scroll to position [121, 0]
click at [359, 281] on input "checkbox" at bounding box center [359, 283] width 8 height 8
checkbox input "true"
click at [506, 325] on button "Apply" at bounding box center [498, 320] width 56 height 18
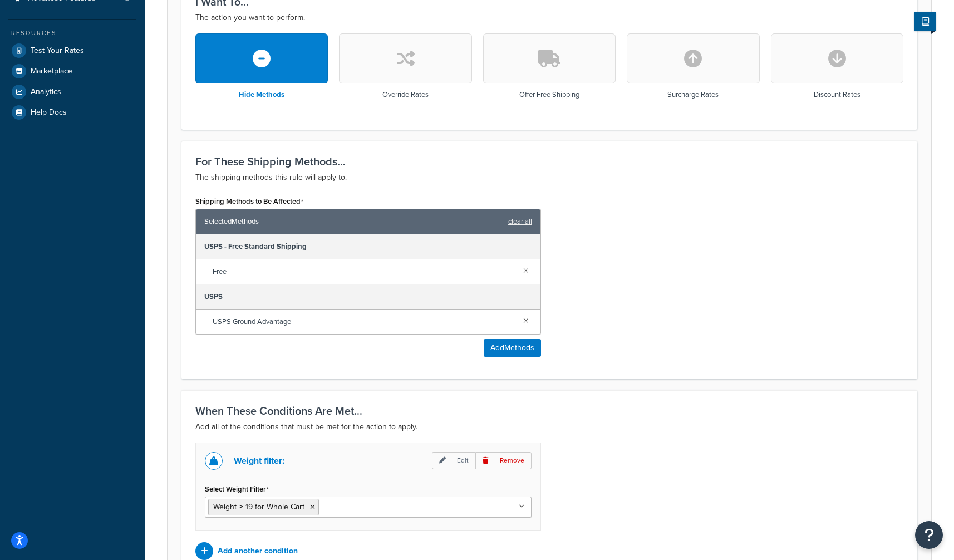
scroll to position [424, 0]
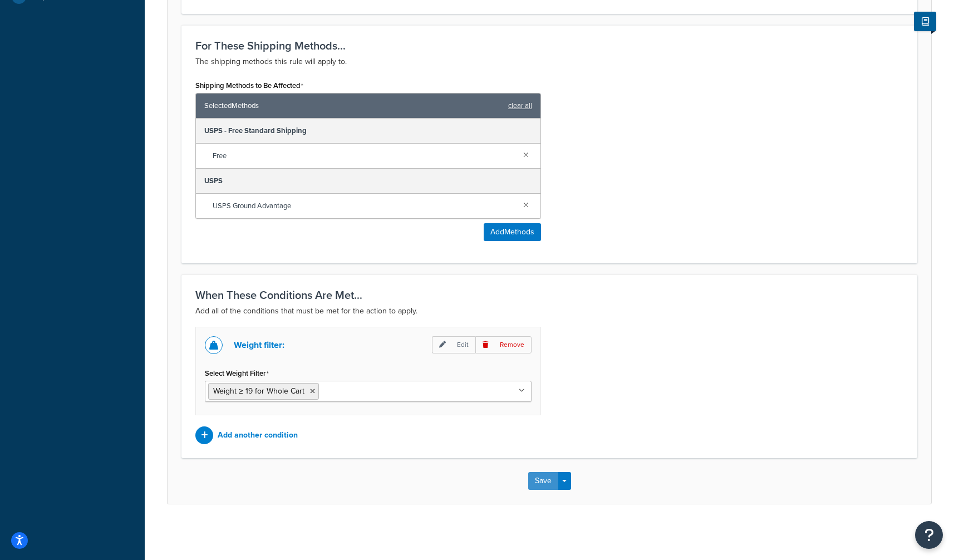
drag, startPoint x: 530, startPoint y: 481, endPoint x: 564, endPoint y: 472, distance: 35.1
click at [530, 481] on button "Save" at bounding box center [543, 481] width 30 height 18
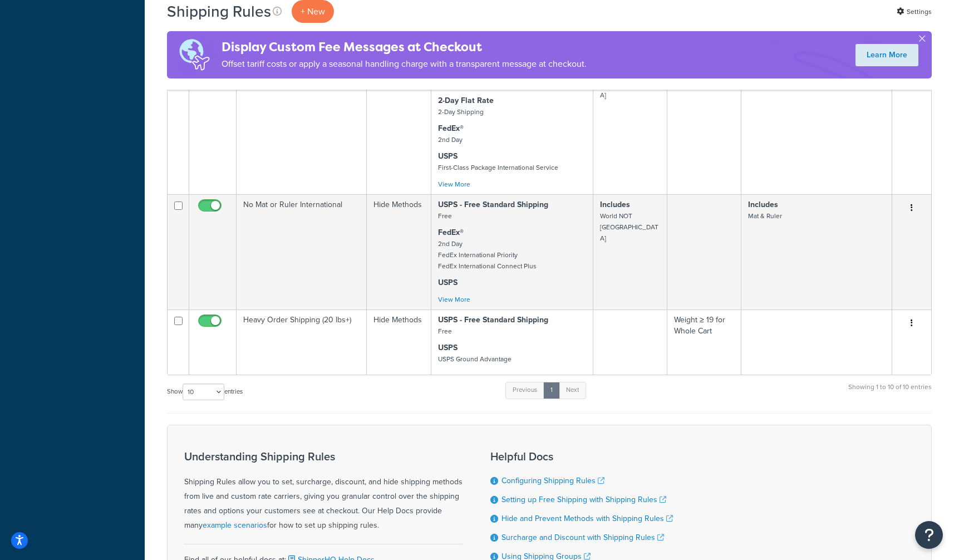
scroll to position [820, 0]
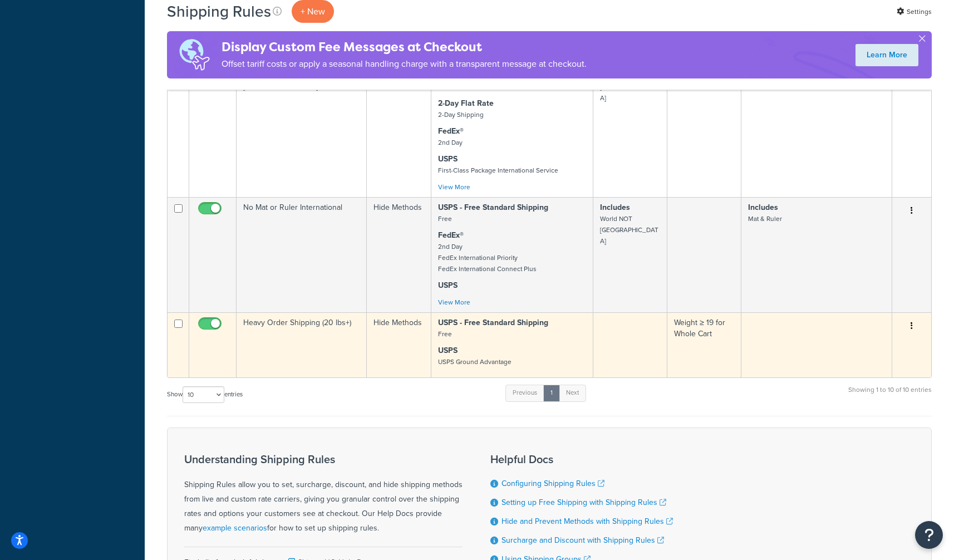
click at [912, 322] on icon "button" at bounding box center [912, 326] width 2 height 8
click at [883, 336] on link "Edit" at bounding box center [875, 347] width 88 height 23
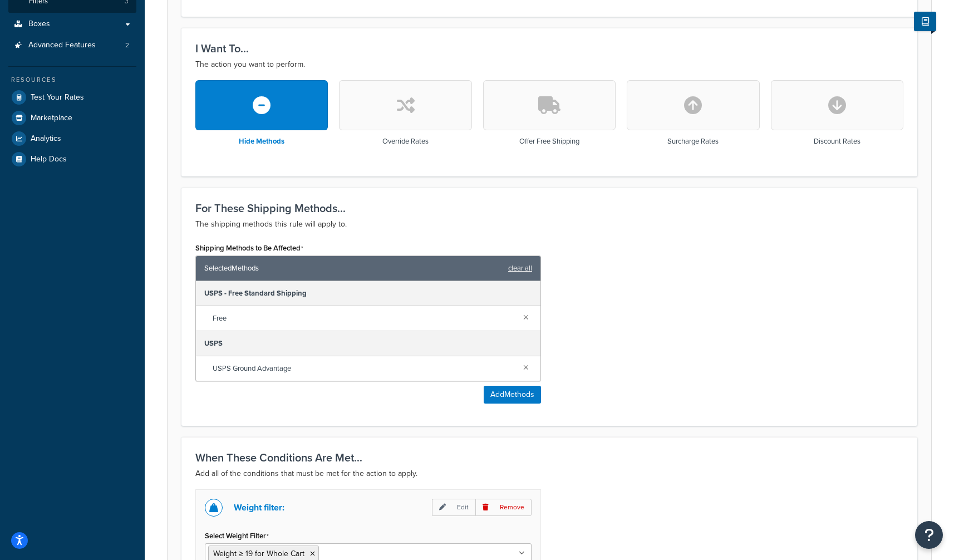
scroll to position [274, 0]
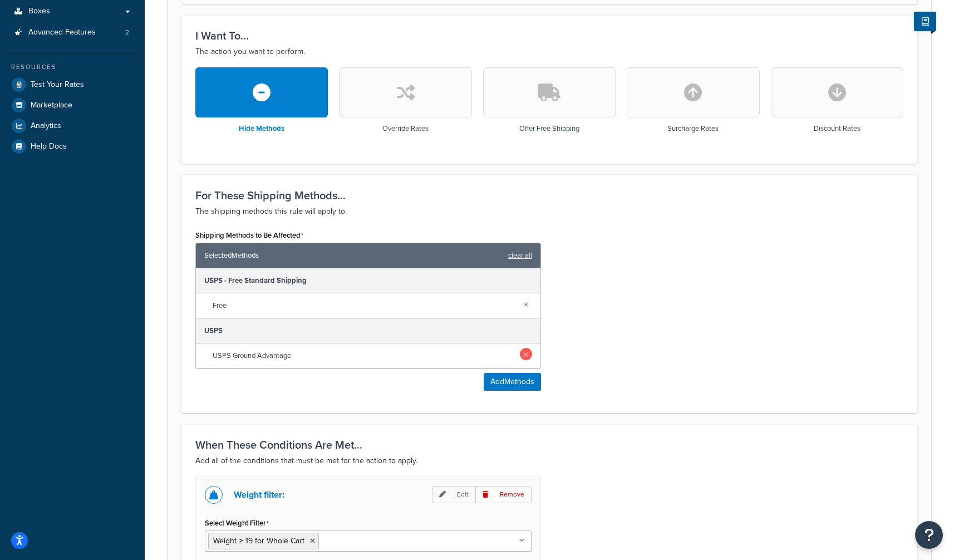
click at [530, 353] on link at bounding box center [526, 354] width 12 height 12
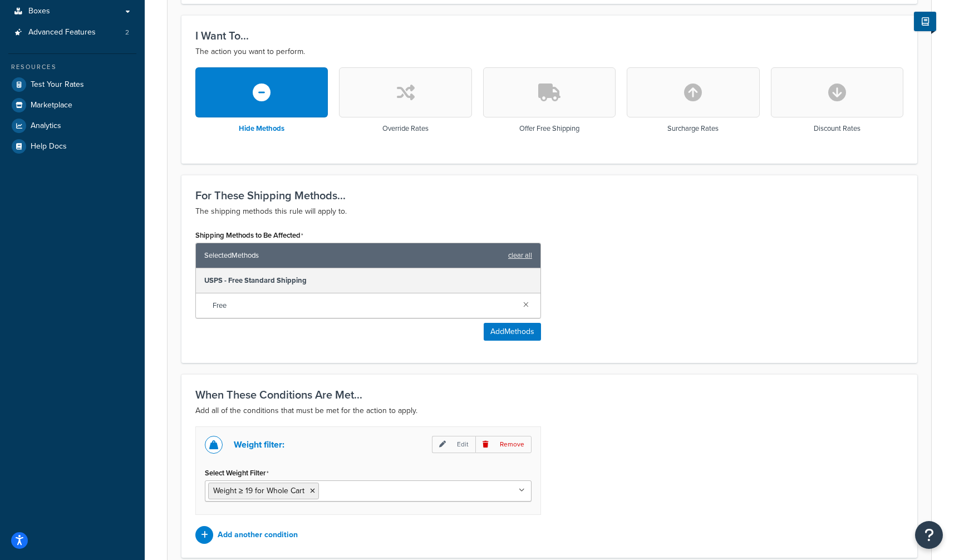
scroll to position [374, 0]
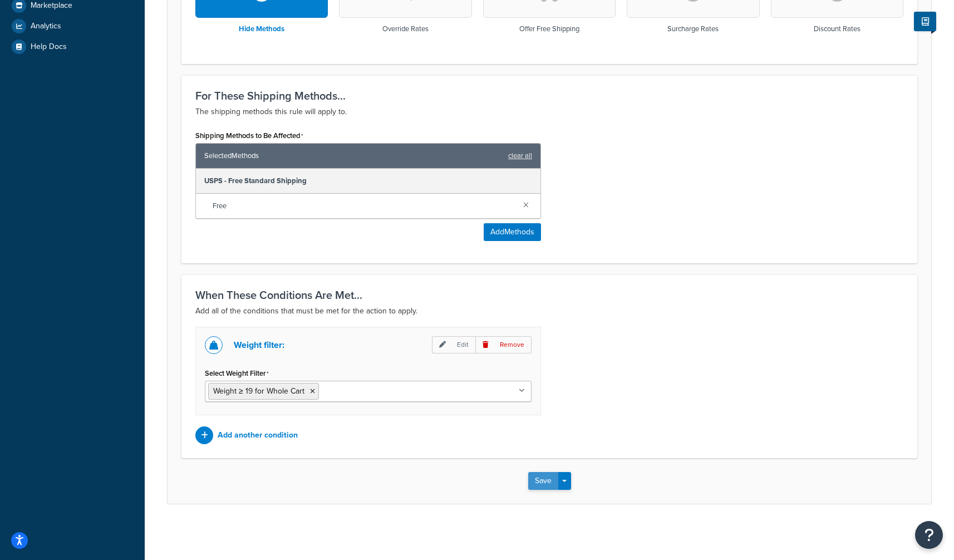
click at [543, 478] on button "Save" at bounding box center [543, 481] width 30 height 18
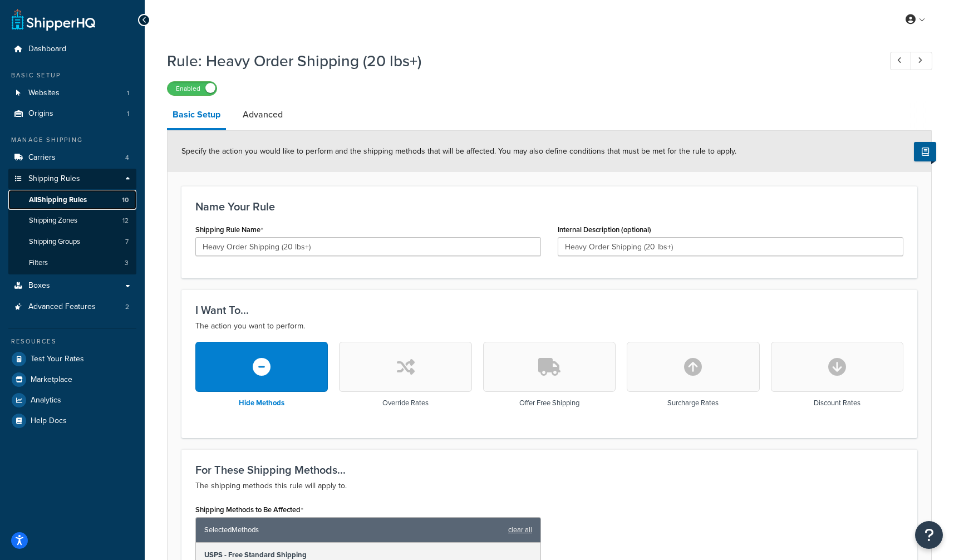
click at [52, 197] on span "All Shipping Rules" at bounding box center [58, 199] width 58 height 9
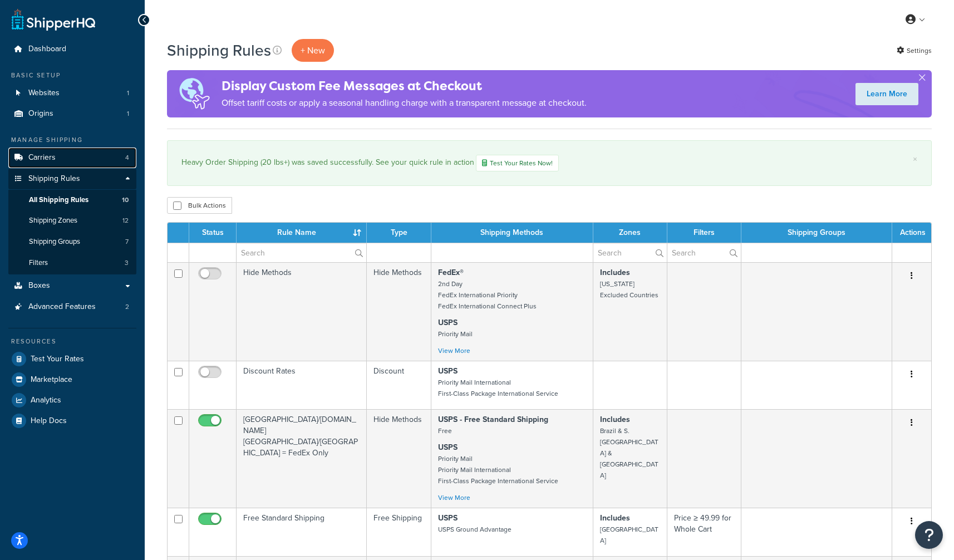
click at [65, 156] on link "Carriers 4" at bounding box center [72, 158] width 128 height 21
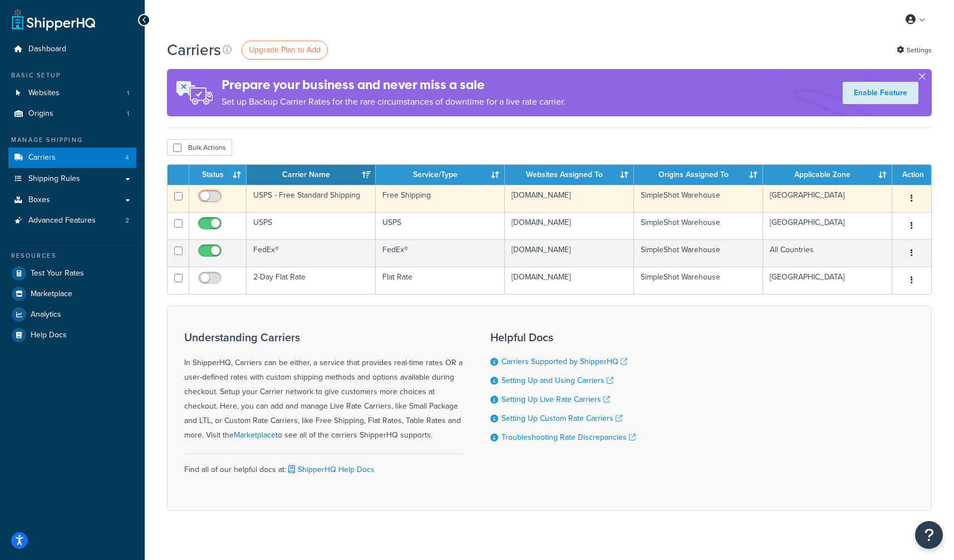
click at [210, 197] on input "checkbox" at bounding box center [211, 199] width 31 height 14
checkbox input "true"
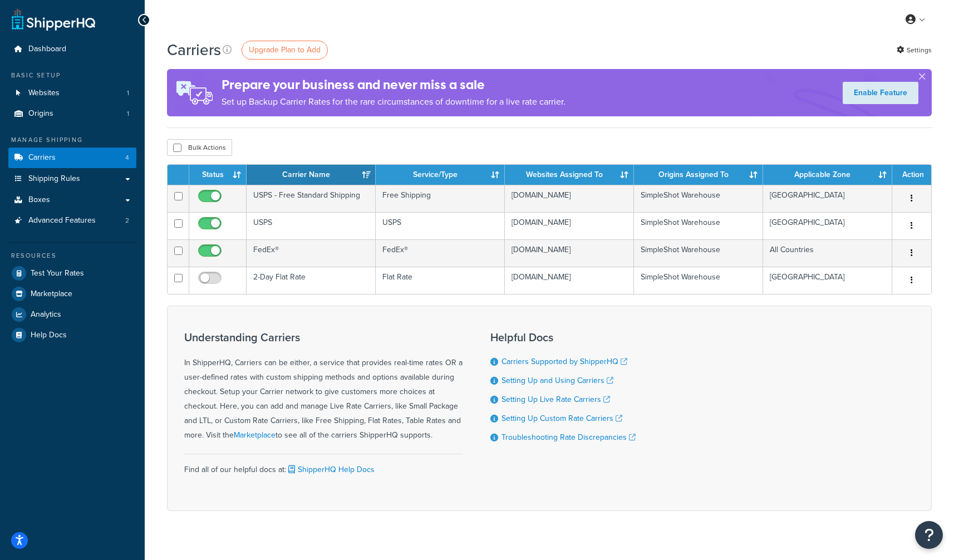
scroll to position [18, 0]
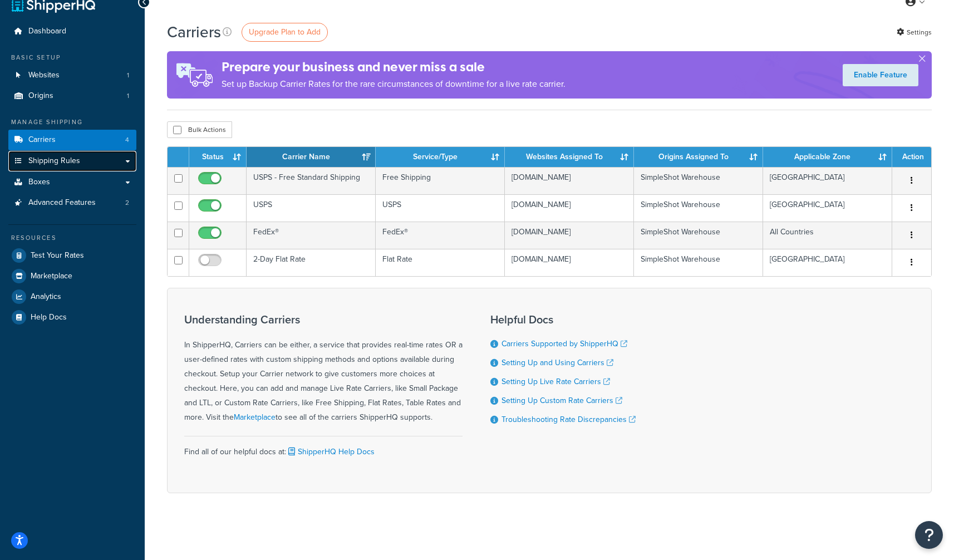
click at [92, 164] on link "Shipping Rules" at bounding box center [72, 161] width 128 height 21
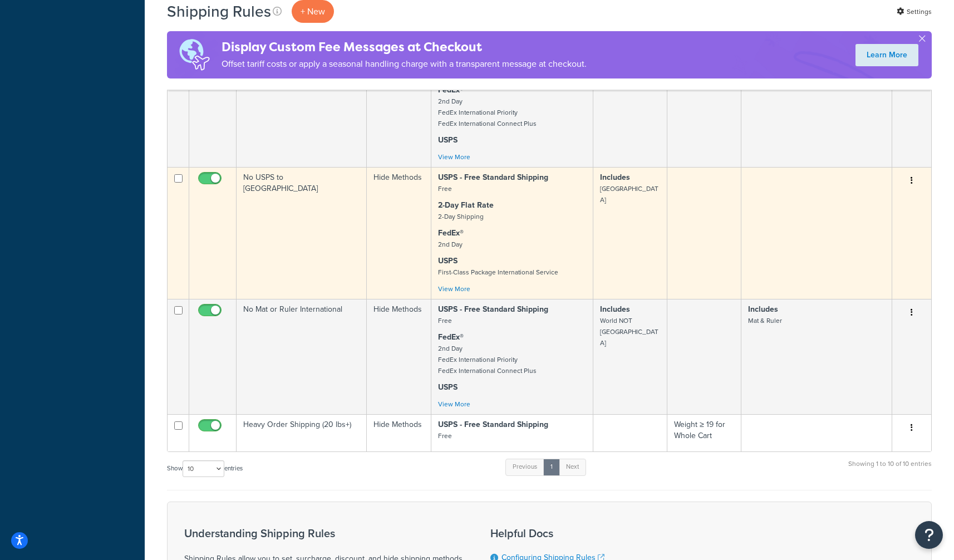
scroll to position [704, 0]
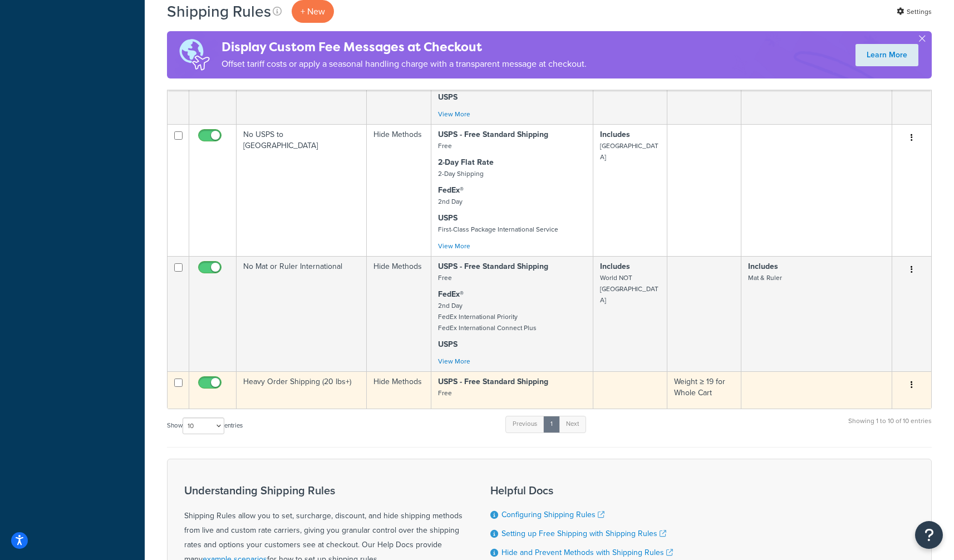
click at [913, 376] on button "button" at bounding box center [912, 385] width 16 height 18
click at [880, 396] on link "Edit" at bounding box center [875, 406] width 88 height 23
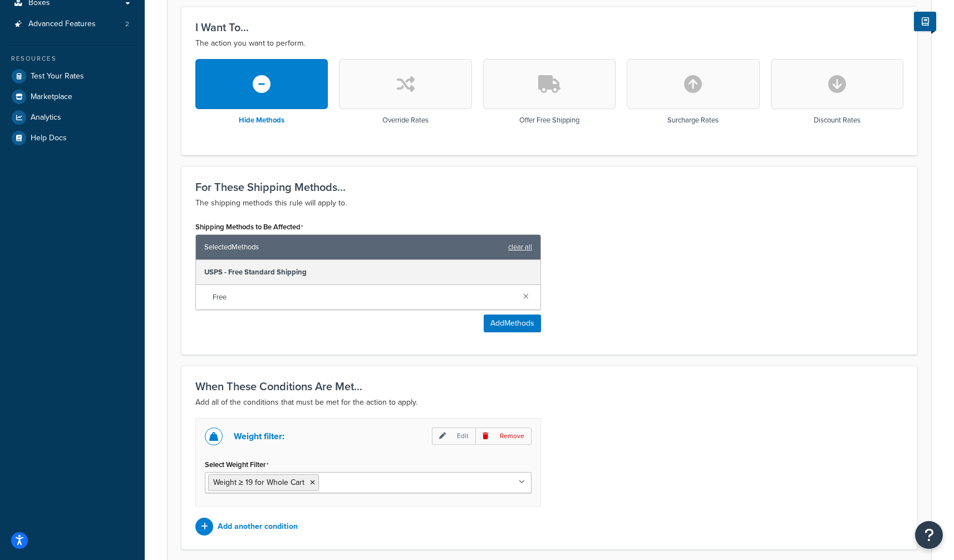
scroll to position [292, 0]
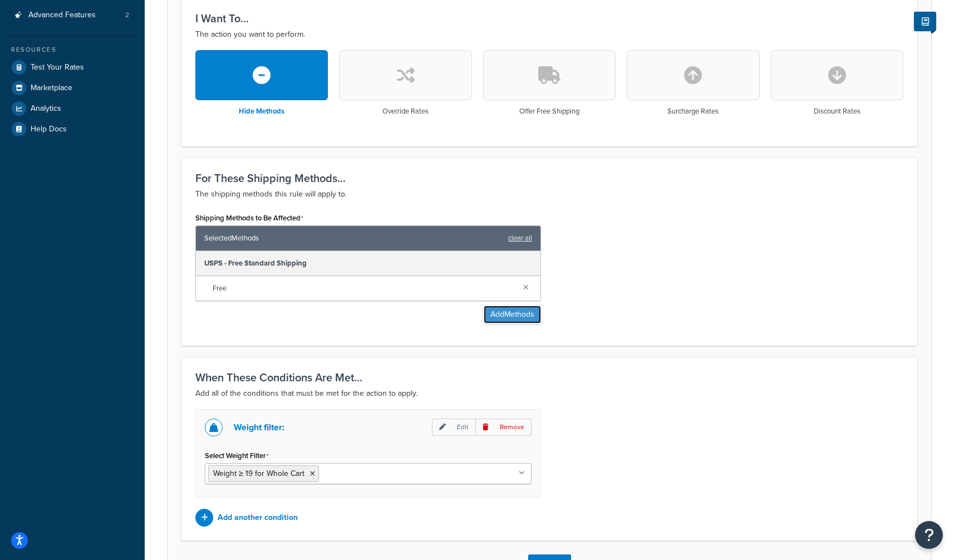
click at [508, 310] on button "Add Methods" at bounding box center [512, 315] width 57 height 18
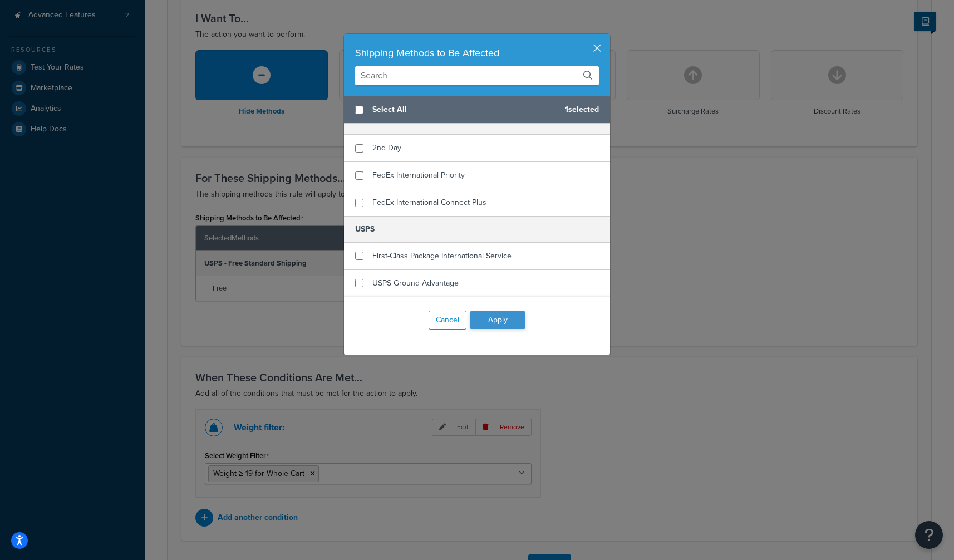
scroll to position [111, 0]
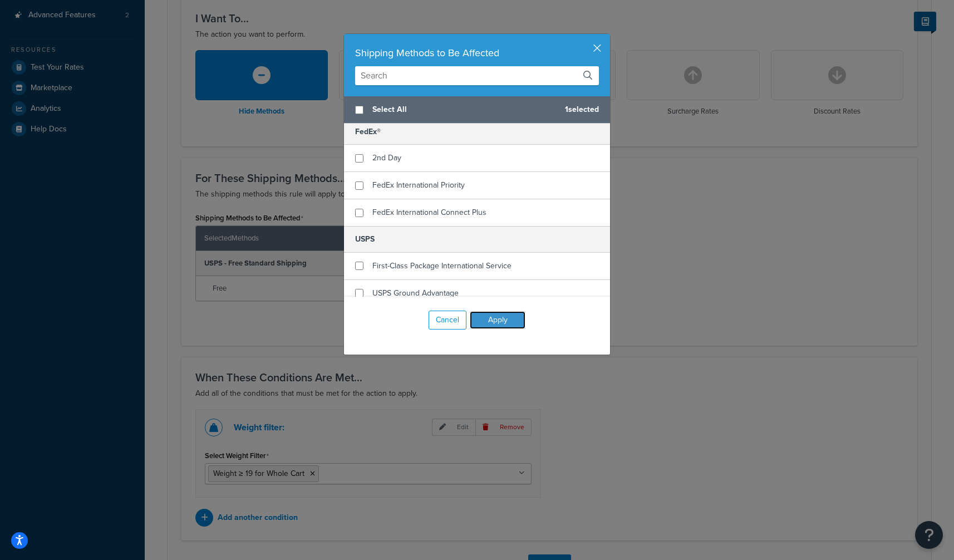
drag, startPoint x: 510, startPoint y: 321, endPoint x: 479, endPoint y: 297, distance: 39.2
click at [510, 321] on button "Apply" at bounding box center [498, 320] width 56 height 18
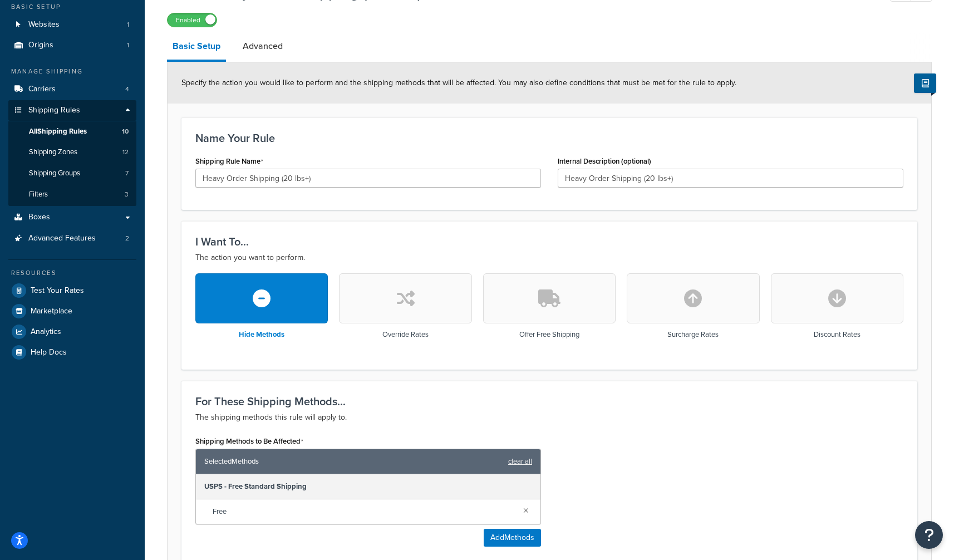
scroll to position [72, 0]
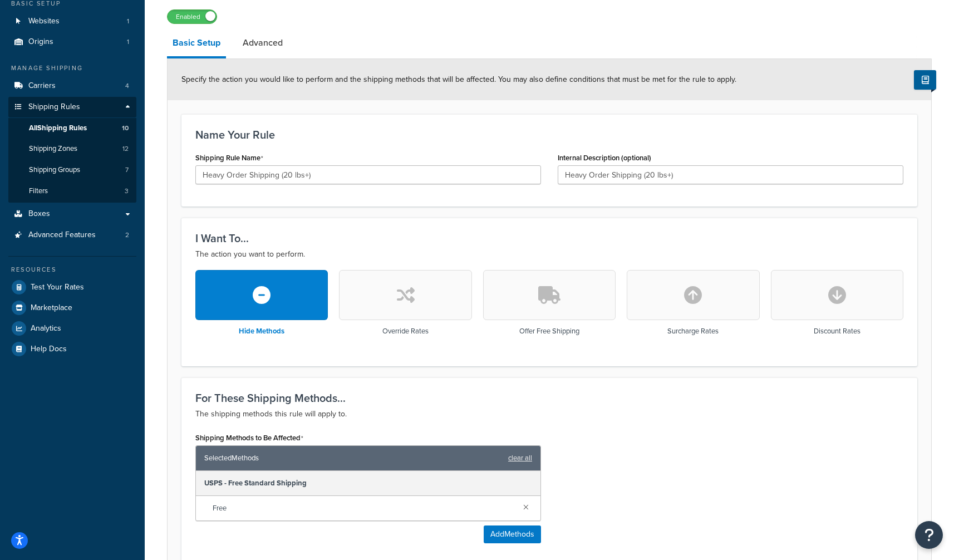
click at [397, 298] on icon "button" at bounding box center [406, 295] width 18 height 18
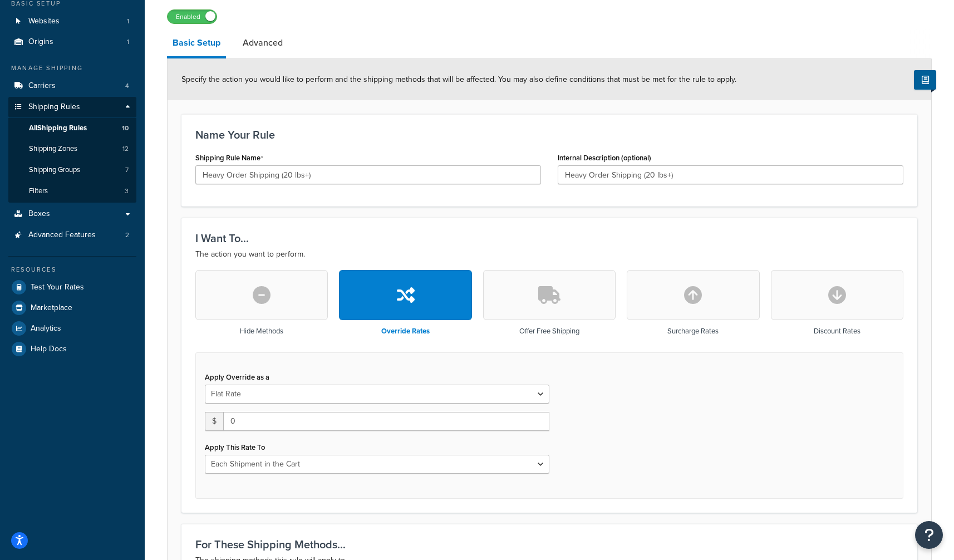
click at [270, 297] on icon "button" at bounding box center [262, 295] width 18 height 18
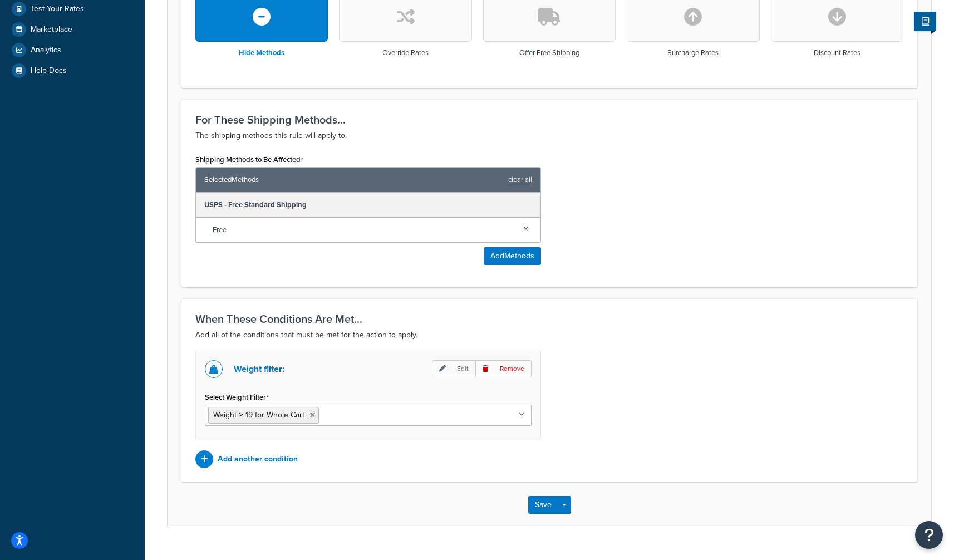
scroll to position [374, 0]
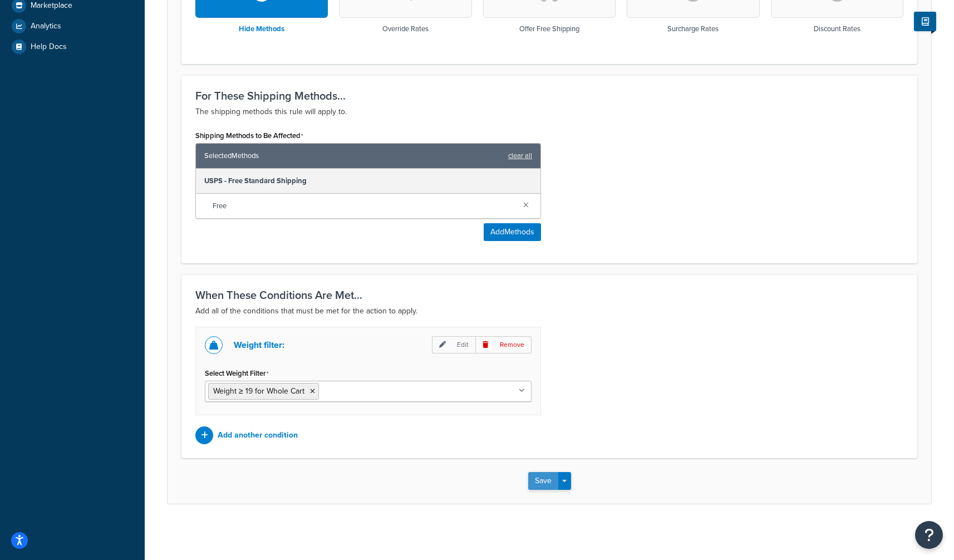
click at [543, 477] on button "Save" at bounding box center [543, 481] width 30 height 18
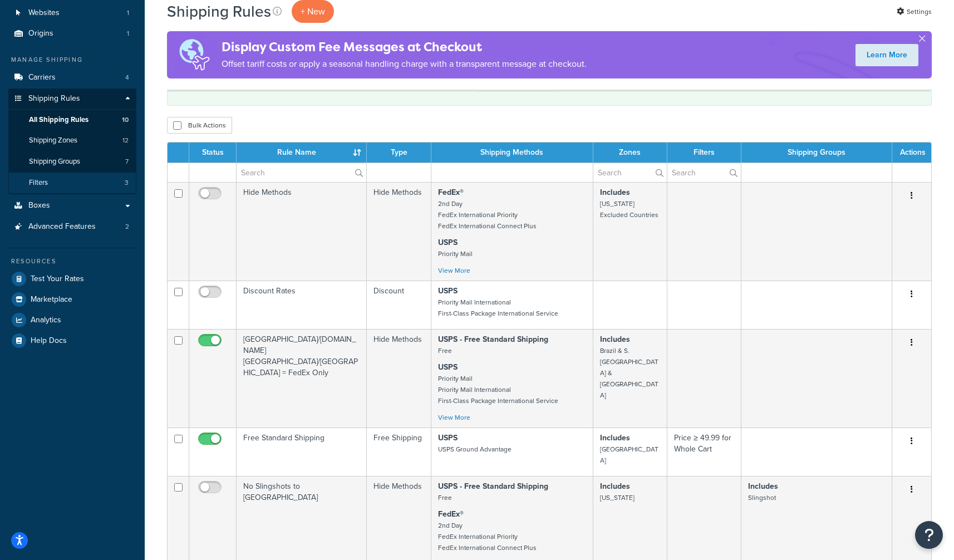
scroll to position [77, 0]
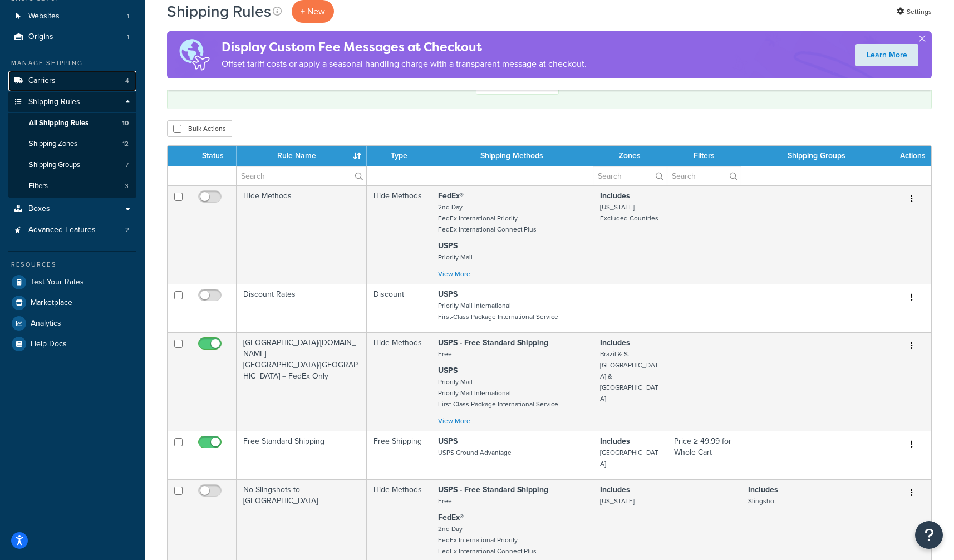
click at [71, 80] on link "Carriers 4" at bounding box center [72, 81] width 128 height 21
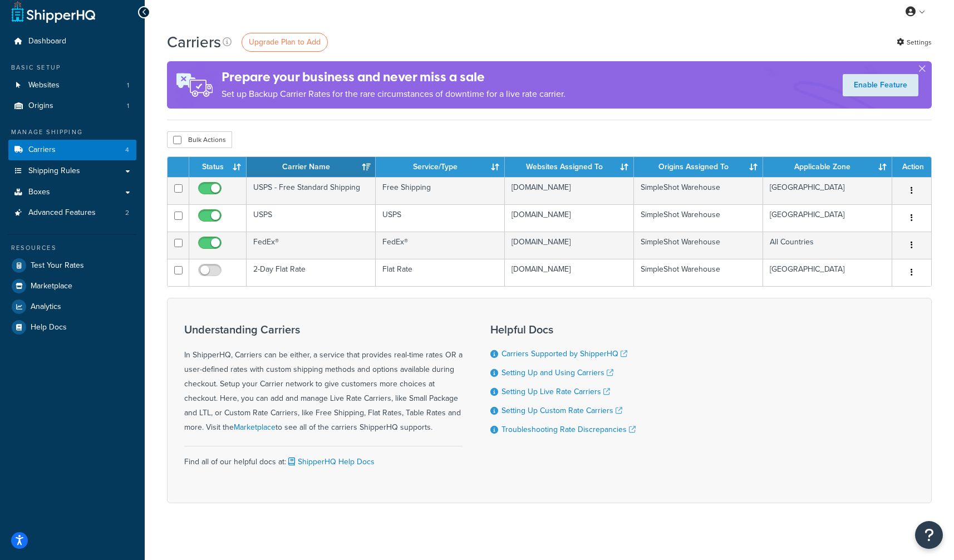
scroll to position [10, 0]
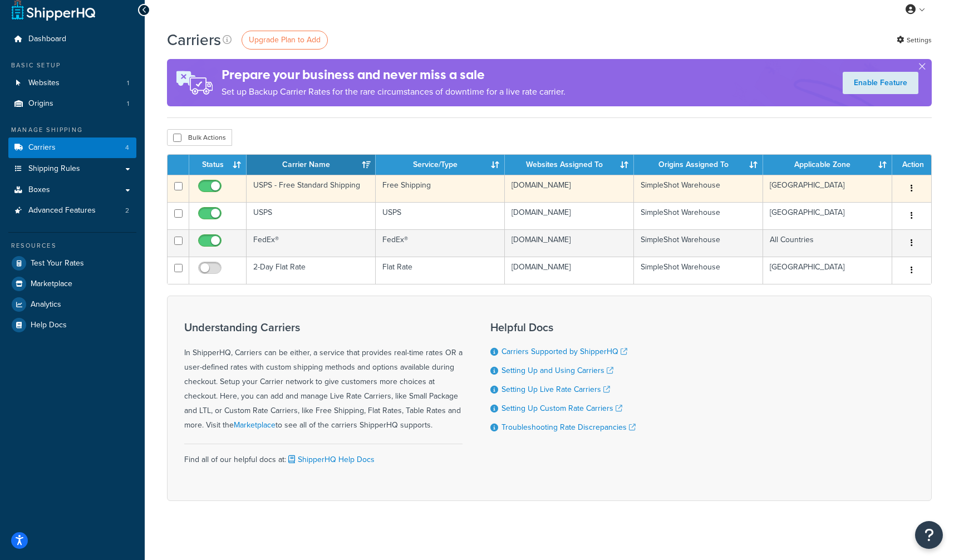
click at [912, 182] on button "button" at bounding box center [912, 189] width 16 height 18
click at [897, 204] on link "Edit" at bounding box center [867, 210] width 88 height 23
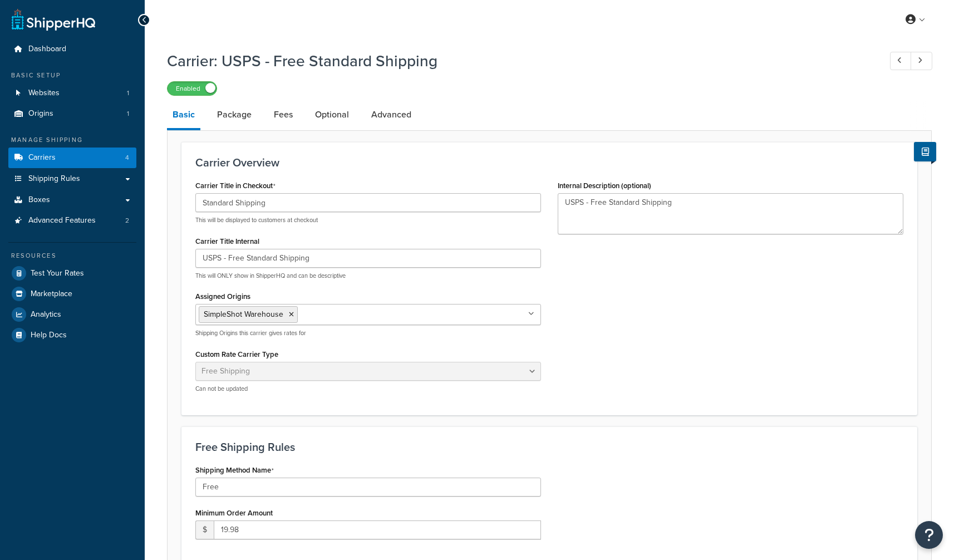
select select "free"
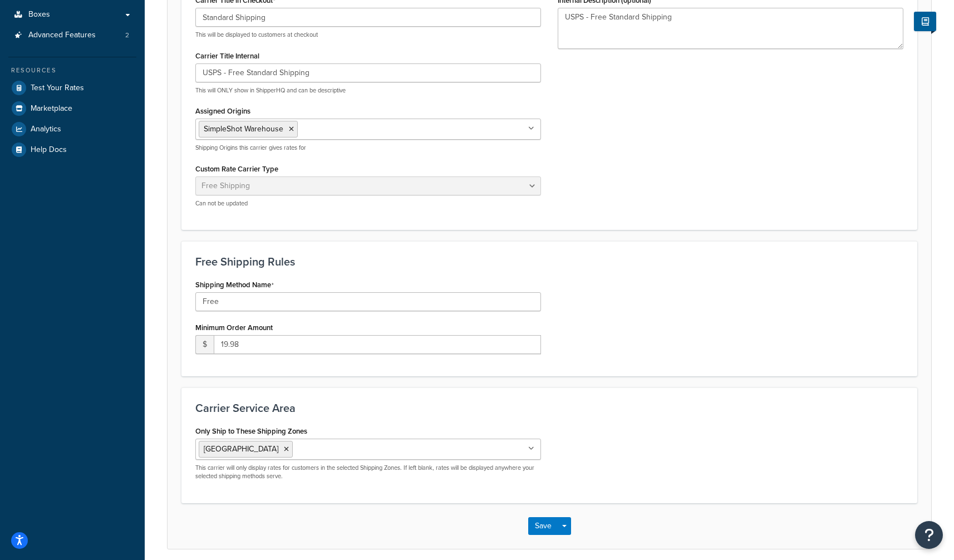
scroll to position [203, 0]
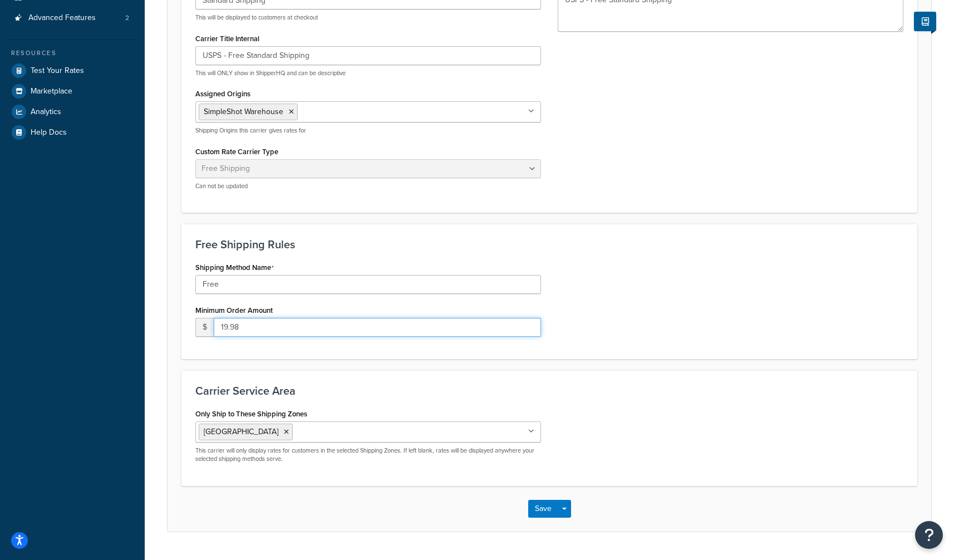
drag, startPoint x: 228, startPoint y: 325, endPoint x: 217, endPoint y: 324, distance: 11.1
click at [217, 324] on input "19.98" at bounding box center [377, 327] width 327 height 19
type input "49.9"
drag, startPoint x: 541, startPoint y: 510, endPoint x: 637, endPoint y: 411, distance: 137.8
click at [541, 510] on button "Save" at bounding box center [543, 509] width 30 height 18
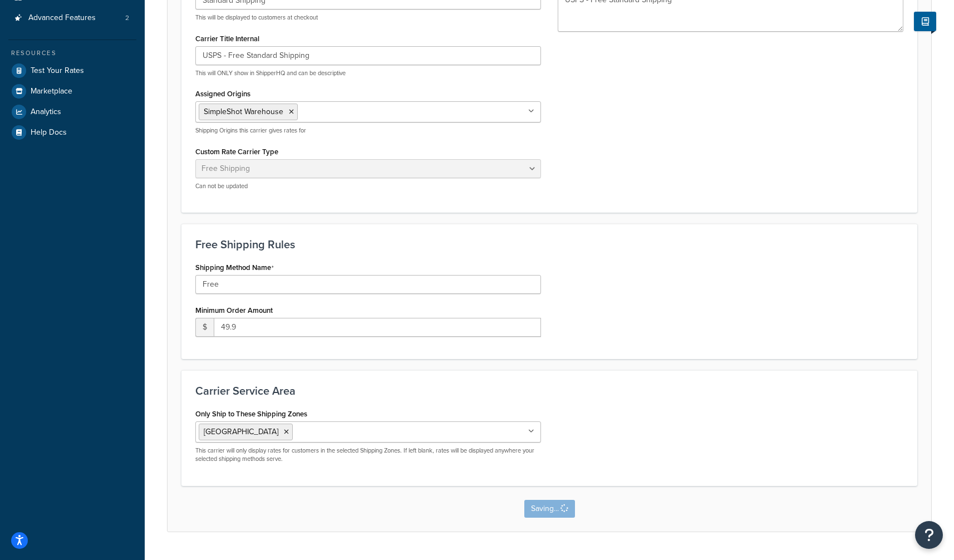
scroll to position [0, 0]
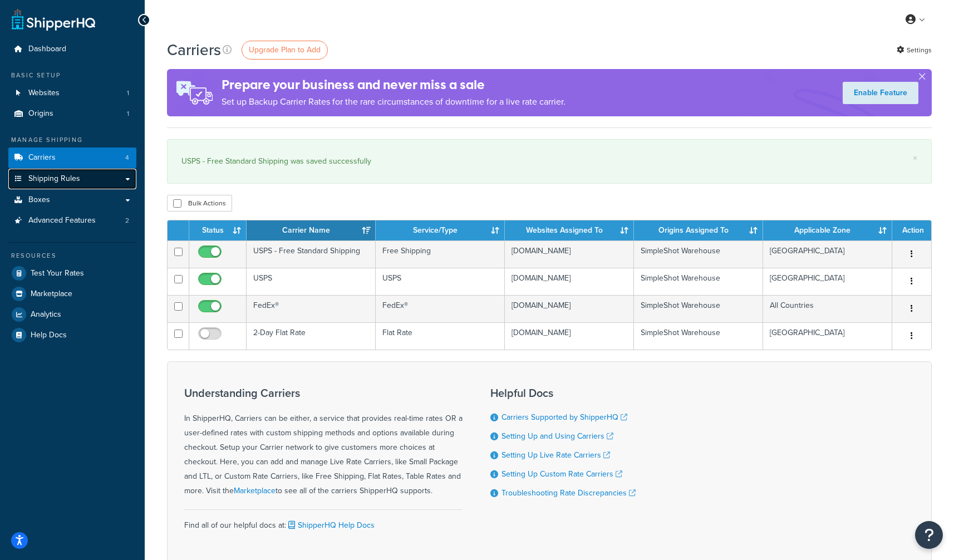
click at [96, 178] on link "Shipping Rules" at bounding box center [72, 179] width 128 height 21
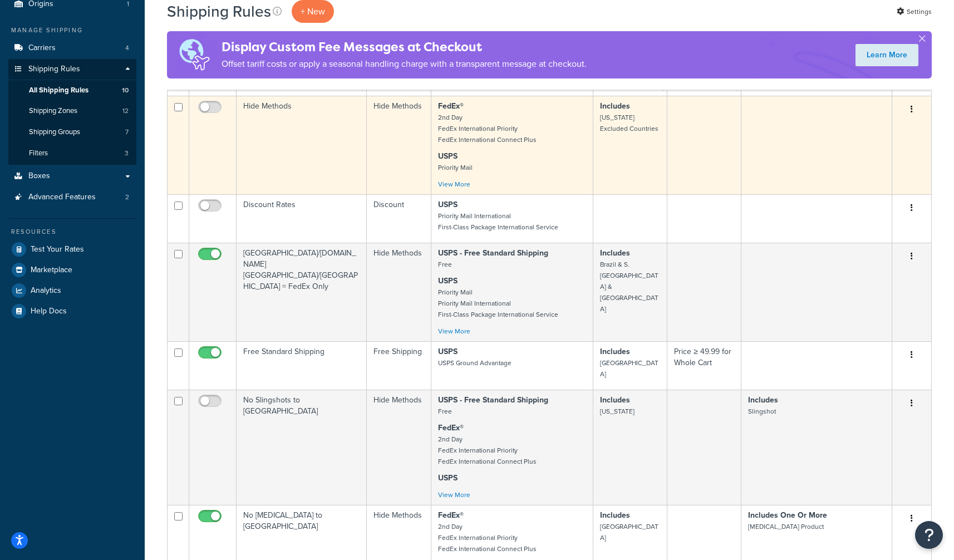
scroll to position [110, 0]
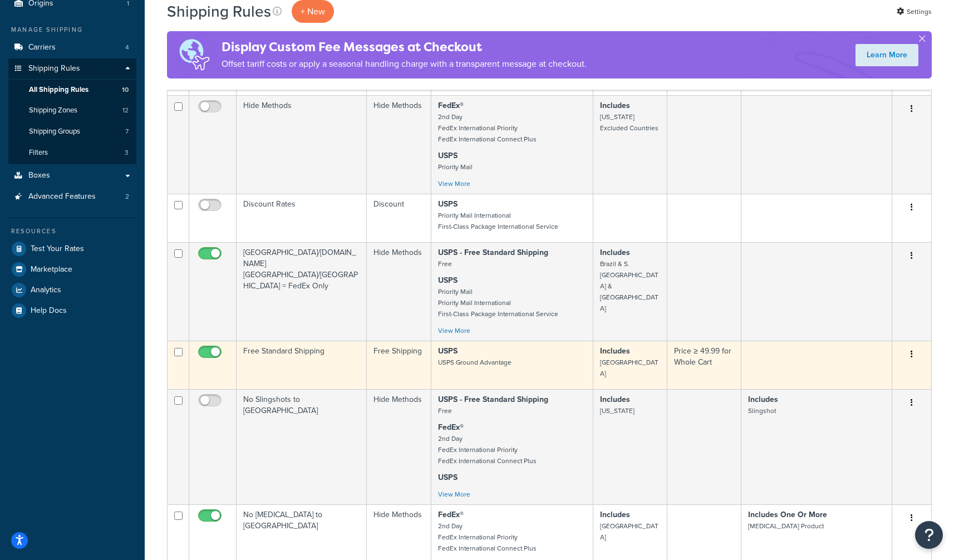
click at [214, 351] on input "checkbox" at bounding box center [211, 355] width 31 height 14
checkbox input "false"
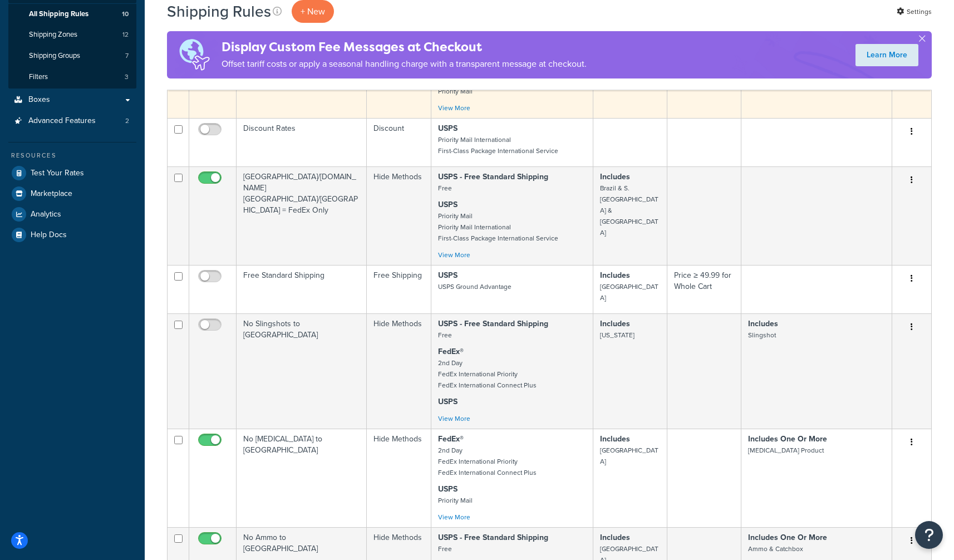
scroll to position [0, 0]
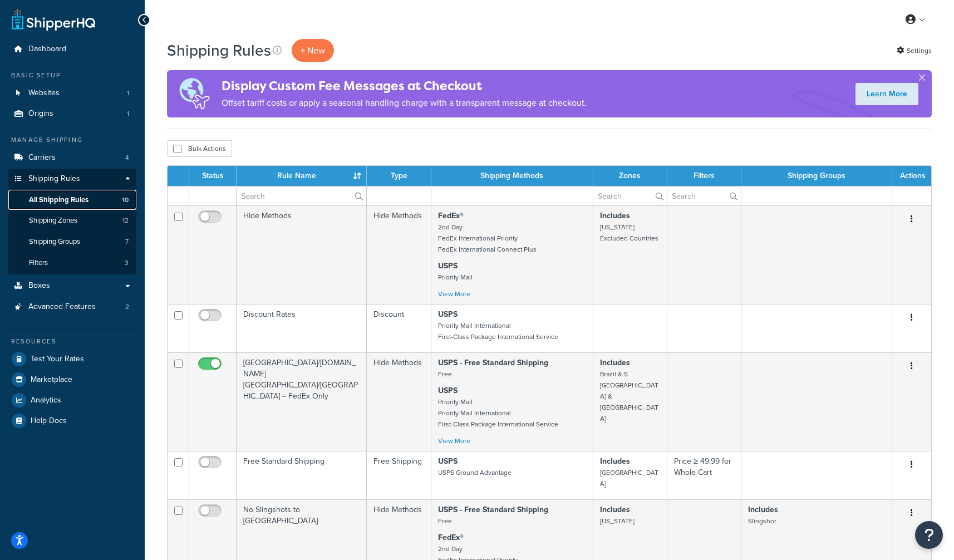
click at [61, 204] on span "All Shipping Rules" at bounding box center [59, 199] width 60 height 9
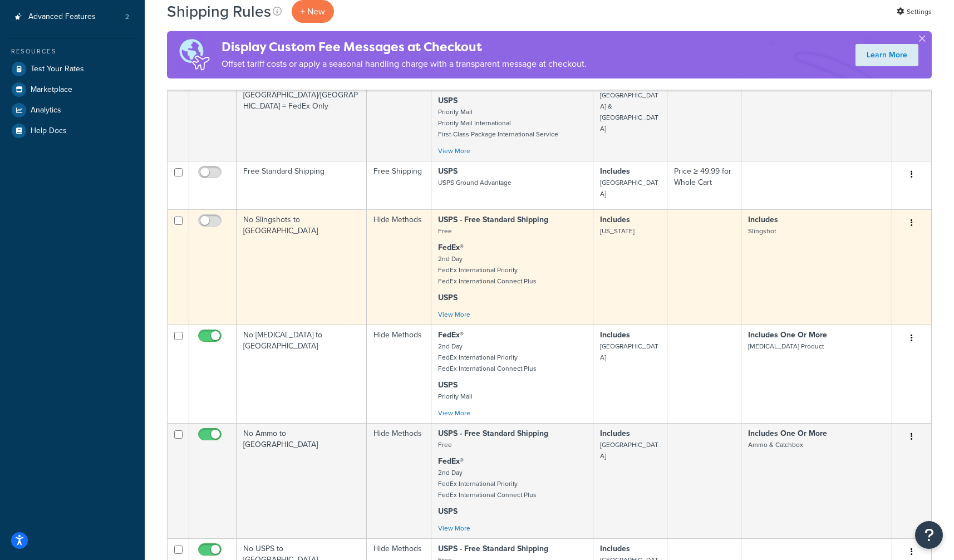
scroll to position [557, 0]
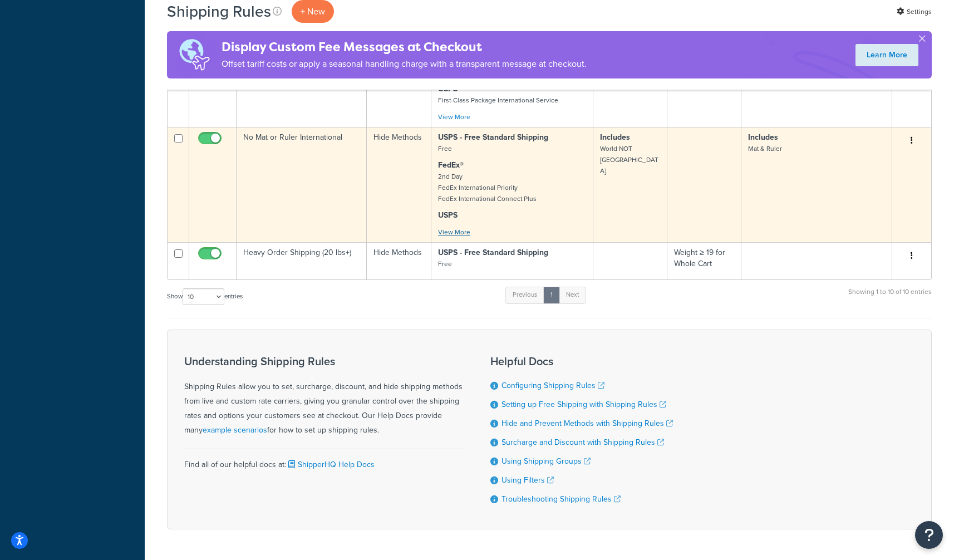
scroll to position [859, 0]
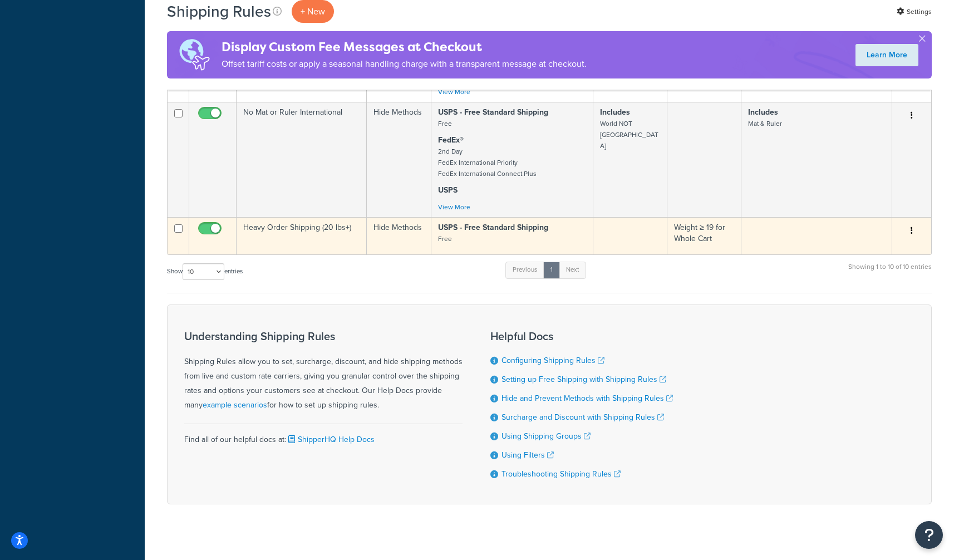
click at [911, 227] on icon "button" at bounding box center [912, 231] width 2 height 8
drag, startPoint x: 861, startPoint y: 243, endPoint x: 855, endPoint y: 242, distance: 6.8
click at [861, 243] on link "Edit" at bounding box center [875, 252] width 88 height 23
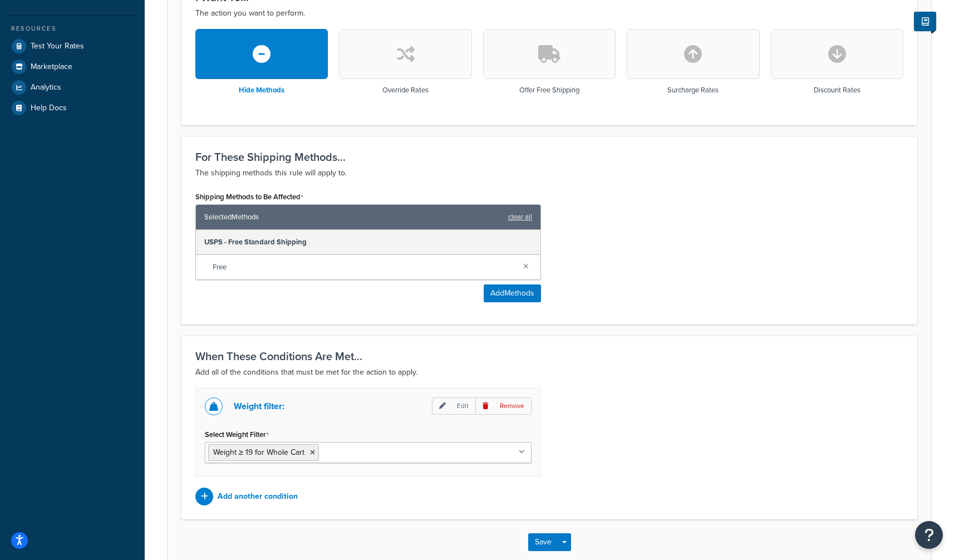
scroll to position [306, 0]
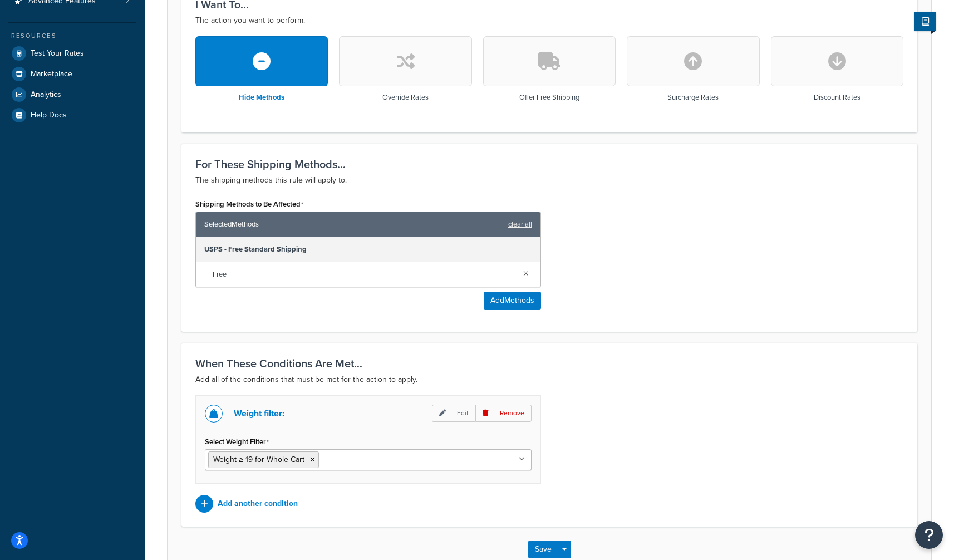
click at [511, 290] on div "Shipping Methods to Be Affected Selected Methods clear all USPS - Free Standard…" at bounding box center [368, 253] width 346 height 114
click at [511, 294] on button "Add Methods" at bounding box center [512, 301] width 57 height 18
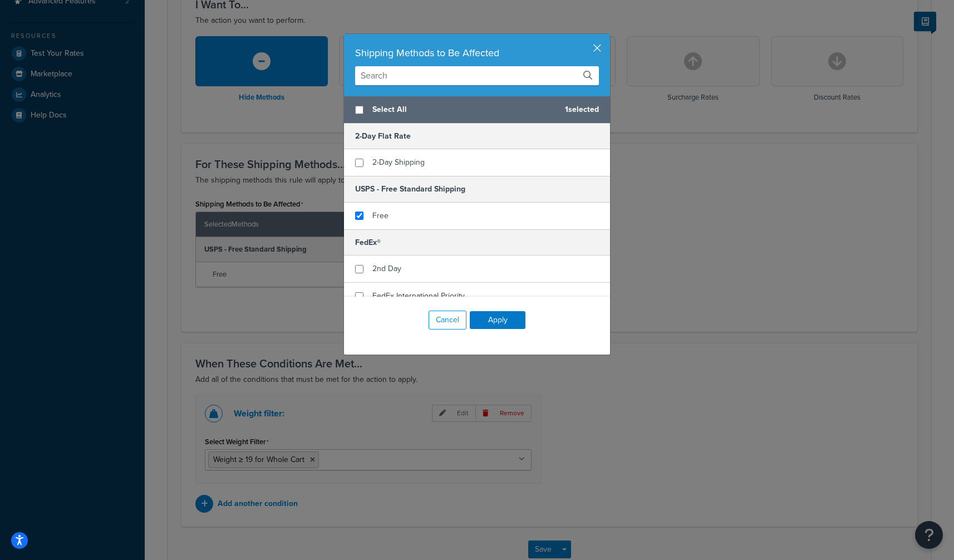
scroll to position [121, 0]
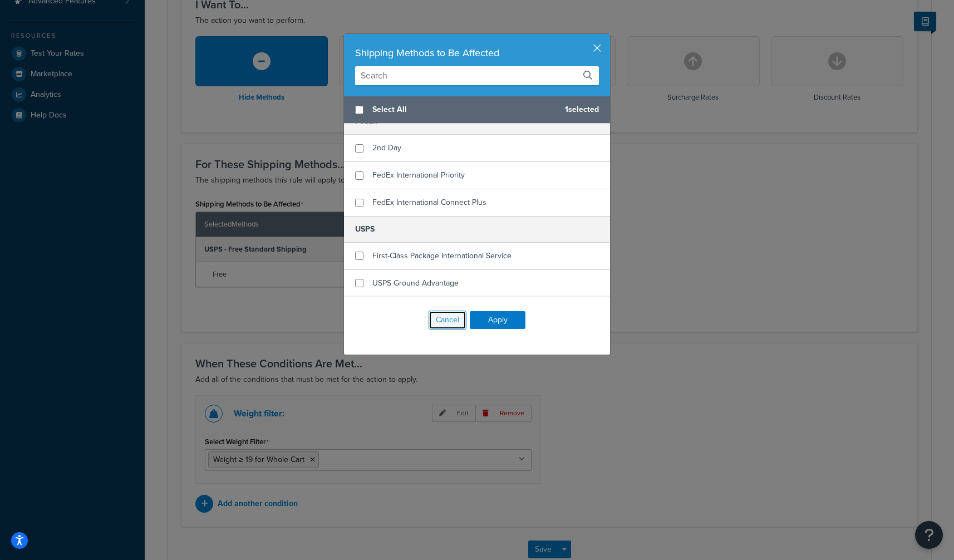
click at [440, 321] on button "Cancel" at bounding box center [448, 320] width 38 height 19
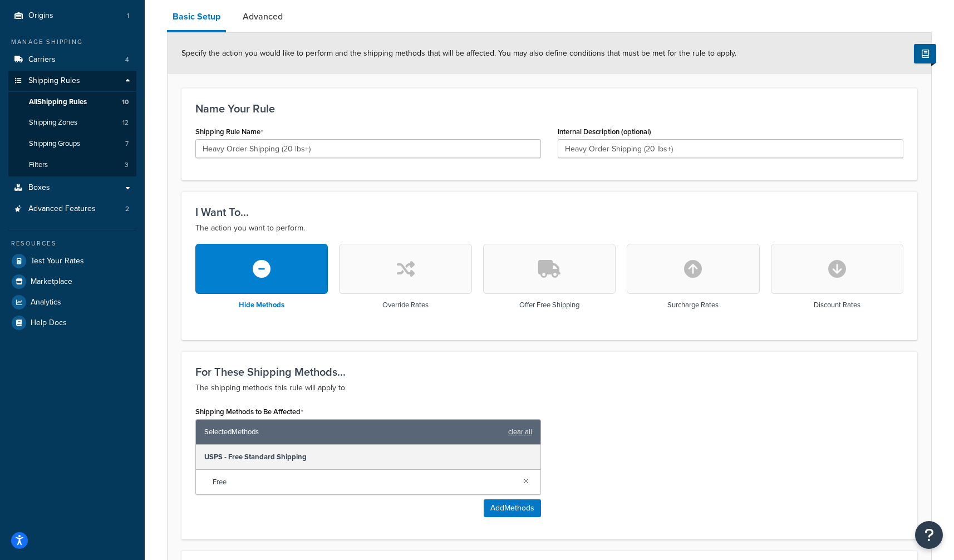
scroll to position [77, 0]
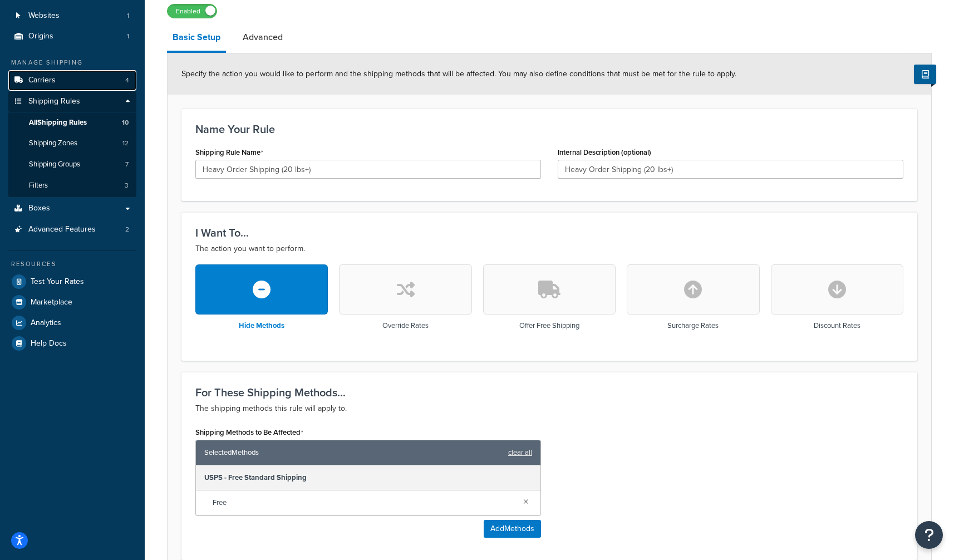
click at [65, 82] on link "Carriers 4" at bounding box center [72, 80] width 128 height 21
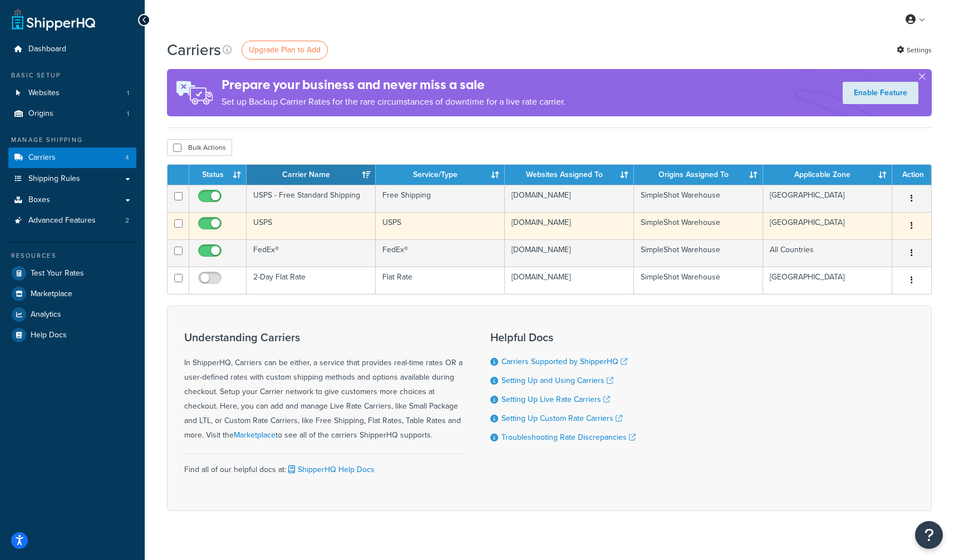
click at [905, 224] on button "button" at bounding box center [912, 226] width 16 height 18
click at [887, 241] on link "Edit" at bounding box center [867, 248] width 88 height 23
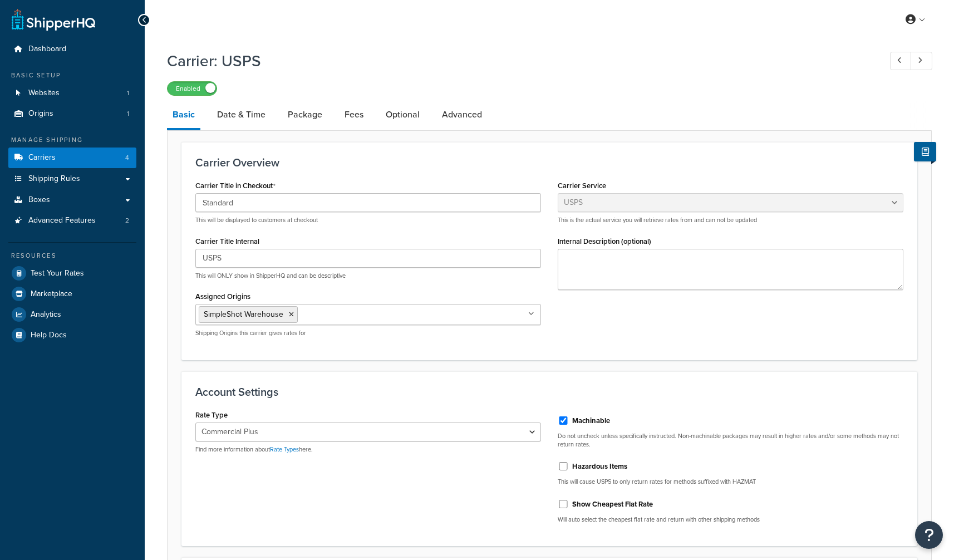
select select "usps"
select select "PLUS"
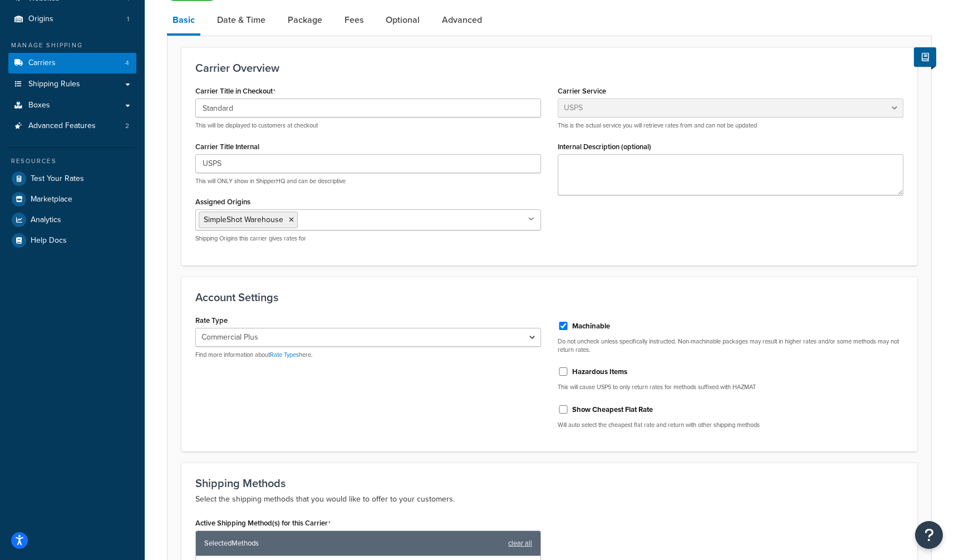
scroll to position [96, 0]
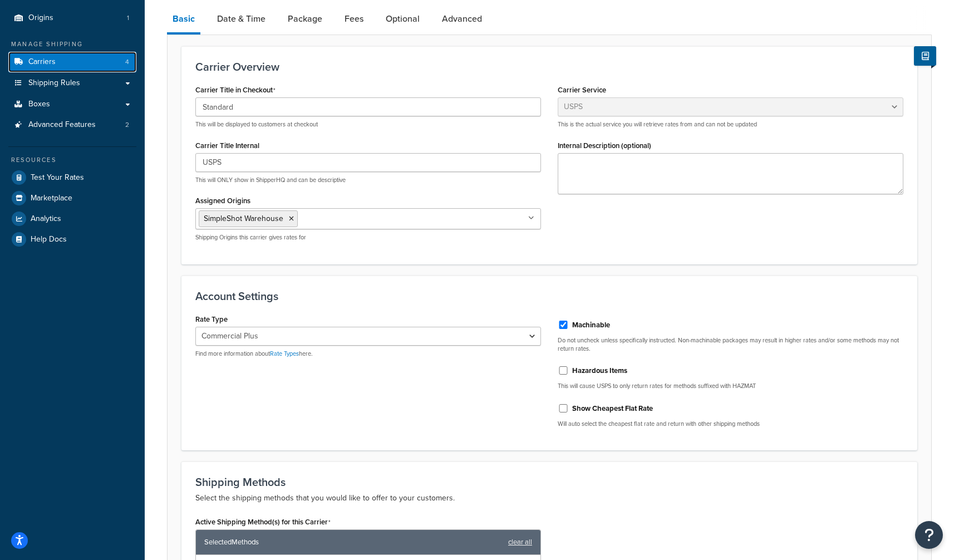
click at [99, 64] on link "Carriers 4" at bounding box center [72, 62] width 128 height 21
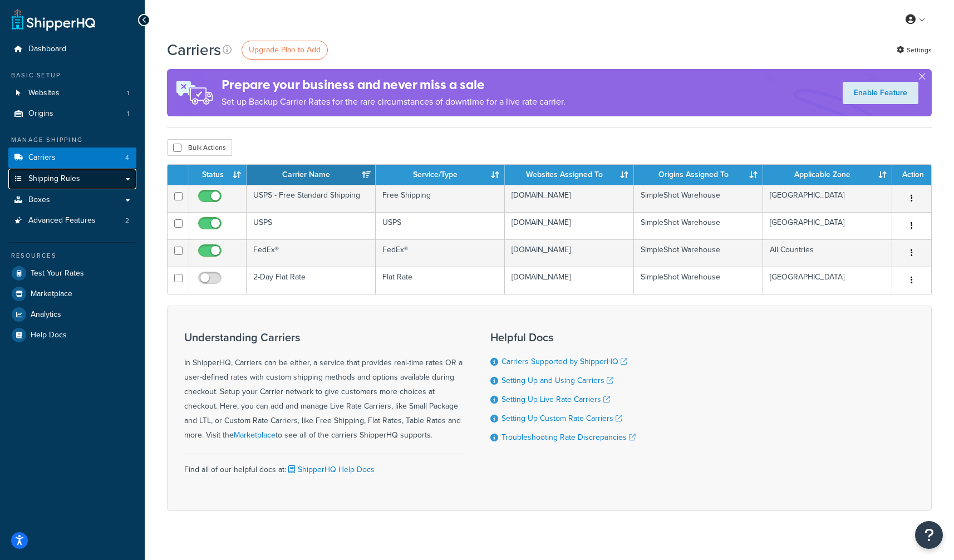
click at [69, 180] on span "Shipping Rules" at bounding box center [54, 178] width 52 height 9
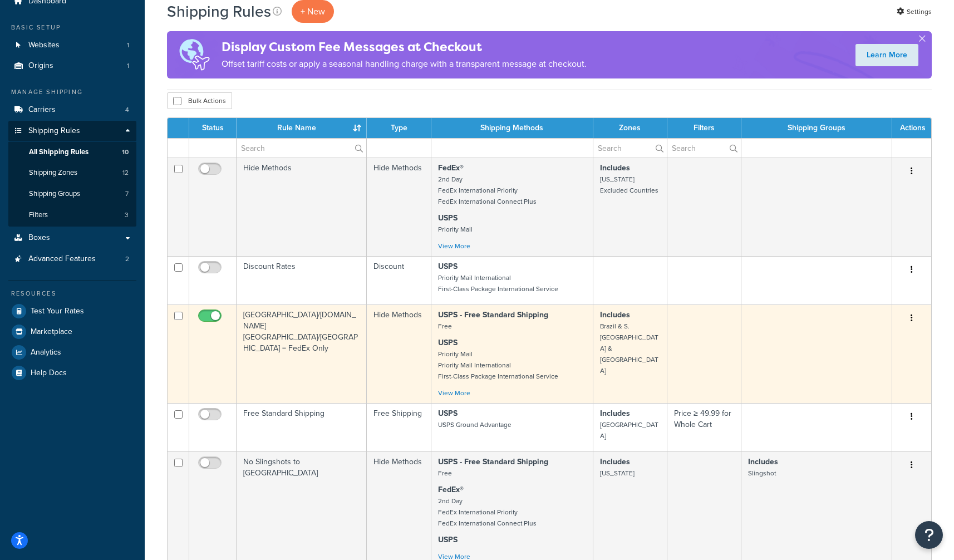
scroll to position [106, 0]
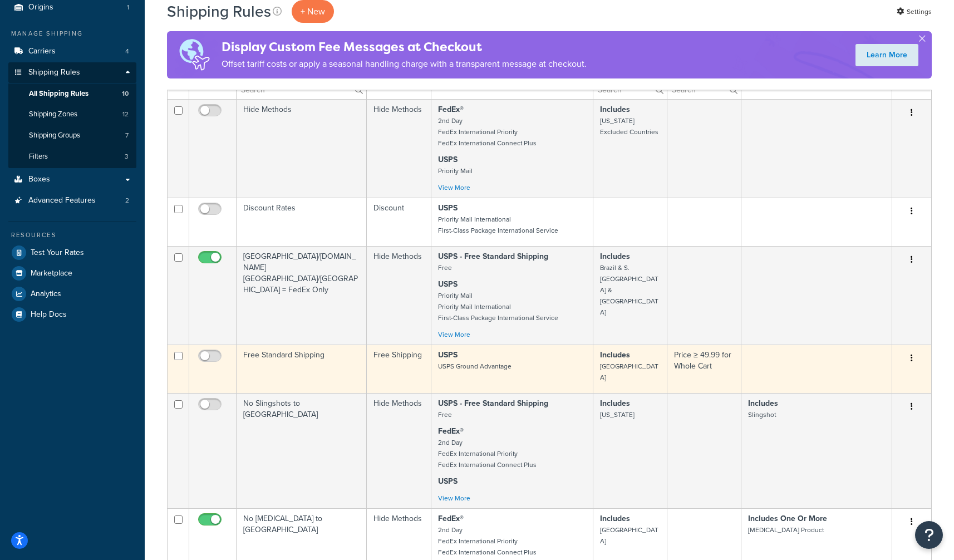
click at [914, 358] on button "button" at bounding box center [912, 359] width 16 height 18
click at [896, 377] on link "Edit" at bounding box center [875, 379] width 88 height 23
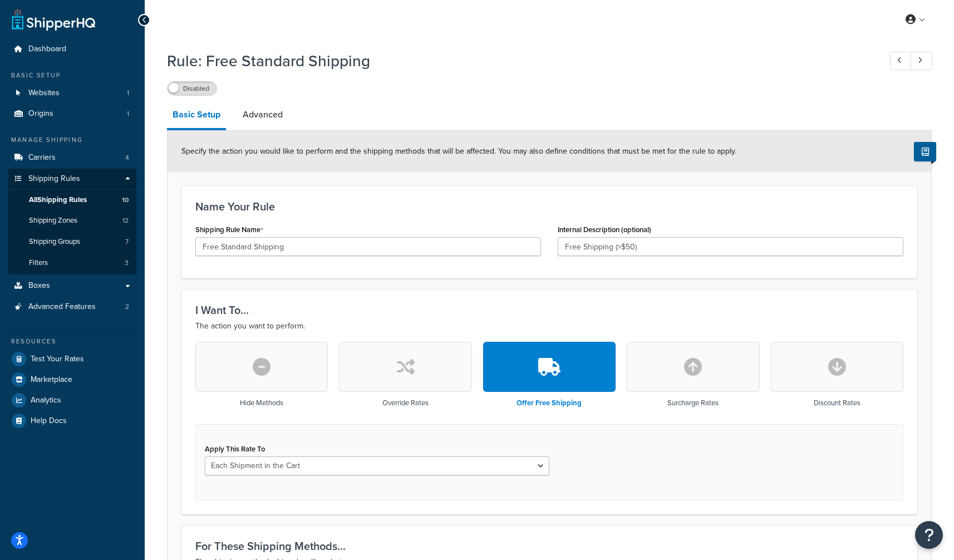
click at [273, 375] on button "button" at bounding box center [261, 367] width 133 height 50
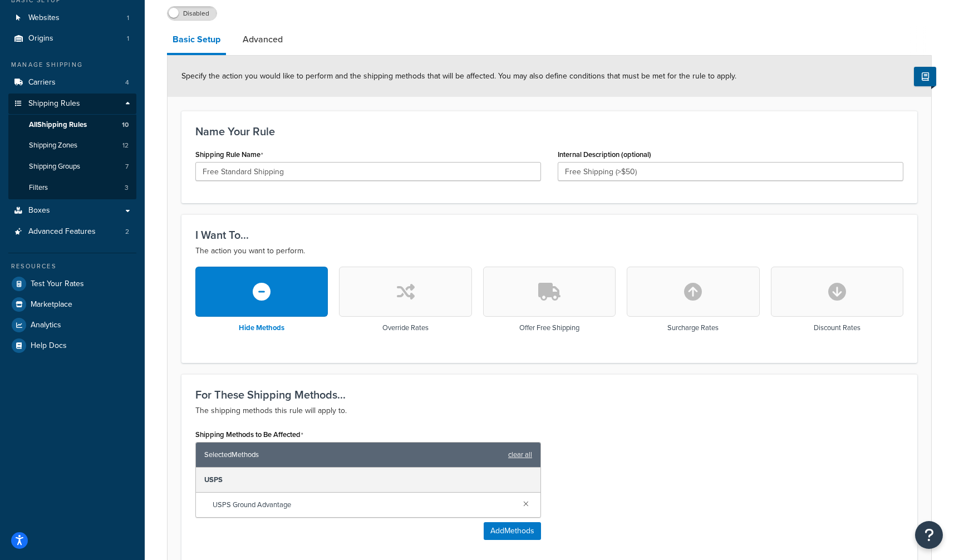
scroll to position [66, 0]
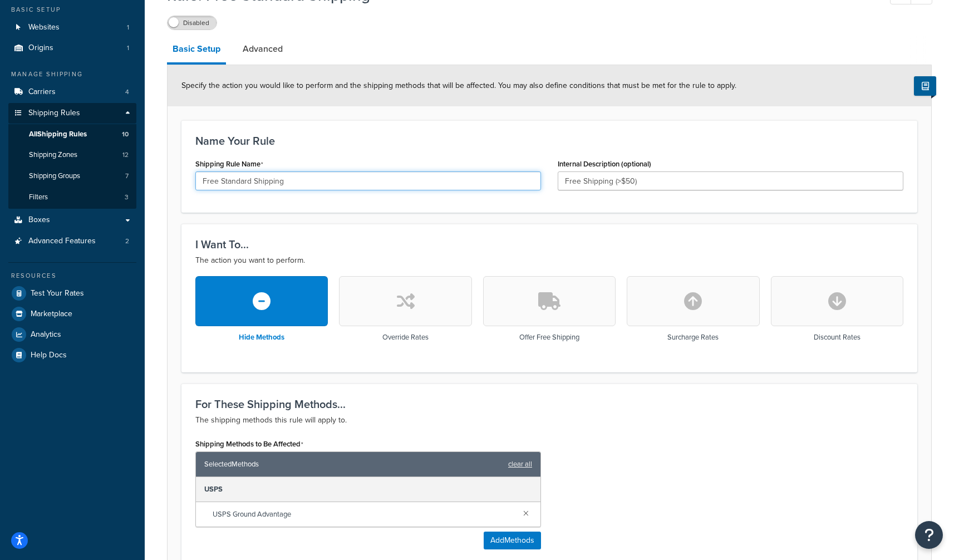
click at [210, 181] on input "Free Standard Shipping" at bounding box center [368, 180] width 346 height 19
click at [209, 181] on input "Free Standard Shipping" at bounding box center [368, 180] width 346 height 19
type input "Free Standard Shipping"
click at [571, 179] on input "Free Shipping (>$50)" at bounding box center [731, 180] width 346 height 19
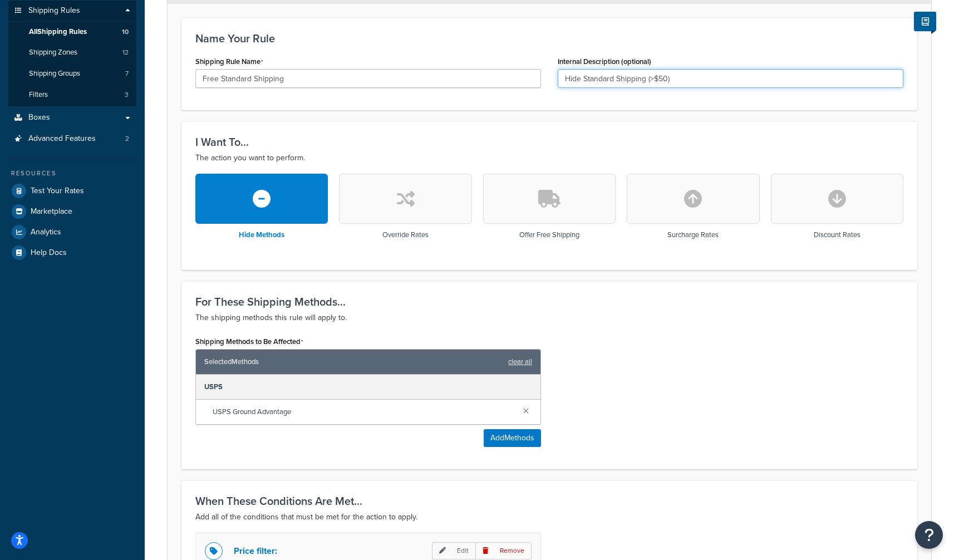
scroll to position [171, 0]
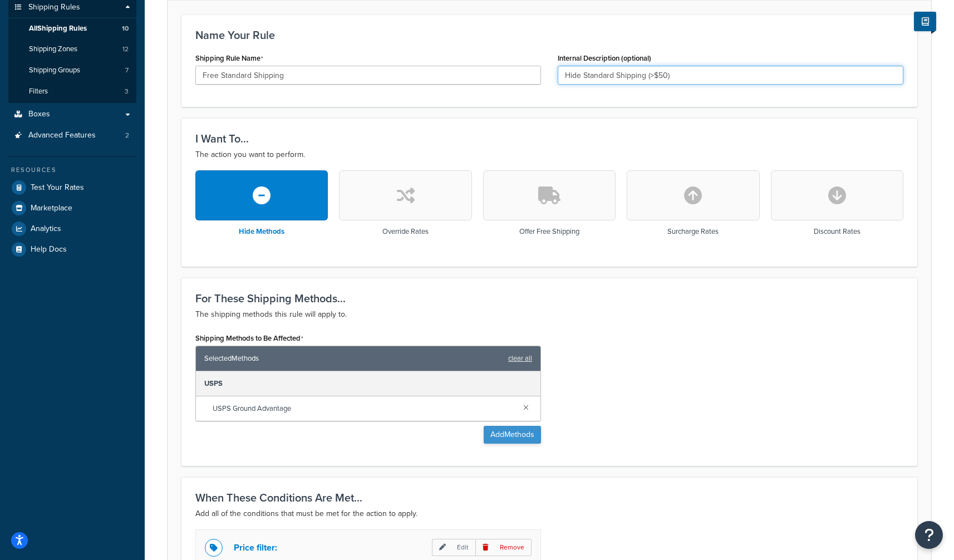
type input "Hide Standard Shipping (>$50)"
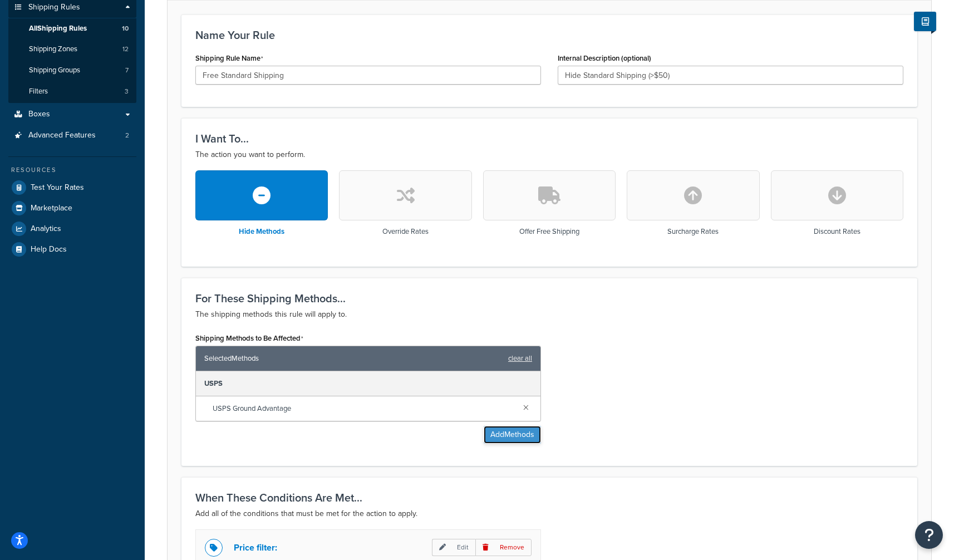
click at [514, 430] on button "Add Methods" at bounding box center [512, 435] width 57 height 18
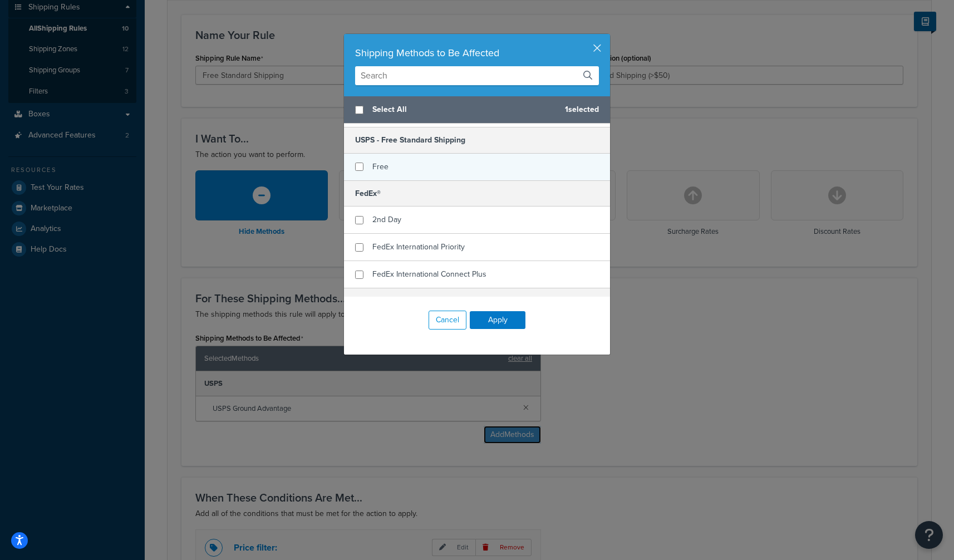
scroll to position [40, 0]
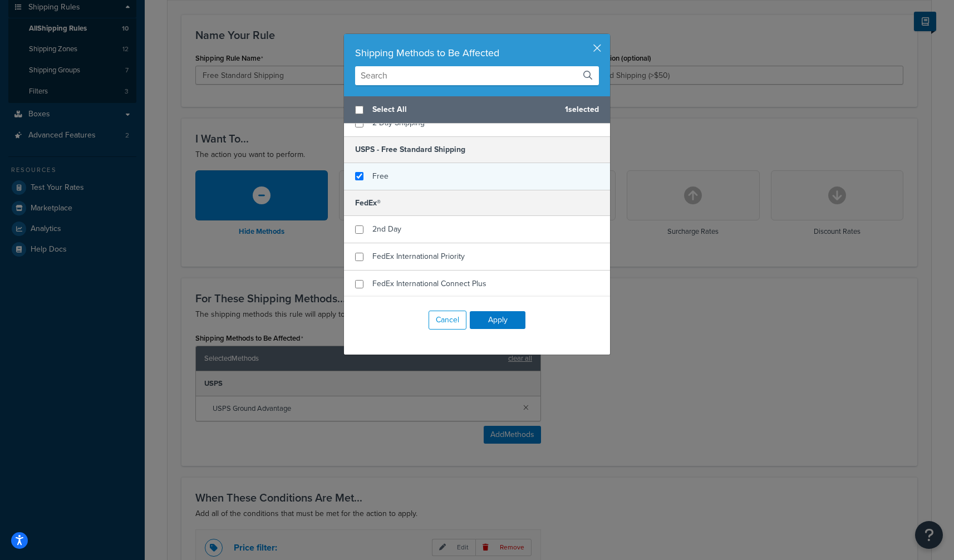
checkbox input "true"
click at [365, 177] on div "Free" at bounding box center [477, 176] width 266 height 27
click at [491, 321] on button "Apply" at bounding box center [498, 320] width 56 height 18
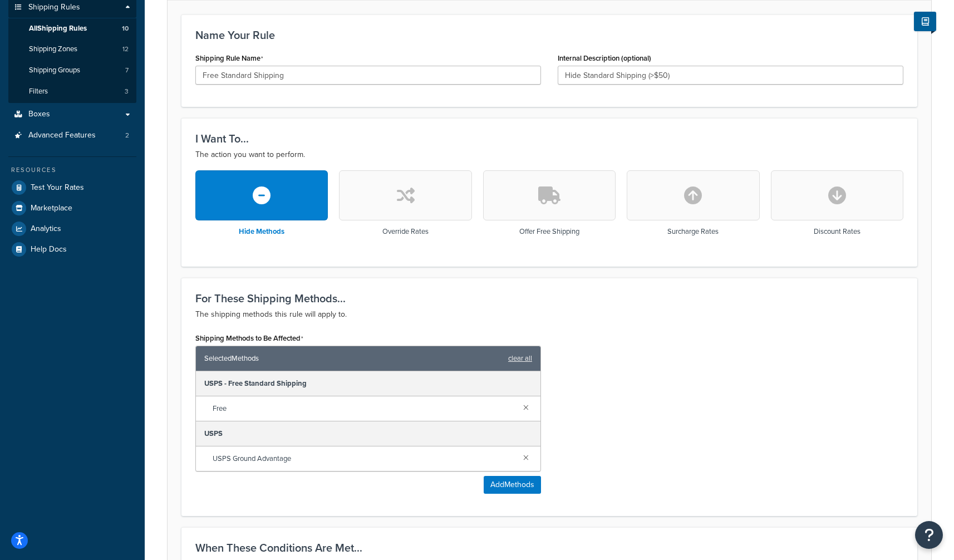
drag, startPoint x: 529, startPoint y: 459, endPoint x: 636, endPoint y: 434, distance: 109.8
click at [529, 458] on link at bounding box center [526, 457] width 12 height 12
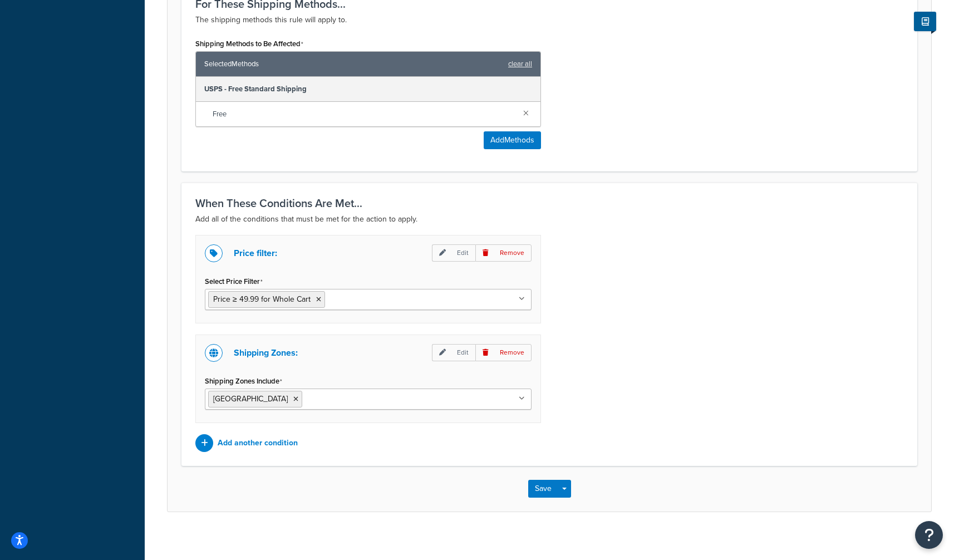
scroll to position [474, 0]
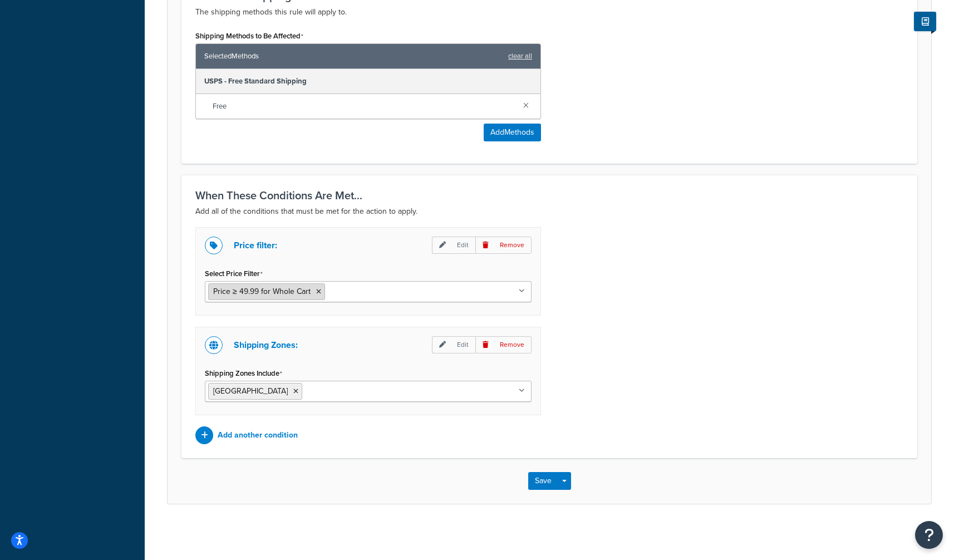
click at [318, 292] on icon at bounding box center [318, 291] width 5 height 7
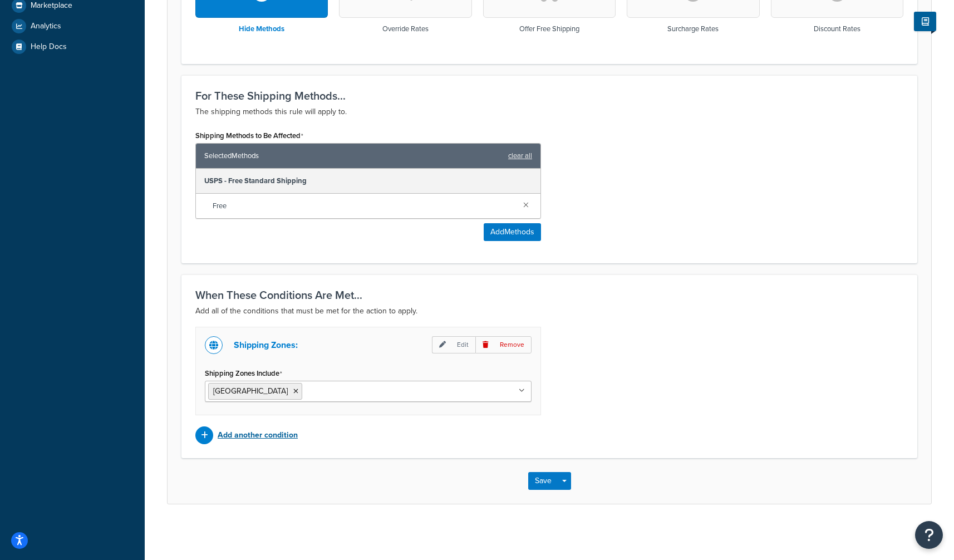
click at [260, 438] on p "Add another condition" at bounding box center [258, 436] width 80 height 16
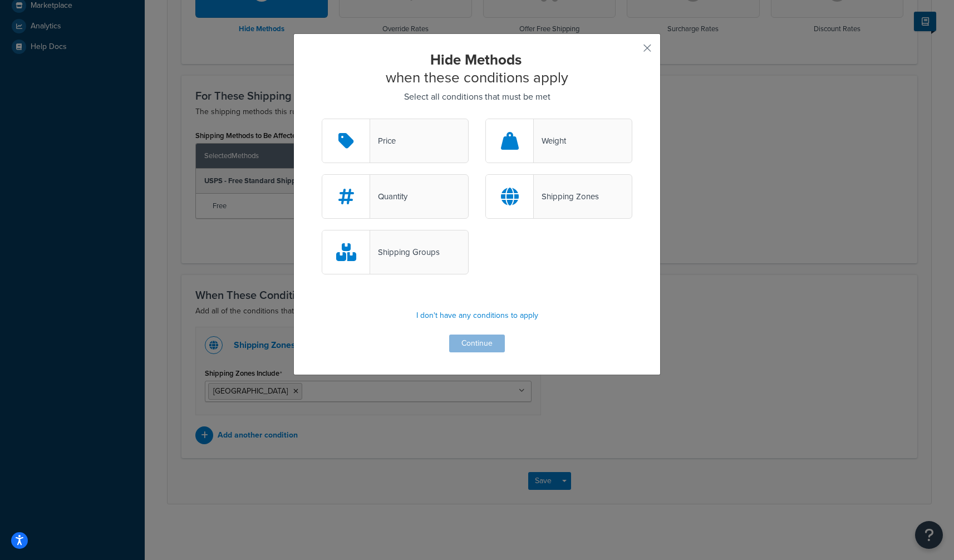
click at [427, 148] on div "Price" at bounding box center [395, 141] width 147 height 45
click at [0, 0] on input "Price" at bounding box center [0, 0] width 0 height 0
click at [492, 336] on button "Continue" at bounding box center [477, 344] width 56 height 18
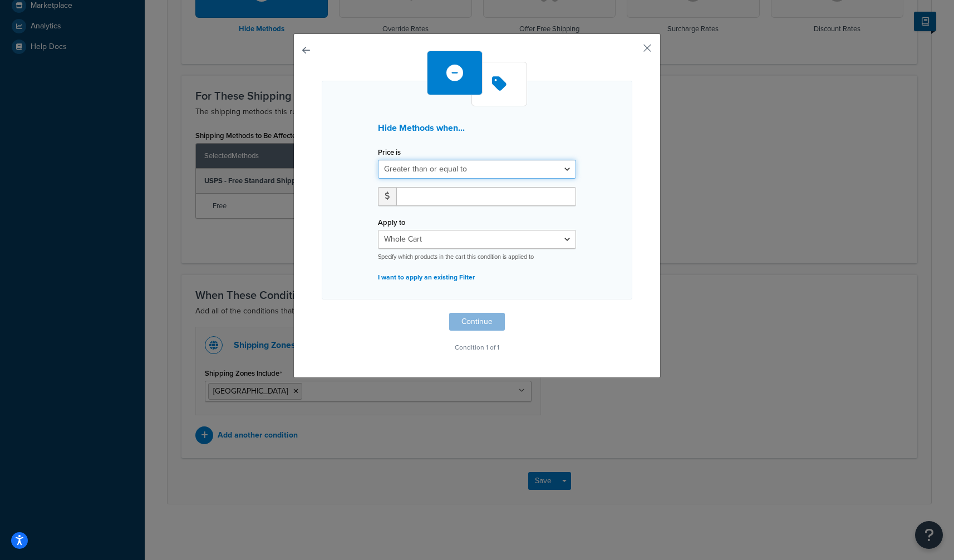
click at [484, 169] on select "Greater than or equal to Between or equal to Less than or equal to" at bounding box center [477, 169] width 198 height 19
select select "UNDER"
click at [378, 160] on select "Greater than or equal to Between or equal to Less than or equal to" at bounding box center [477, 169] width 198 height 19
click at [459, 199] on input "number" at bounding box center [486, 196] width 180 height 19
type input "49.99"
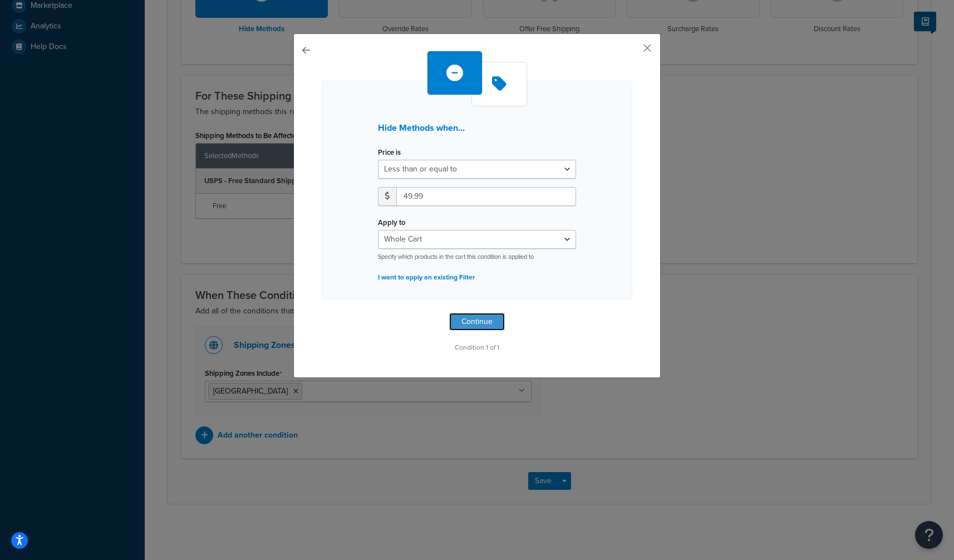
click at [468, 323] on button "Continue" at bounding box center [477, 322] width 56 height 18
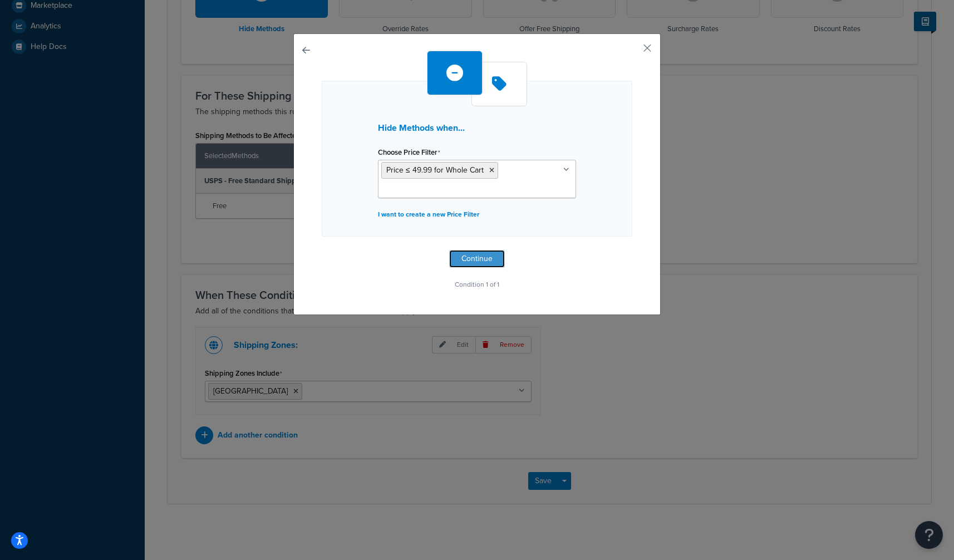
click at [488, 262] on button "Continue" at bounding box center [477, 259] width 56 height 18
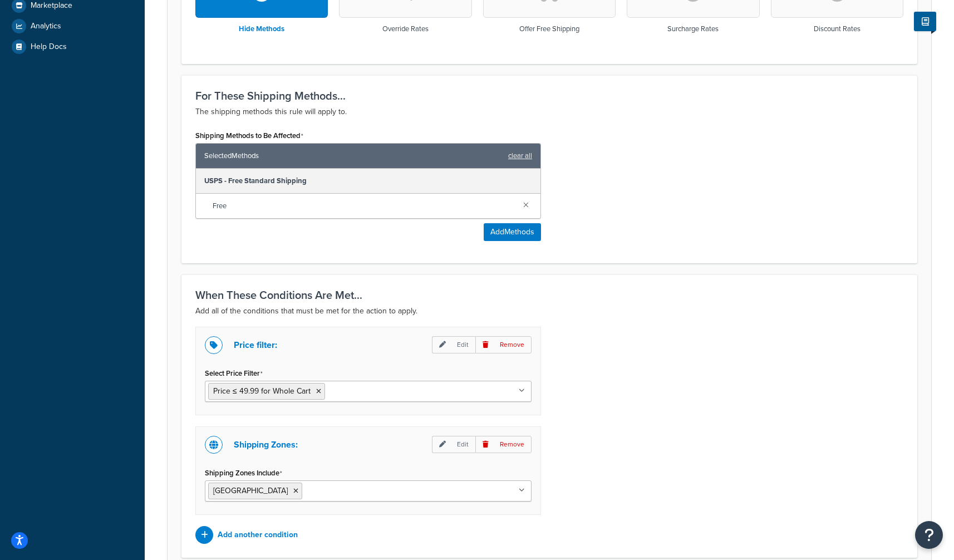
scroll to position [474, 0]
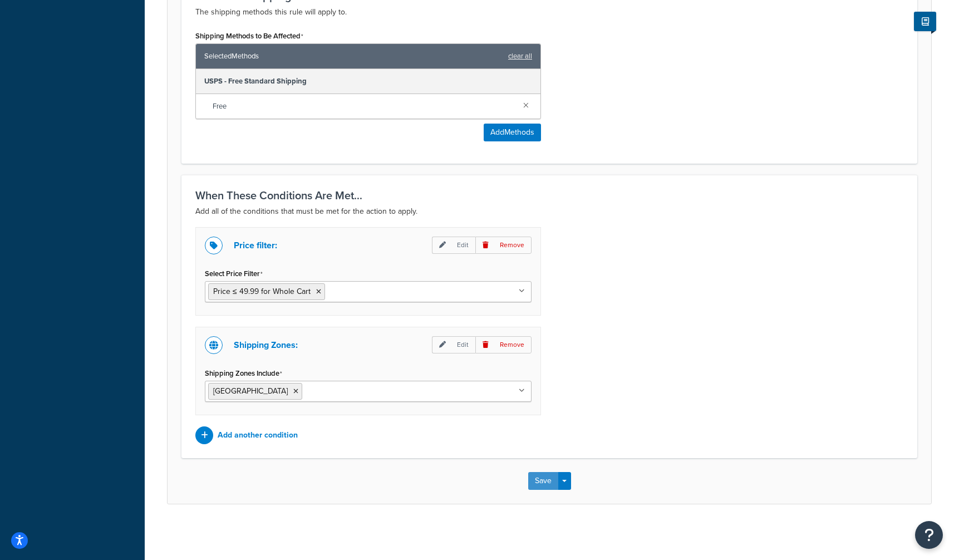
drag, startPoint x: 541, startPoint y: 479, endPoint x: 565, endPoint y: 462, distance: 29.4
click at [541, 479] on button "Save" at bounding box center [543, 481] width 30 height 18
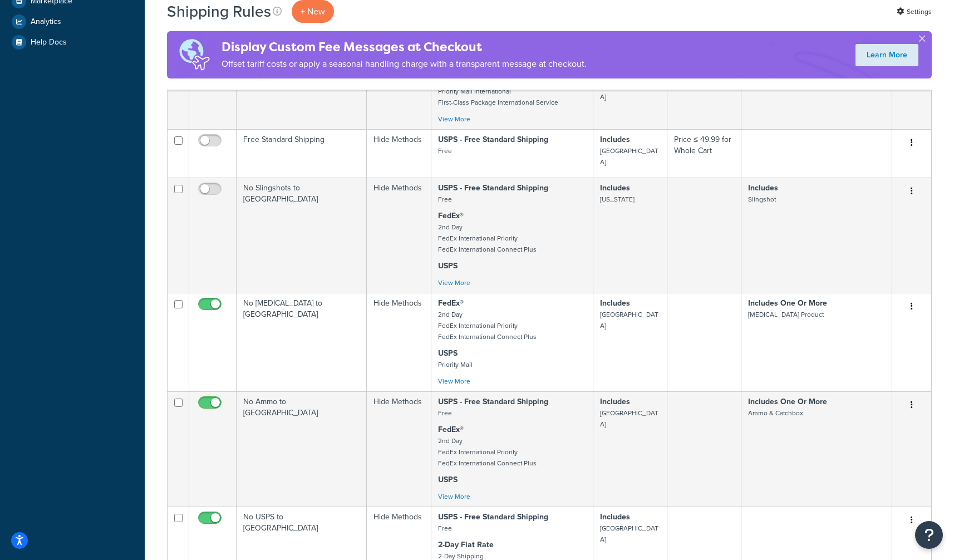
scroll to position [350, 0]
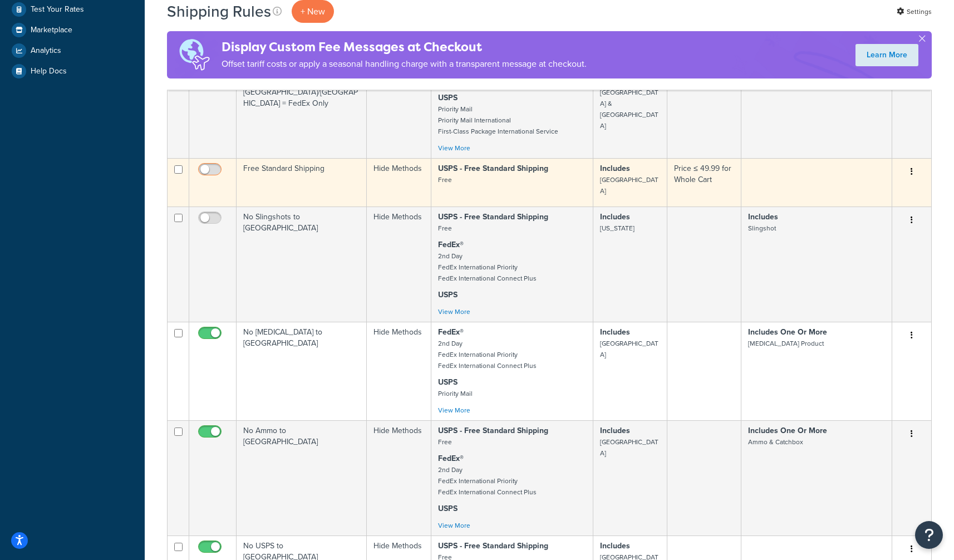
click at [209, 171] on input "checkbox" at bounding box center [211, 172] width 31 height 14
checkbox input "true"
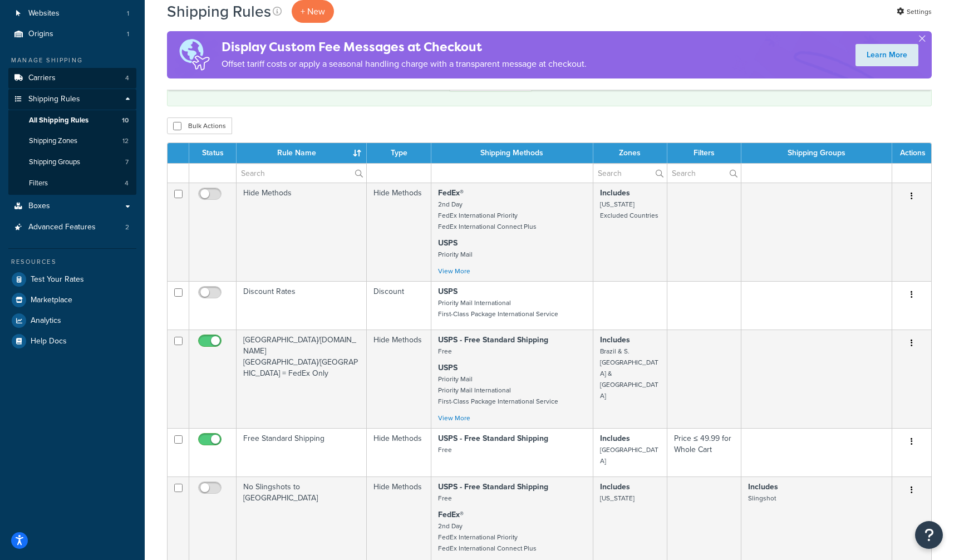
scroll to position [71, 0]
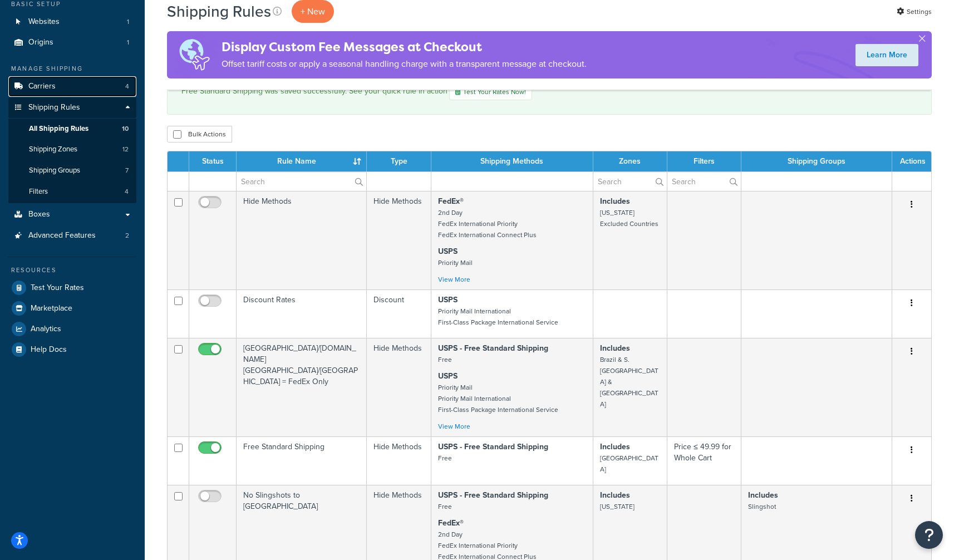
click at [62, 90] on link "Carriers 4" at bounding box center [72, 86] width 128 height 21
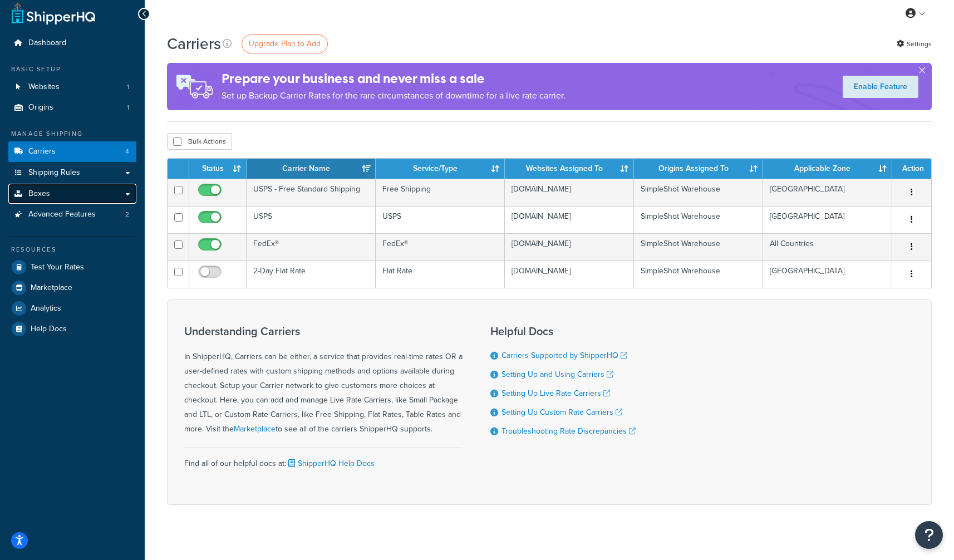
click at [60, 184] on link "Boxes" at bounding box center [72, 194] width 128 height 21
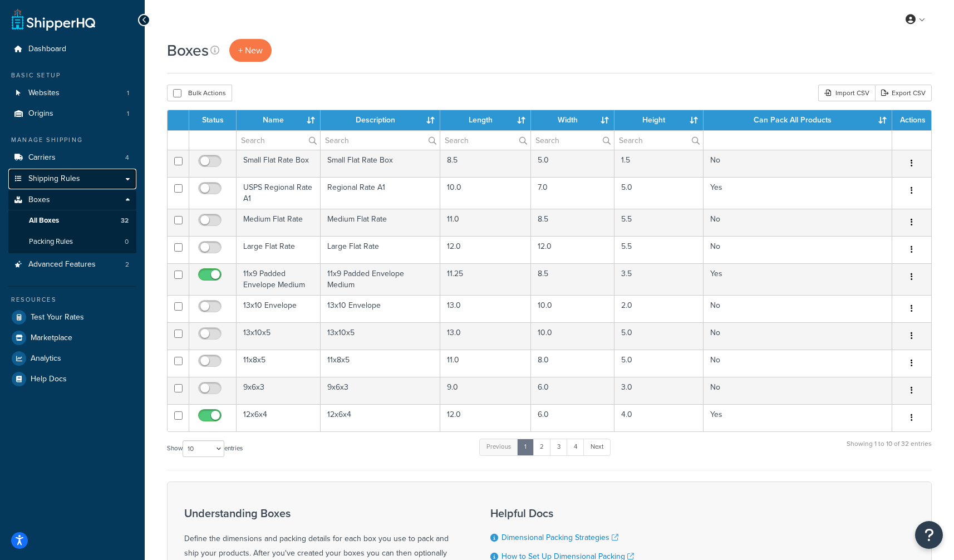
click at [77, 183] on span "Shipping Rules" at bounding box center [54, 178] width 52 height 9
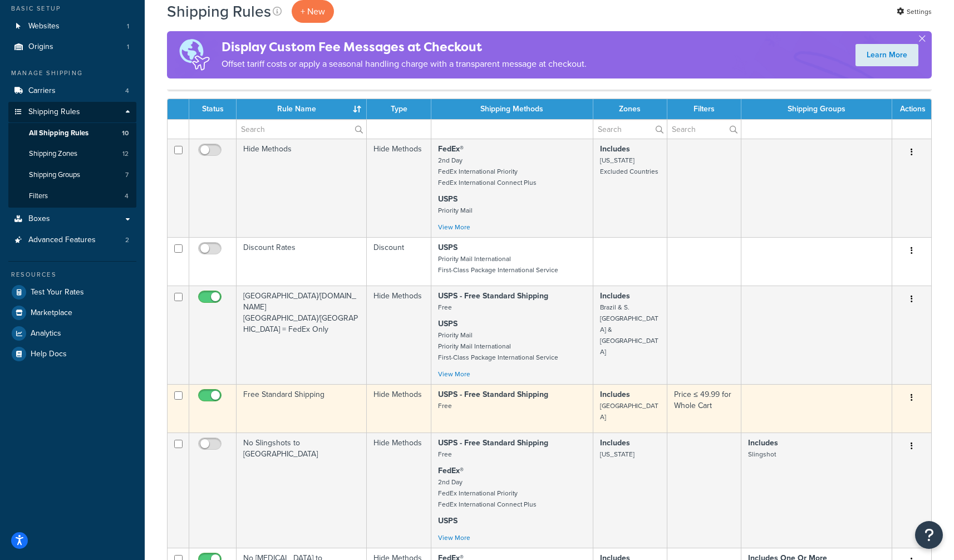
scroll to position [77, 0]
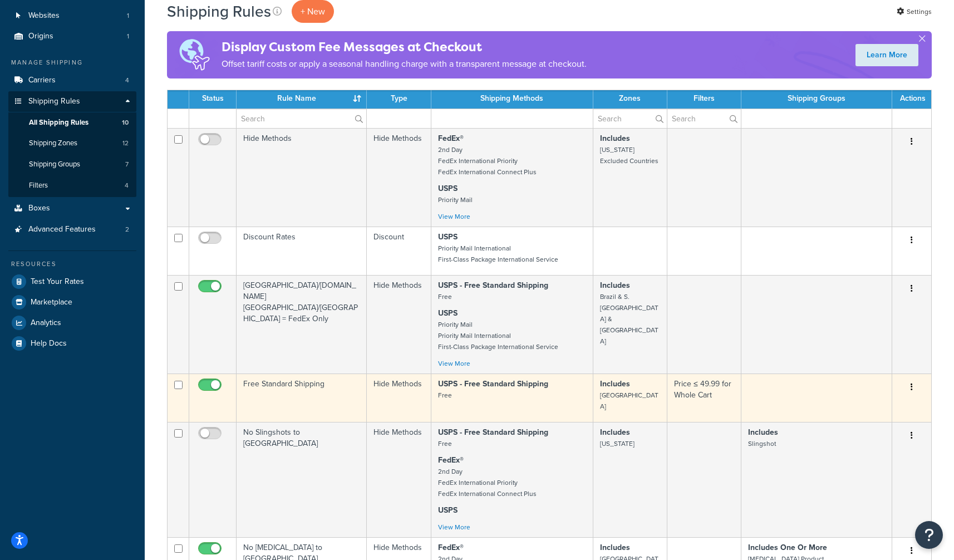
click at [915, 389] on button "button" at bounding box center [912, 388] width 16 height 18
click at [892, 407] on link "Edit" at bounding box center [875, 408] width 88 height 23
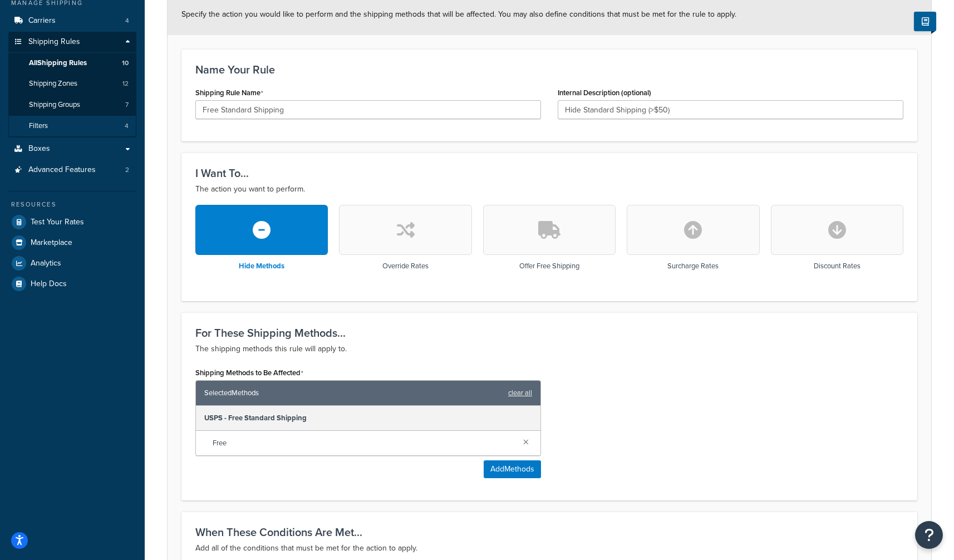
scroll to position [126, 0]
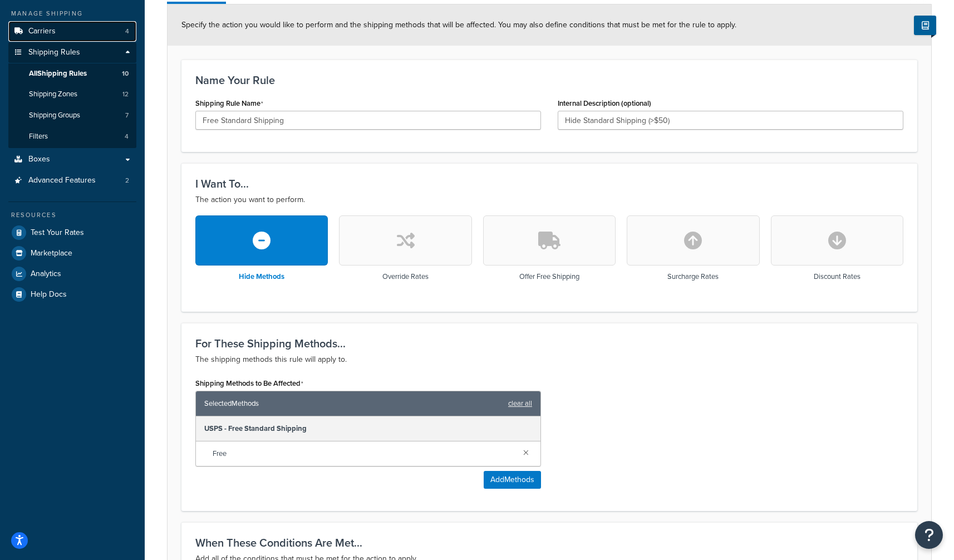
click at [73, 26] on link "Carriers 4" at bounding box center [72, 31] width 128 height 21
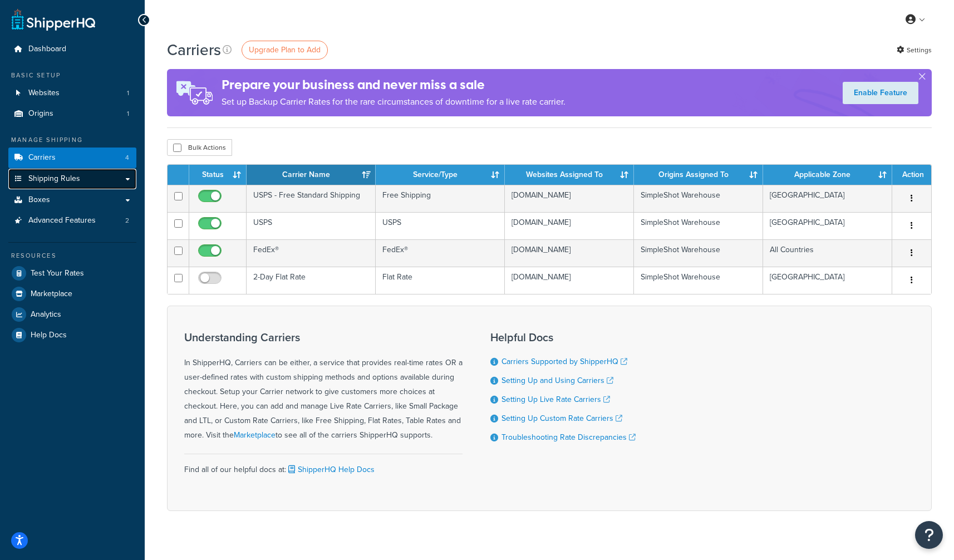
click at [63, 183] on span "Shipping Rules" at bounding box center [54, 178] width 52 height 9
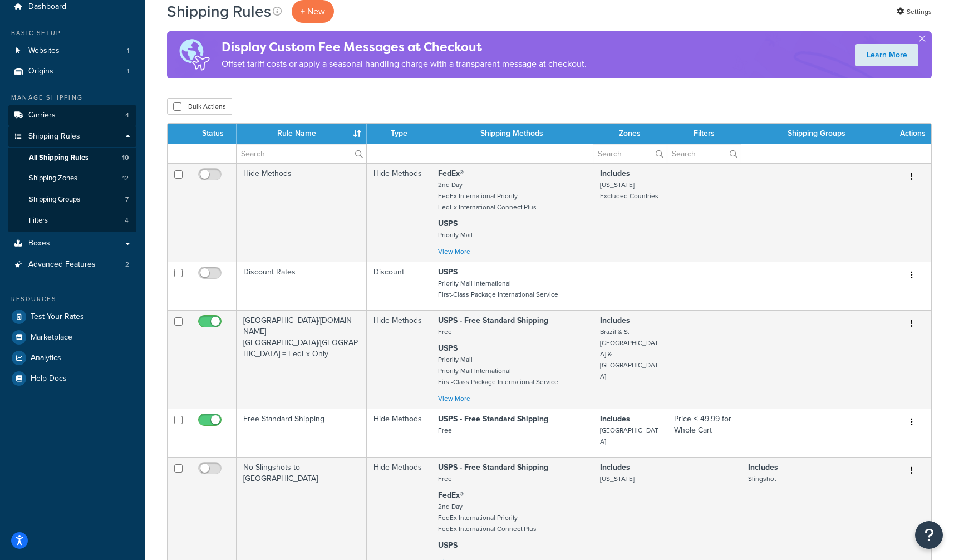
scroll to position [40, 0]
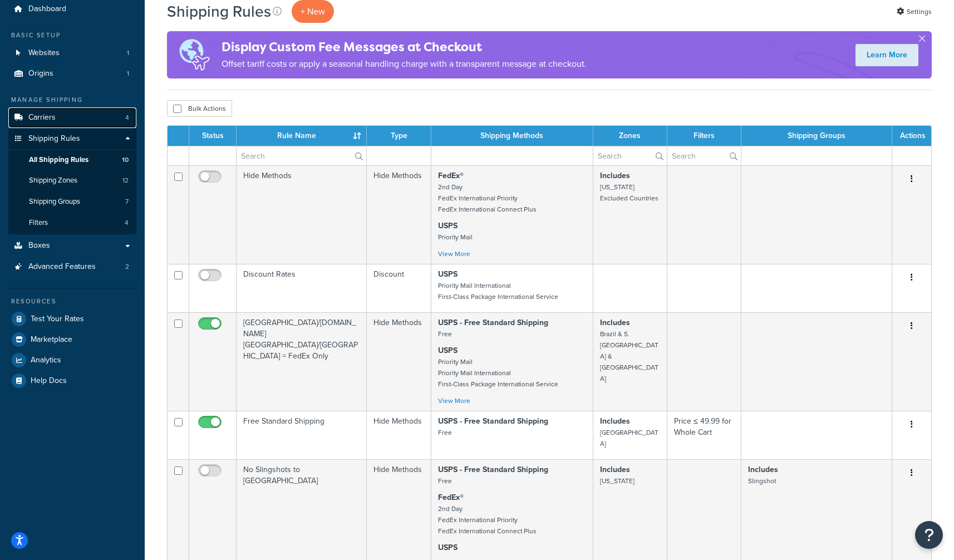
click at [56, 114] on link "Carriers 4" at bounding box center [72, 117] width 128 height 21
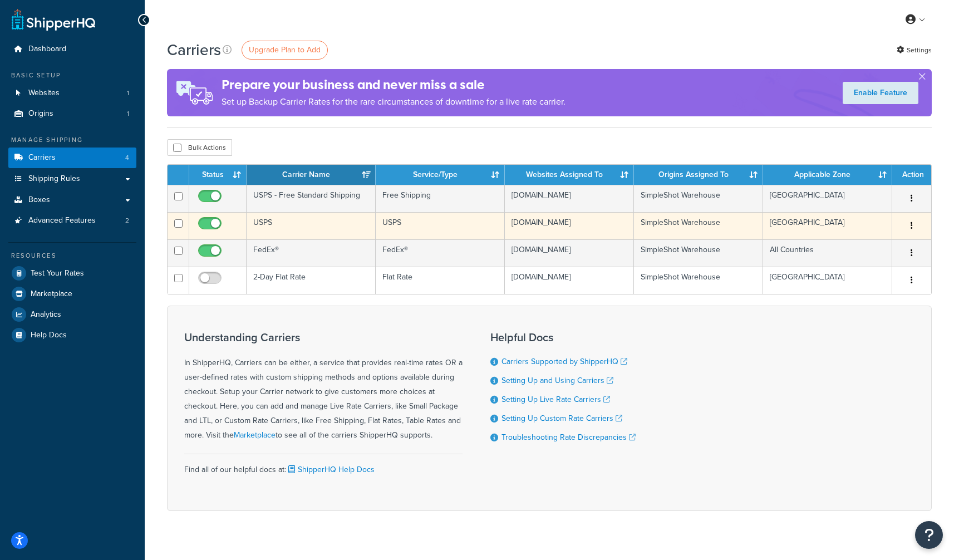
drag, startPoint x: 204, startPoint y: 193, endPoint x: 325, endPoint y: 214, distance: 122.1
click at [204, 193] on input "checkbox" at bounding box center [211, 199] width 31 height 14
checkbox input "false"
click at [923, 226] on div "Edit [GEOGRAPHIC_DATA]" at bounding box center [912, 226] width 26 height 18
click at [915, 227] on button "button" at bounding box center [912, 226] width 16 height 18
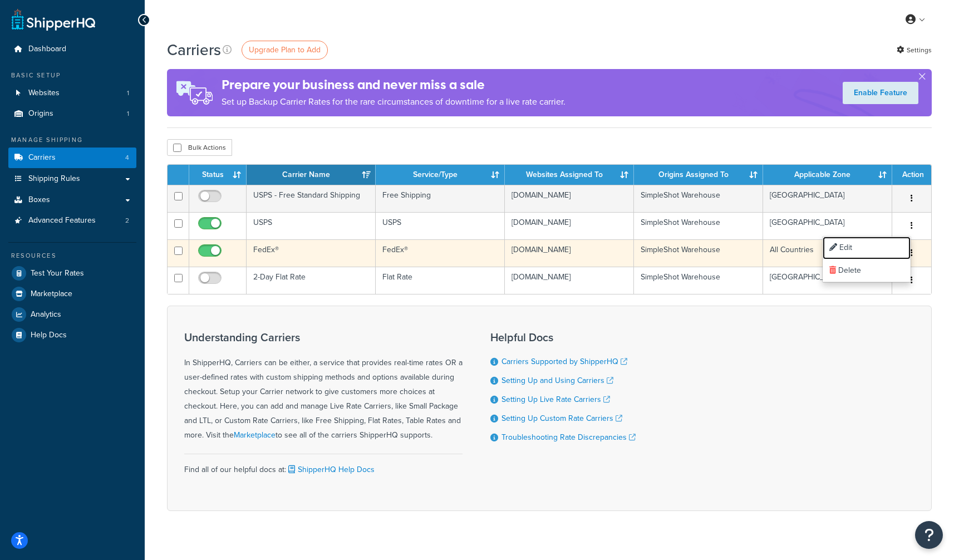
click at [896, 244] on link "Edit" at bounding box center [867, 248] width 88 height 23
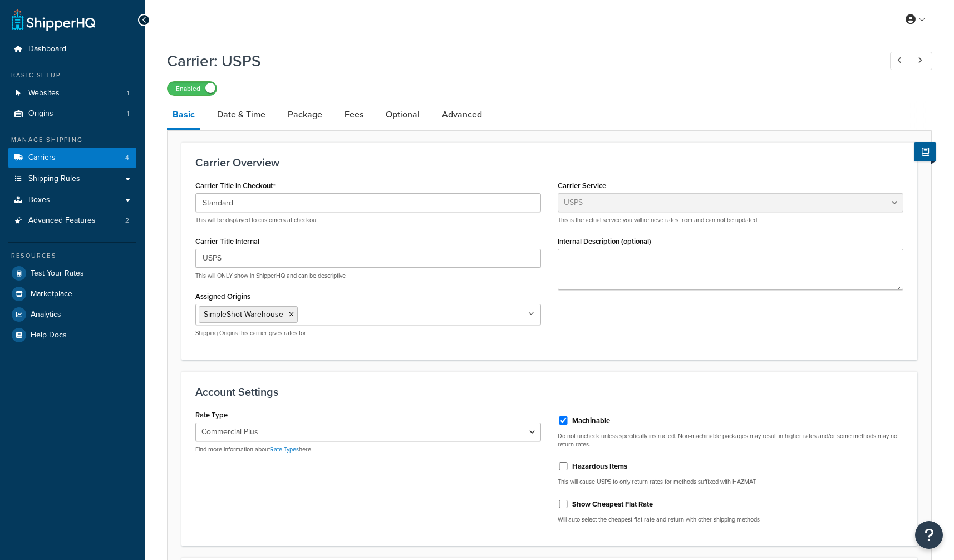
select select "usps"
select select "PLUS"
click at [475, 114] on link "Advanced" at bounding box center [462, 114] width 51 height 27
select select "false"
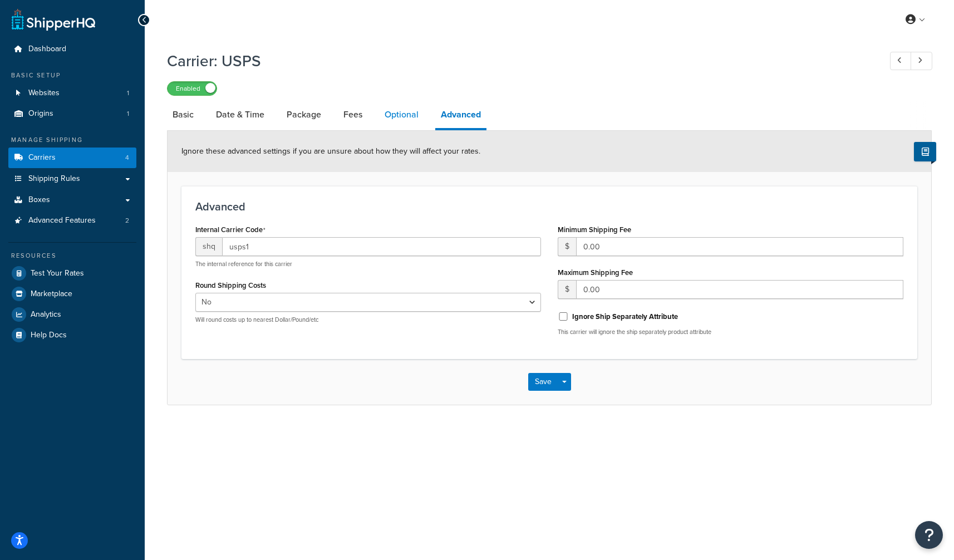
click at [393, 118] on link "Optional" at bounding box center [401, 114] width 45 height 27
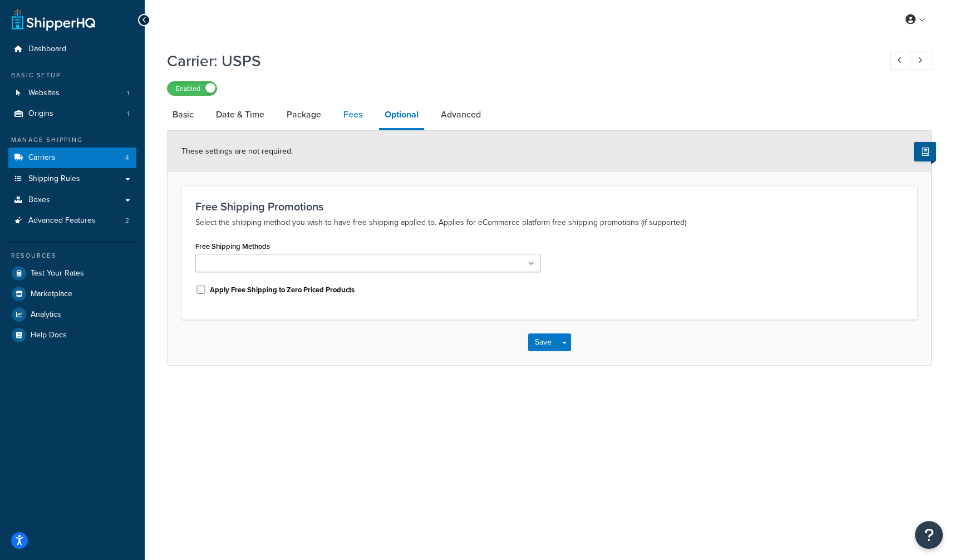
click at [357, 118] on link "Fees" at bounding box center [353, 114] width 30 height 27
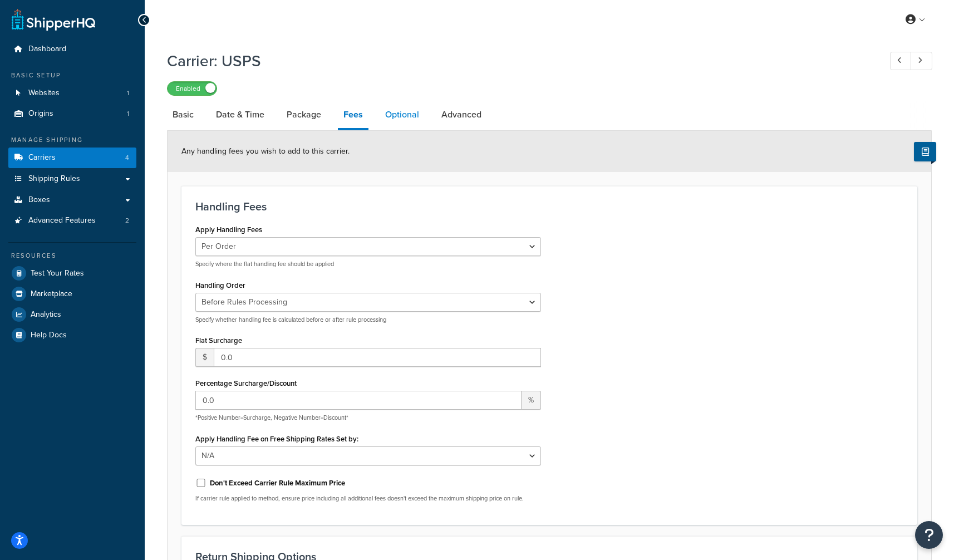
click at [413, 116] on link "Optional" at bounding box center [402, 114] width 45 height 27
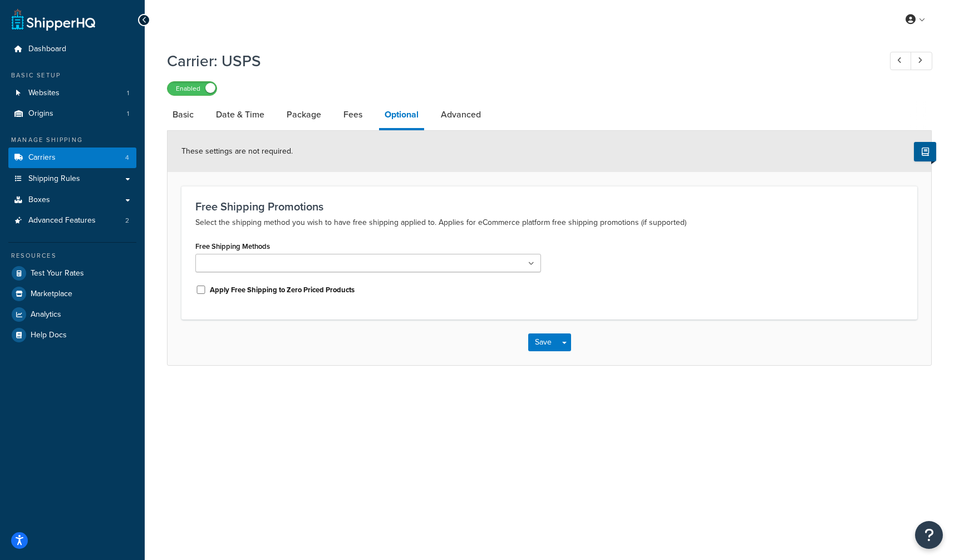
click at [364, 254] on ul at bounding box center [368, 263] width 346 height 18
drag, startPoint x: 534, startPoint y: 346, endPoint x: 492, endPoint y: 286, distance: 73.1
click at [533, 346] on button "Save" at bounding box center [543, 345] width 30 height 18
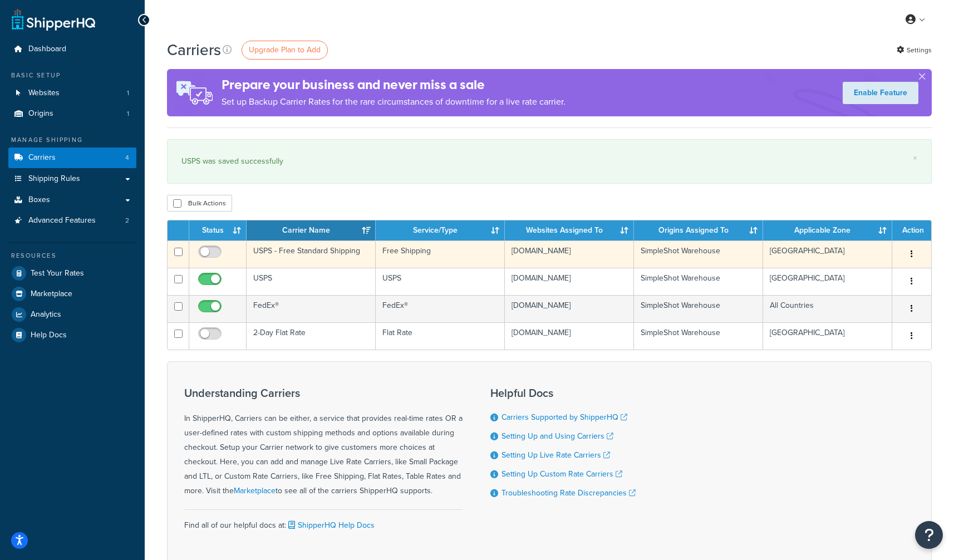
click at [911, 256] on icon "button" at bounding box center [912, 254] width 2 height 8
click at [898, 272] on link "Edit" at bounding box center [867, 276] width 88 height 23
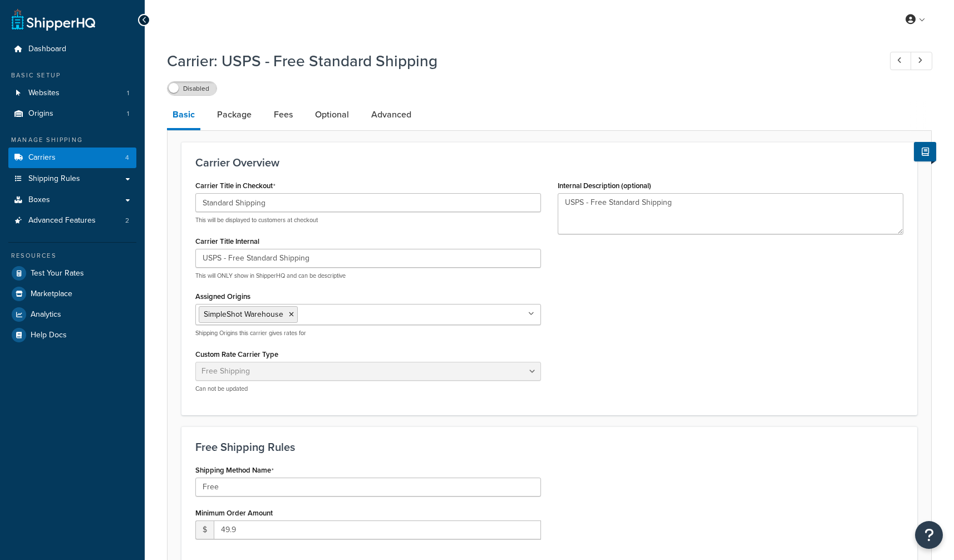
select select "free"
click at [89, 151] on link "Carriers 4" at bounding box center [72, 158] width 128 height 21
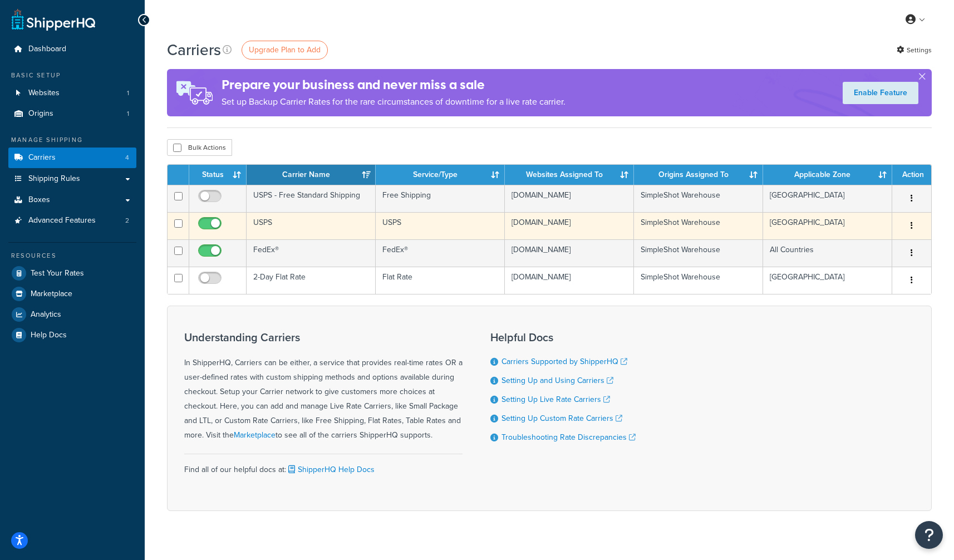
click at [911, 228] on icon "button" at bounding box center [912, 226] width 2 height 8
click at [896, 242] on link "Edit" at bounding box center [867, 248] width 88 height 23
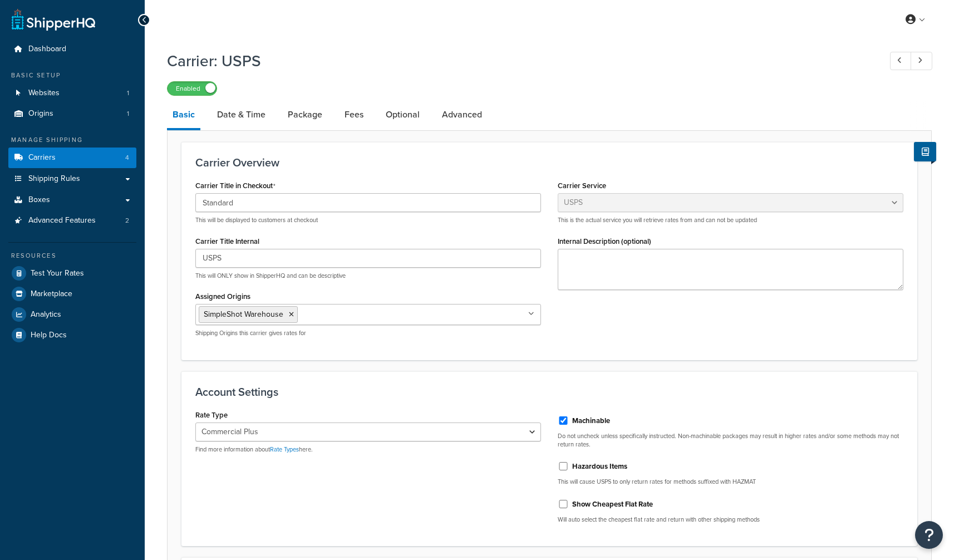
select select "usps"
select select "PLUS"
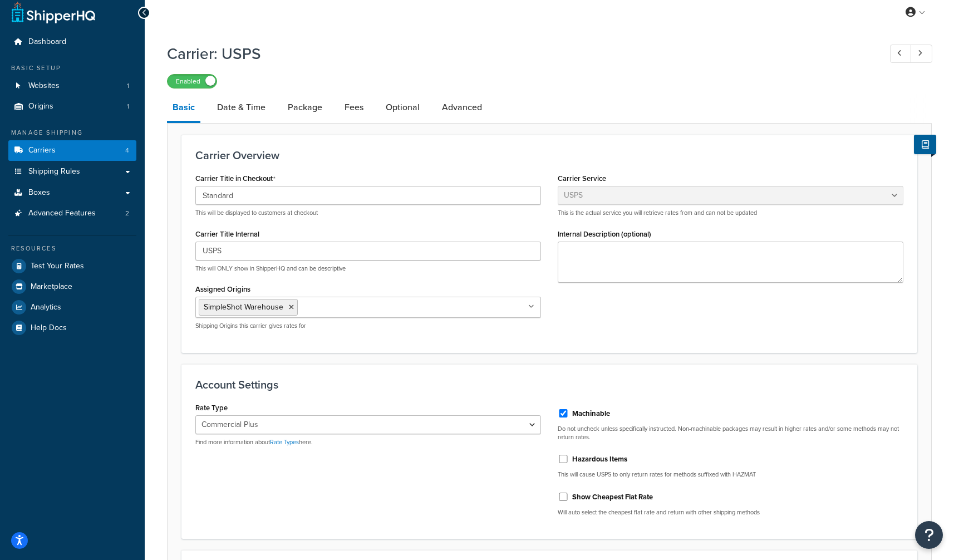
scroll to position [6, 0]
click at [464, 100] on link "Advanced" at bounding box center [462, 108] width 51 height 27
select select "false"
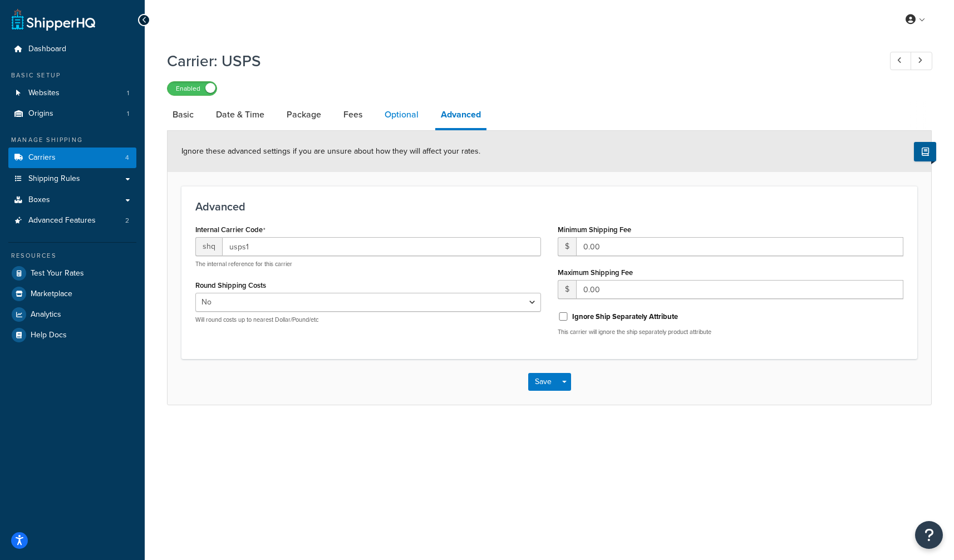
click at [406, 109] on link "Optional" at bounding box center [401, 114] width 45 height 27
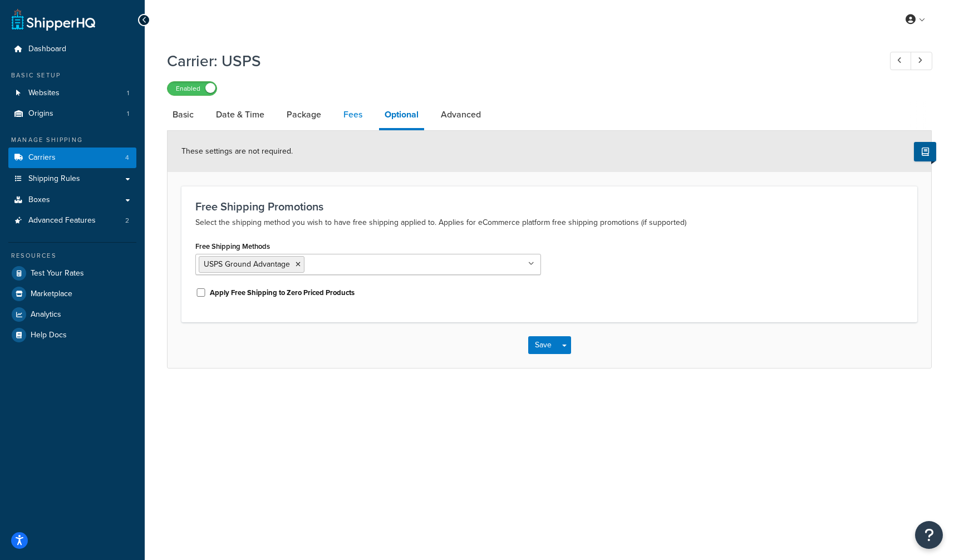
drag, startPoint x: 371, startPoint y: 121, endPoint x: 359, endPoint y: 119, distance: 11.9
click at [370, 121] on li "Fees" at bounding box center [358, 114] width 41 height 27
click at [354, 117] on link "Fees" at bounding box center [353, 114] width 30 height 27
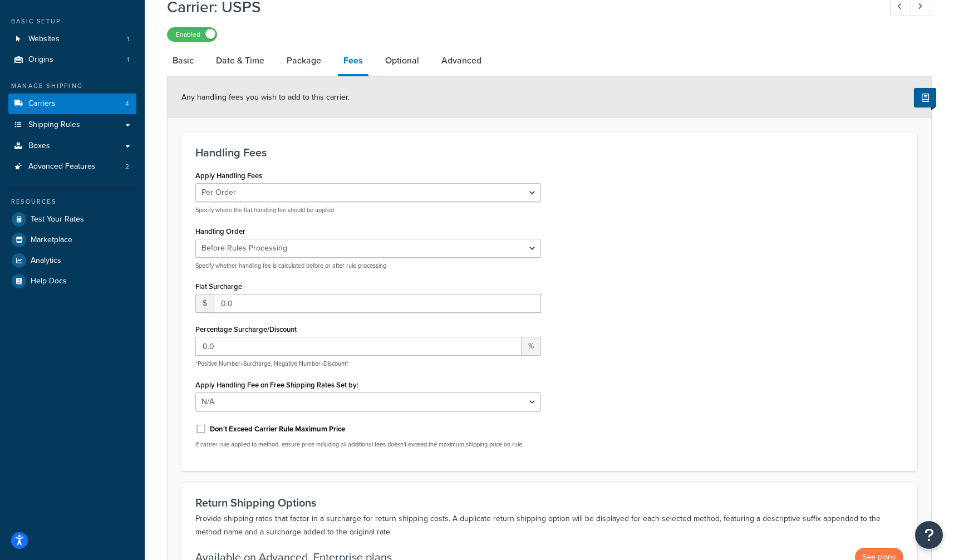
scroll to position [45, 0]
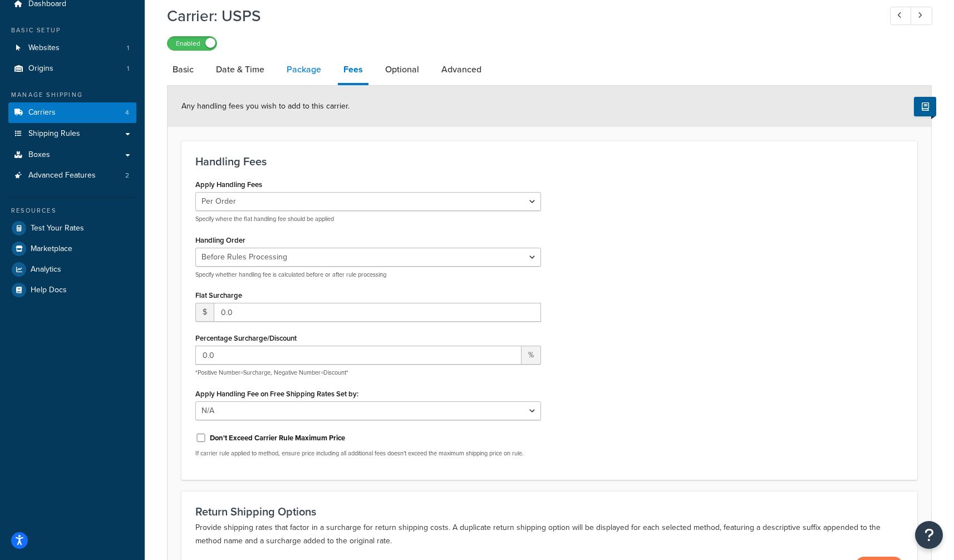
click at [304, 73] on link "Package" at bounding box center [304, 69] width 46 height 27
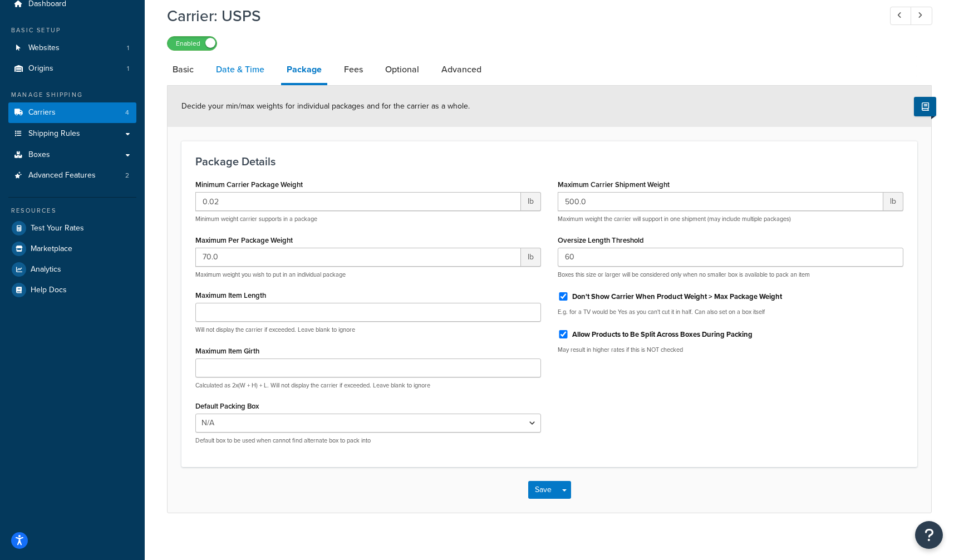
drag, startPoint x: 241, startPoint y: 55, endPoint x: 242, endPoint y: 61, distance: 6.7
click at [241, 55] on div "Carrier: USPS Enabled Basic Date & Time Package Fees Optional Advanced Decide y…" at bounding box center [549, 256] width 765 height 514
click at [187, 72] on link "Basic" at bounding box center [183, 69] width 32 height 27
select select "usps"
select select "PLUS"
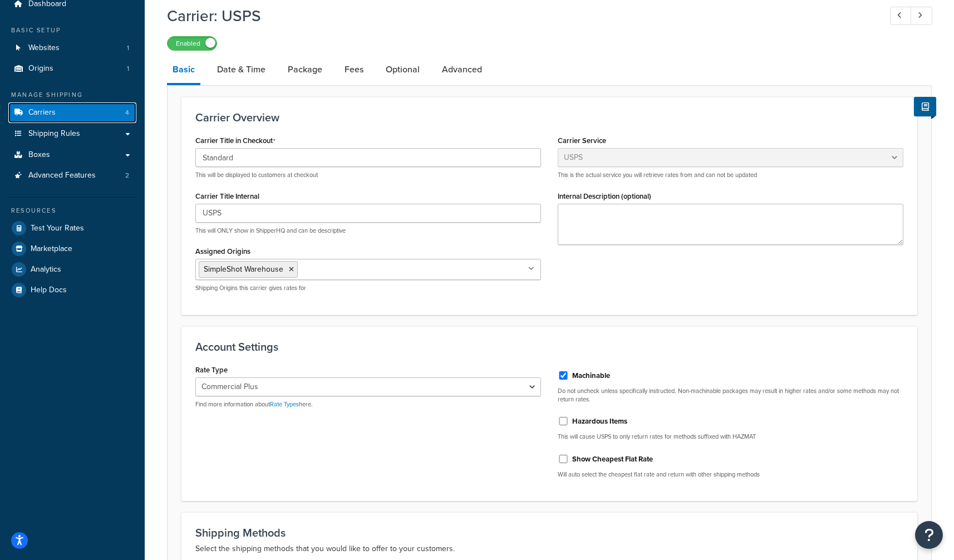
click at [54, 112] on span "Carriers" at bounding box center [41, 112] width 27 height 9
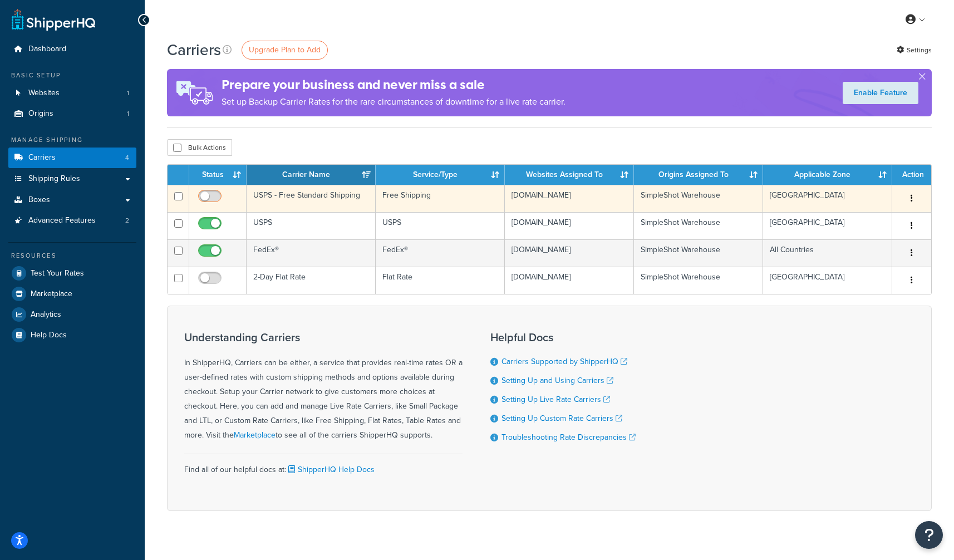
click at [212, 197] on input "checkbox" at bounding box center [211, 199] width 31 height 14
checkbox input "true"
